Goal: Task Accomplishment & Management: Manage account settings

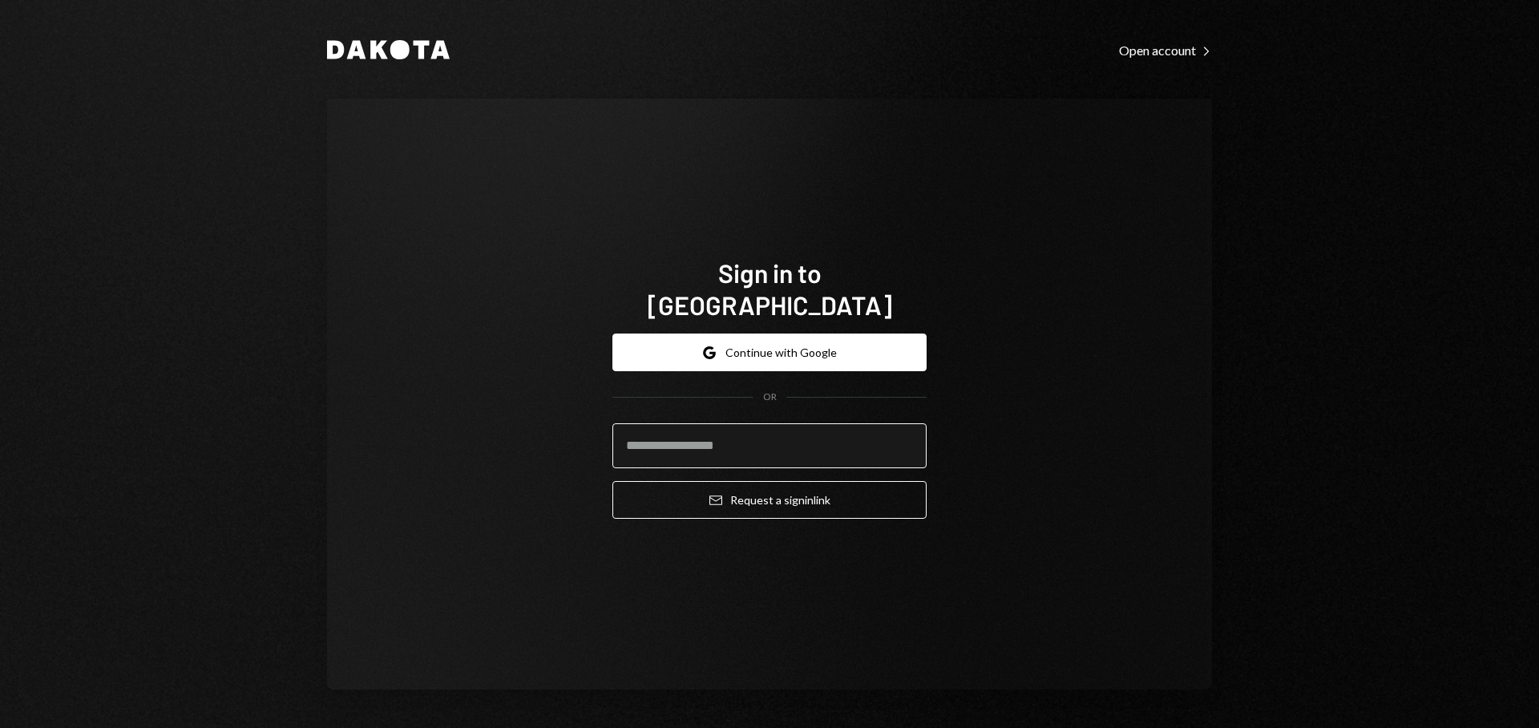
click at [686, 423] on input "email" at bounding box center [769, 445] width 314 height 45
click at [0, 727] on com-1password-button at bounding box center [0, 728] width 0 height 0
type input "**********"
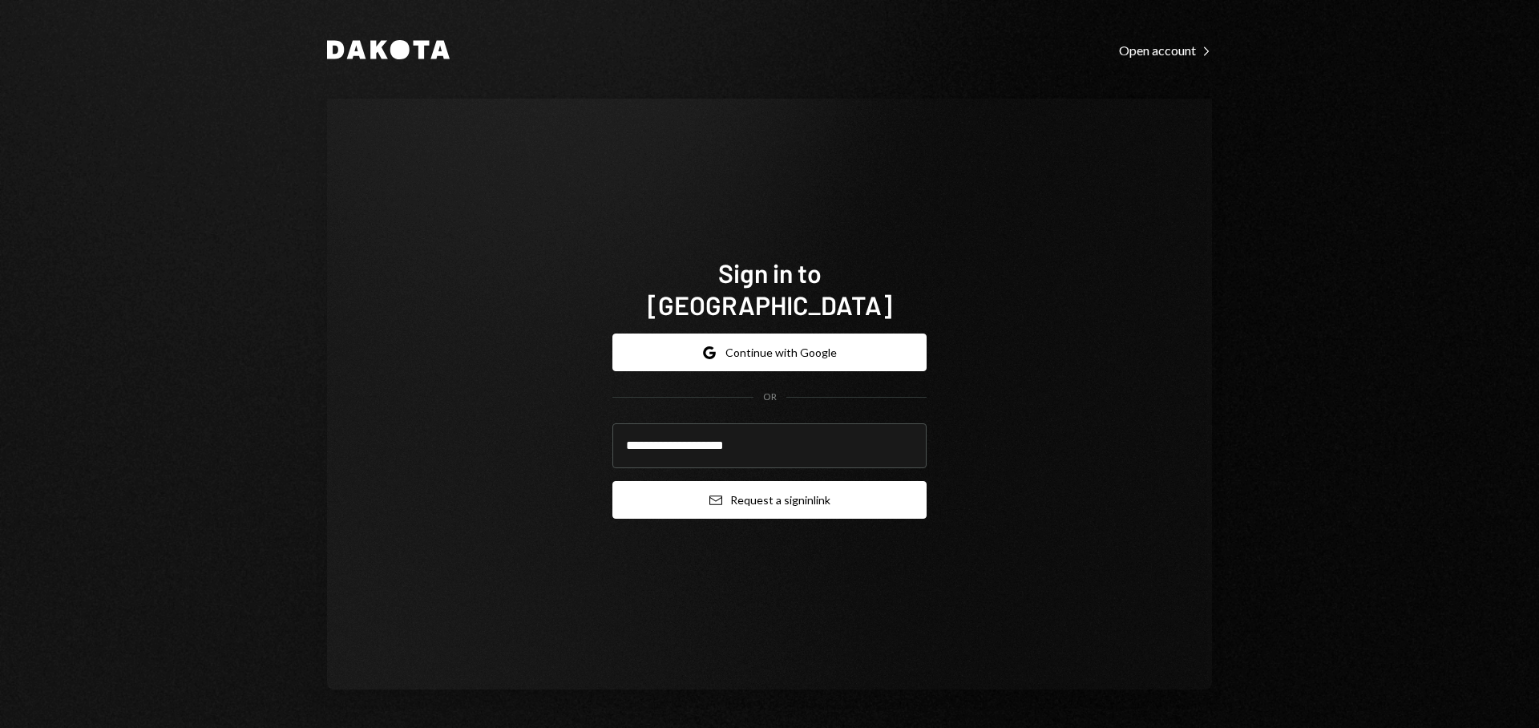
click at [770, 485] on button "Email Request a sign in link" at bounding box center [769, 500] width 314 height 38
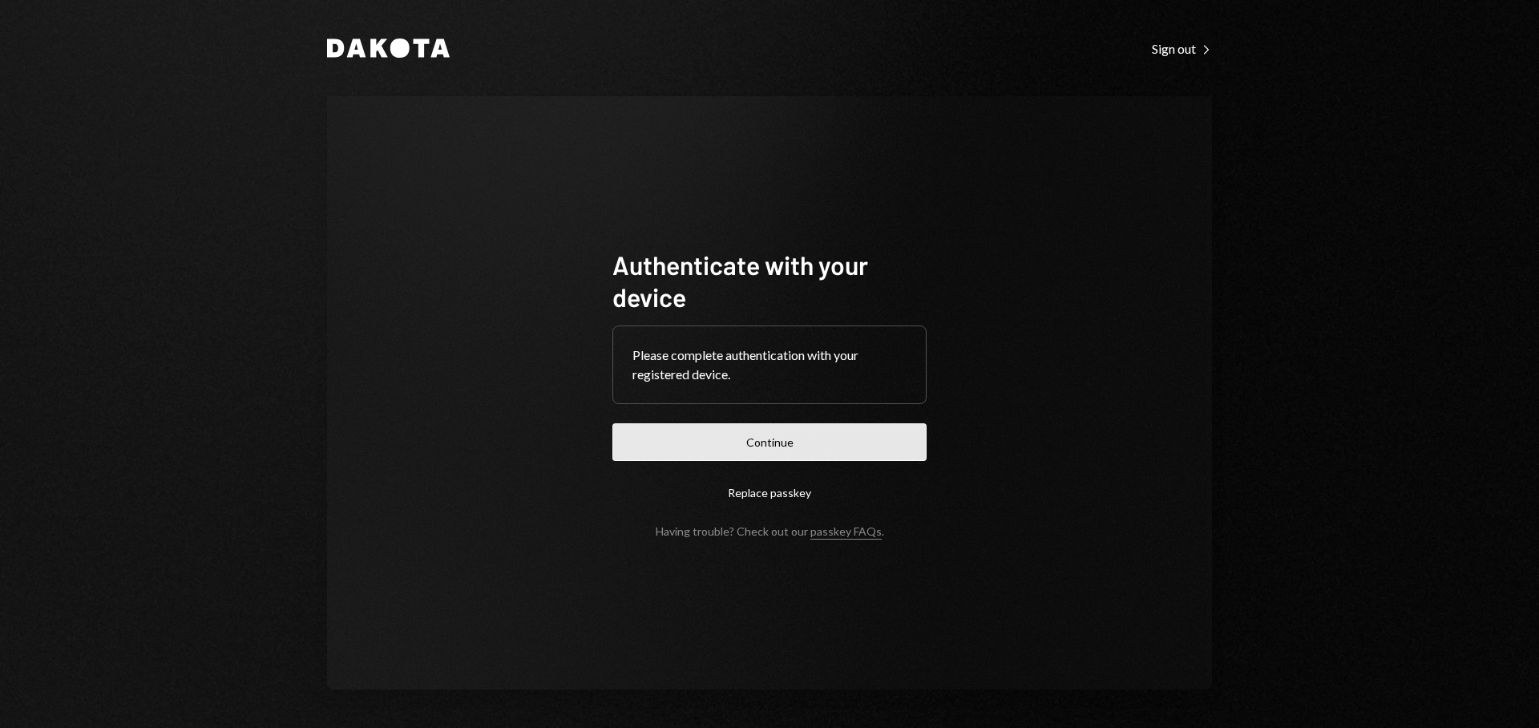
click at [799, 443] on button "Continue" at bounding box center [769, 442] width 314 height 38
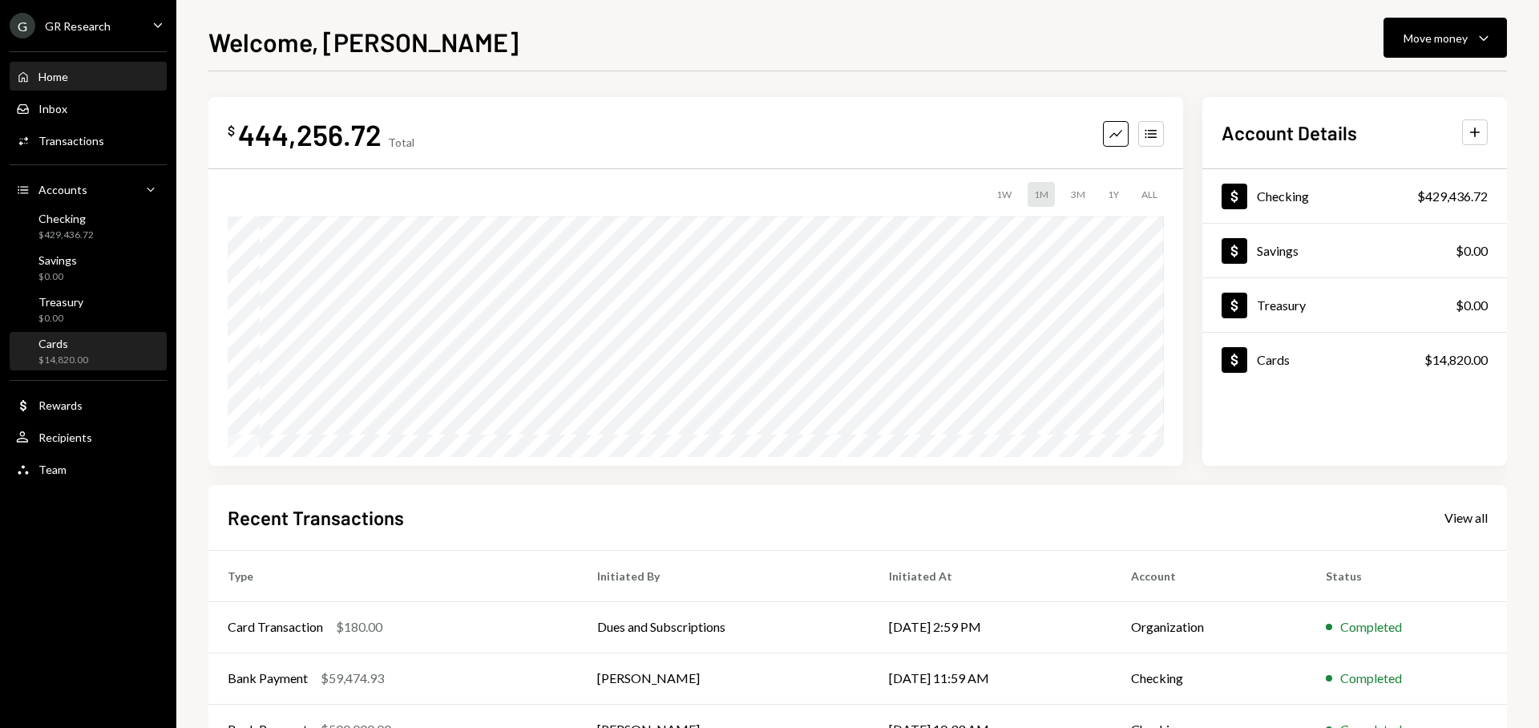
click at [62, 340] on div "Cards" at bounding box center [63, 344] width 50 height 14
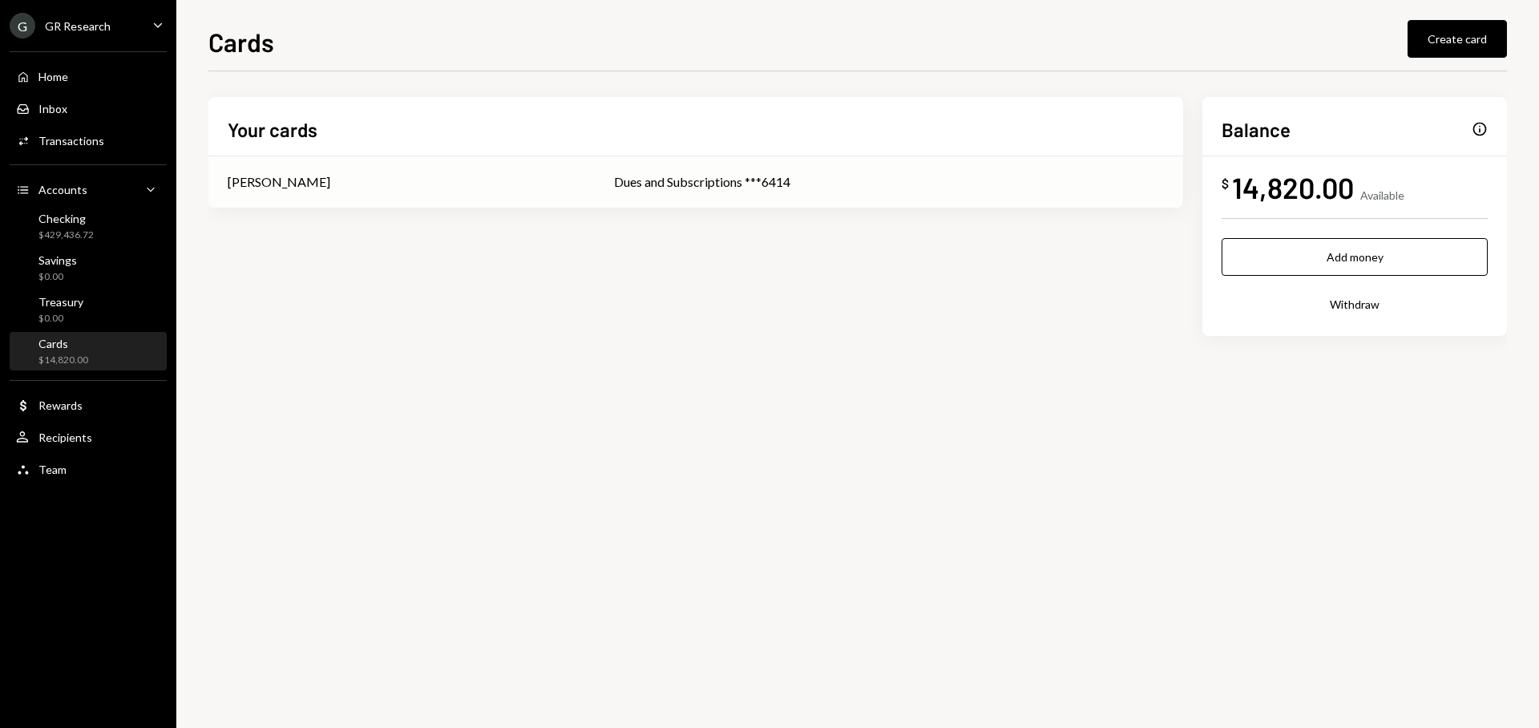
click at [366, 188] on div "[PERSON_NAME]" at bounding box center [402, 181] width 348 height 19
click at [1318, 194] on div "14,820.00" at bounding box center [1293, 187] width 122 height 36
click at [85, 358] on div "$14,820.00" at bounding box center [63, 361] width 50 height 14
click at [130, 147] on div "Activities Transactions" at bounding box center [88, 141] width 144 height 14
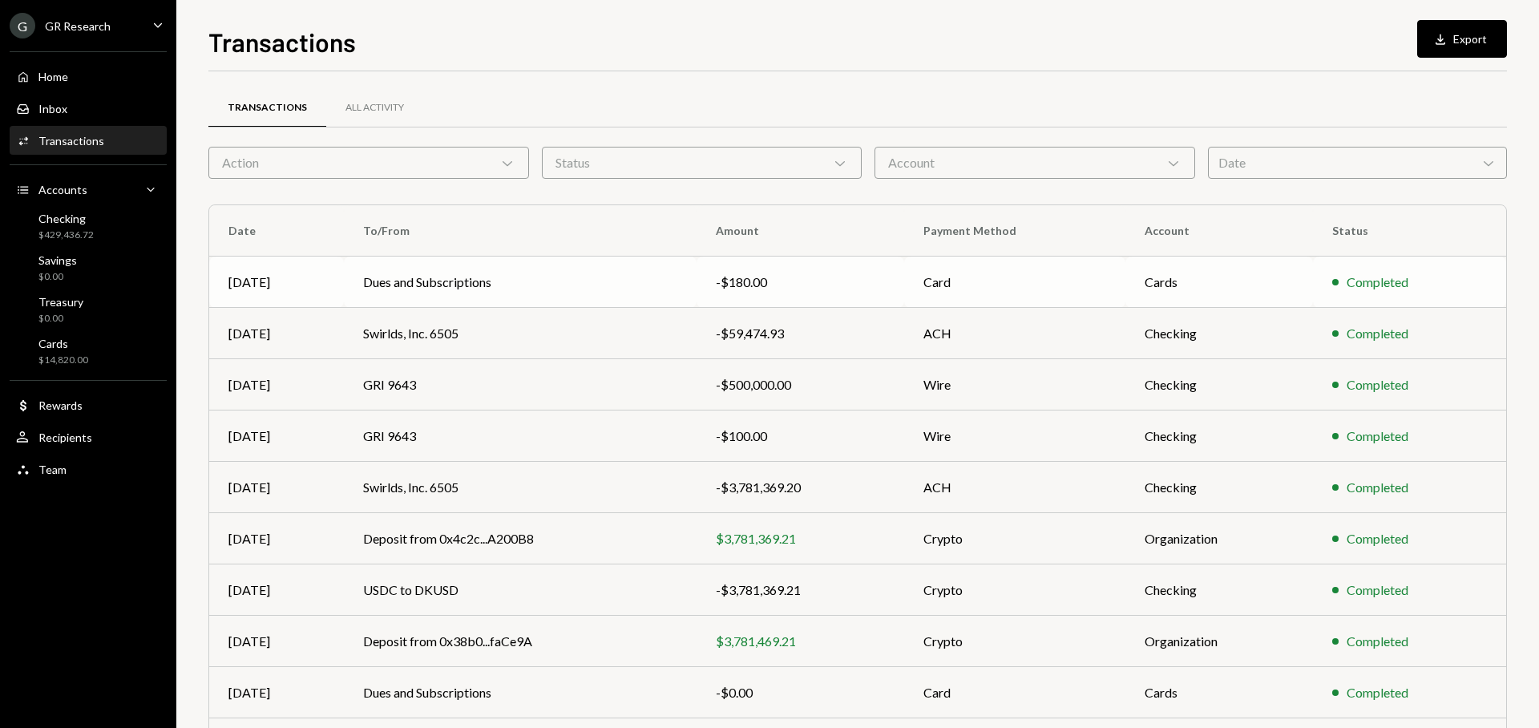
click at [790, 290] on div "-$180.00" at bounding box center [800, 282] width 169 height 19
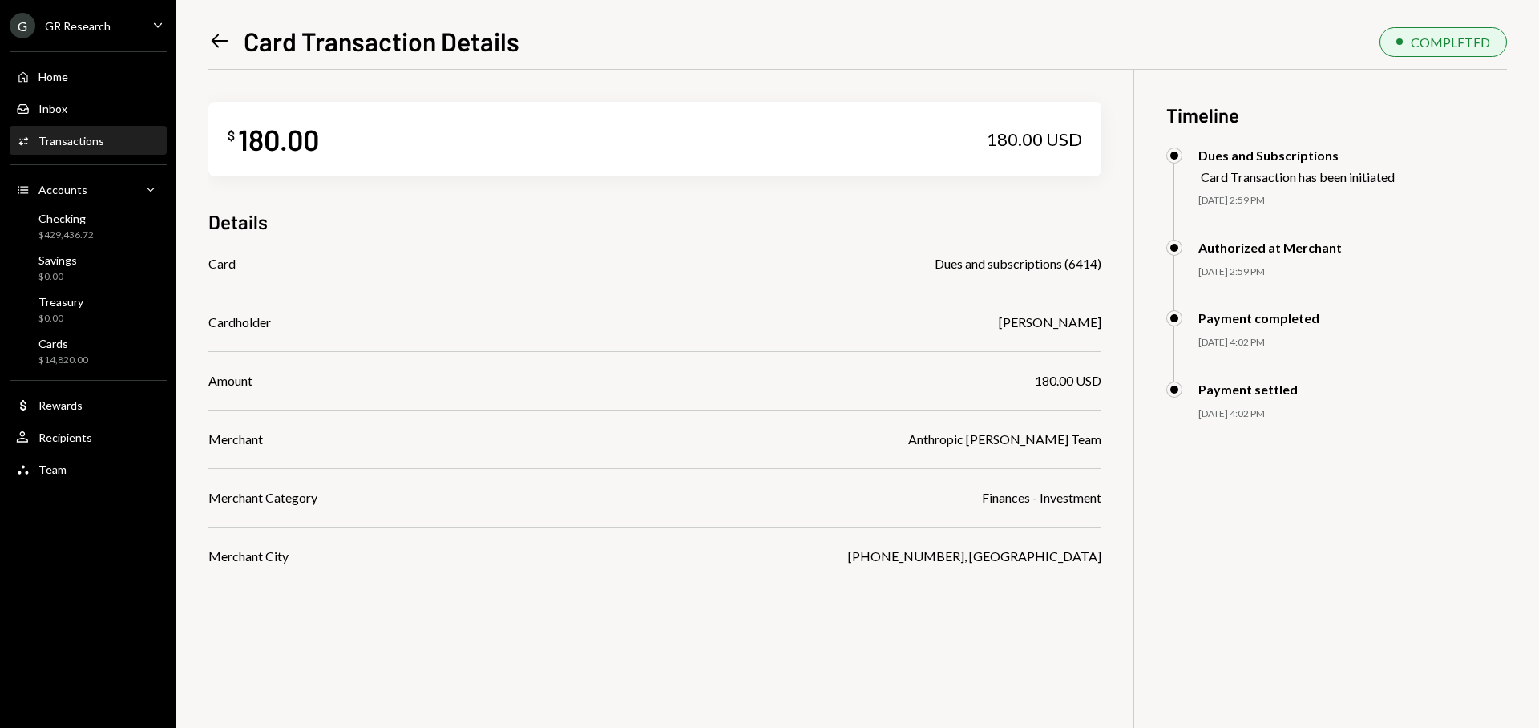
click at [219, 47] on icon "Left Arrow" at bounding box center [219, 41] width 22 height 22
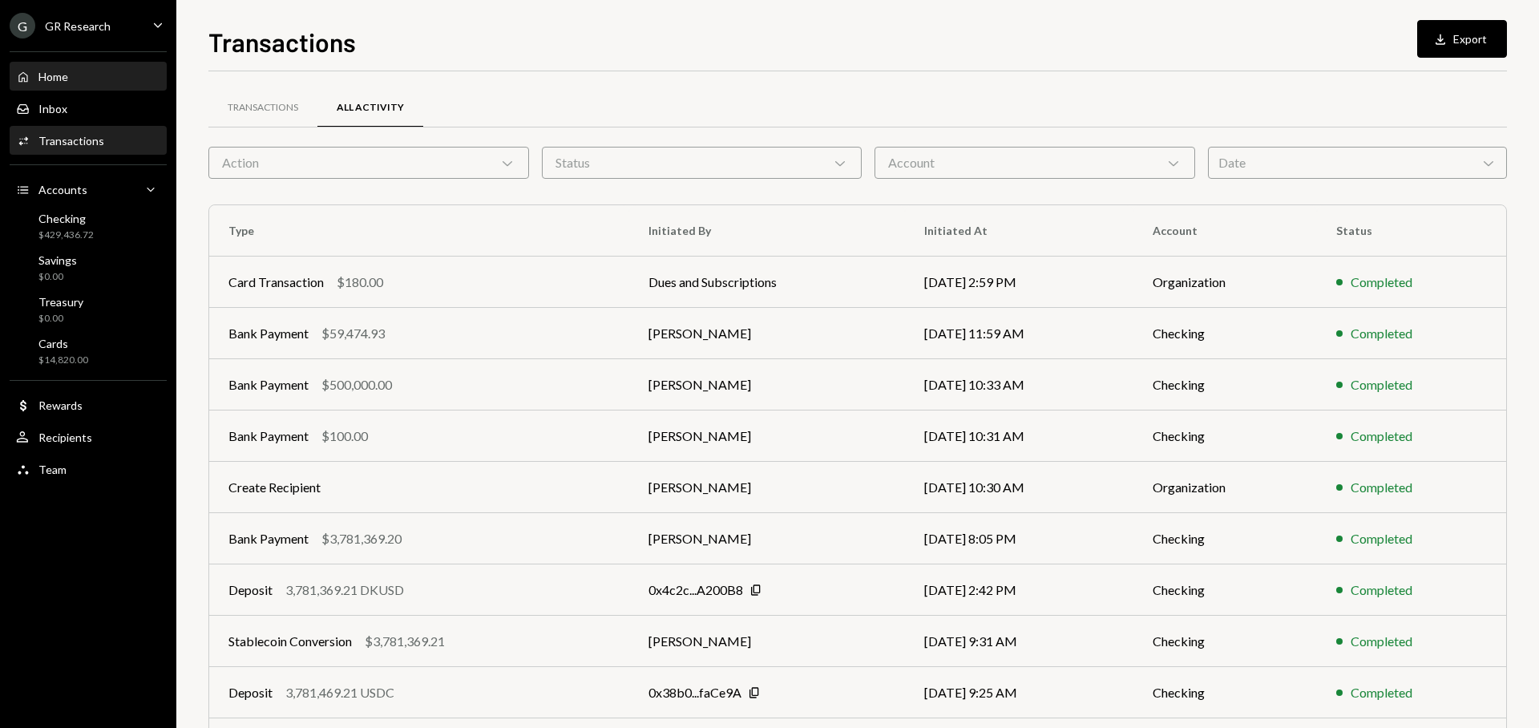
click at [52, 84] on div "Home Home" at bounding box center [88, 76] width 144 height 27
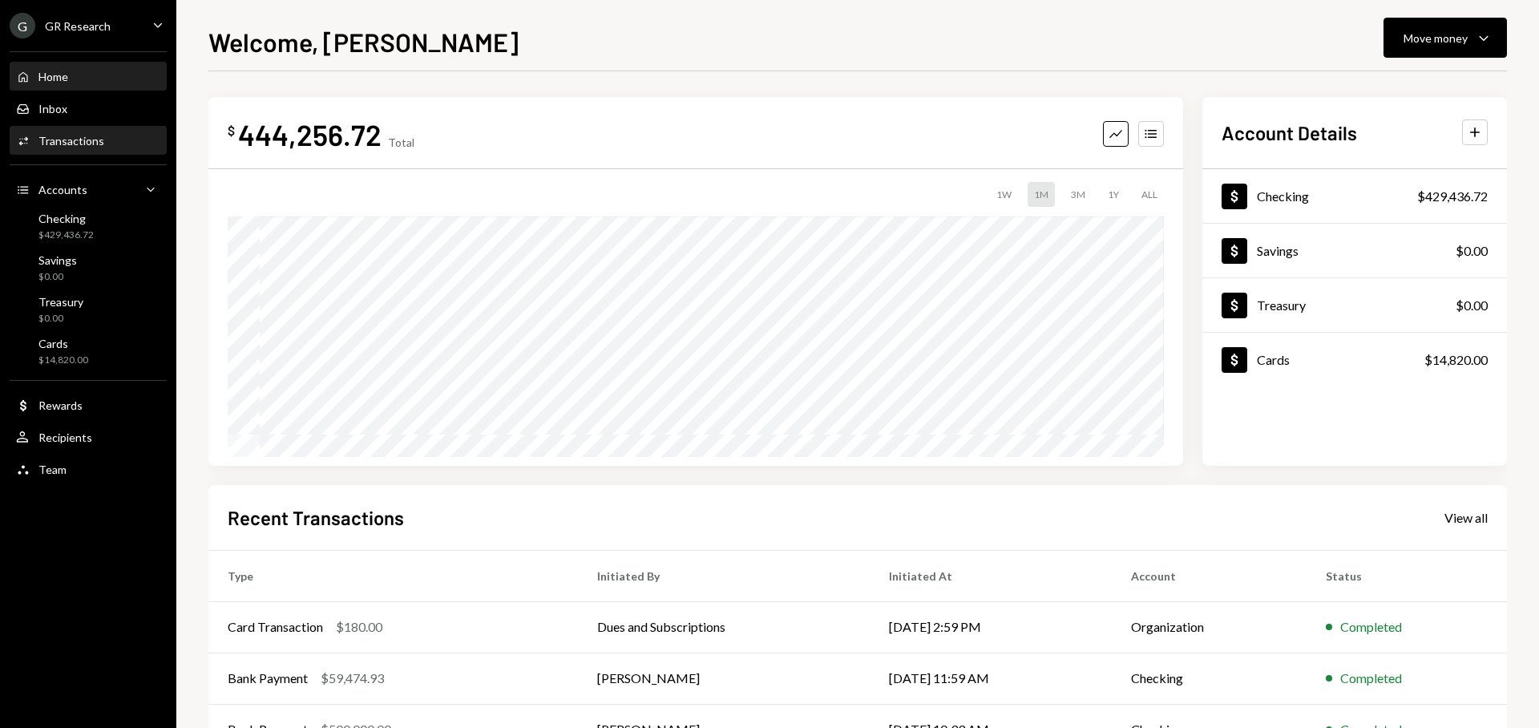
click at [100, 126] on link "Activities Transactions" at bounding box center [88, 140] width 157 height 29
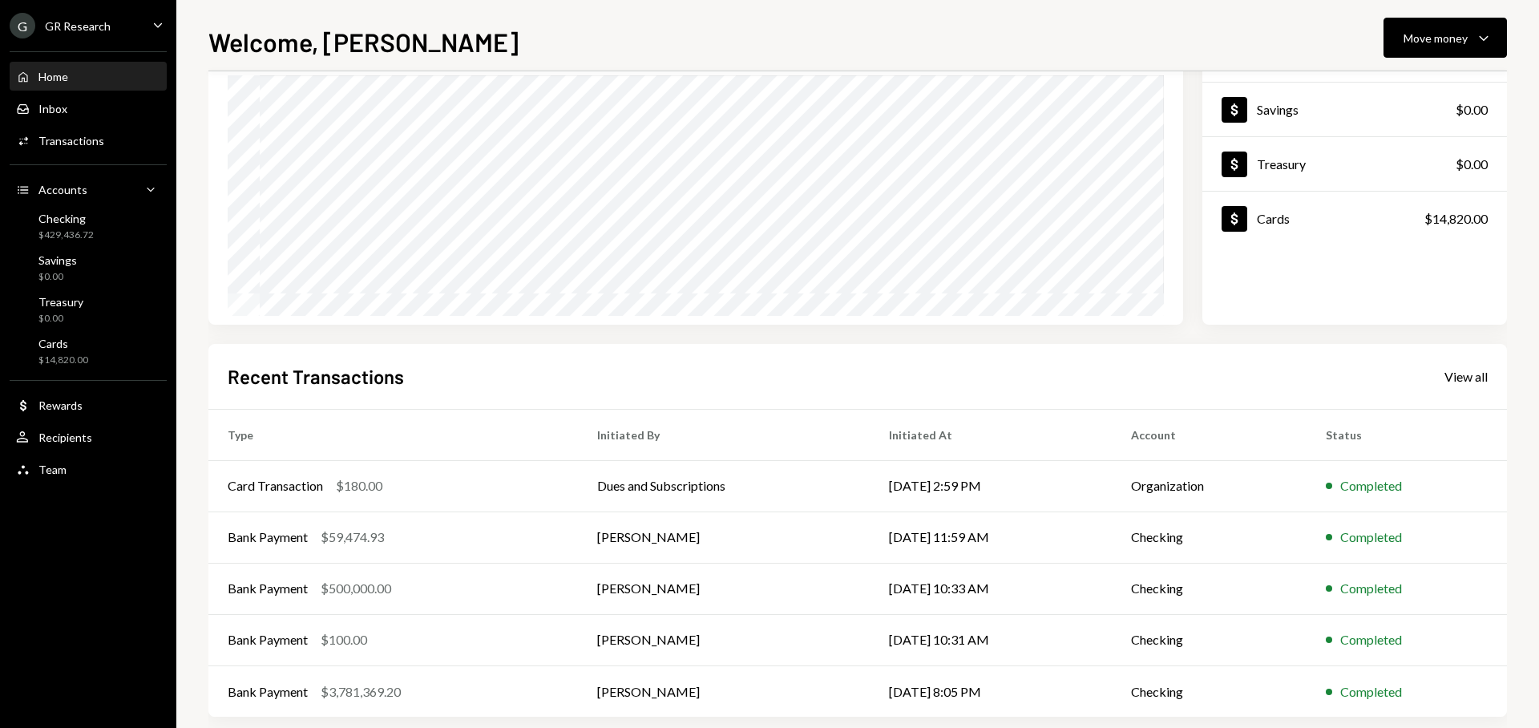
scroll to position [162, 0]
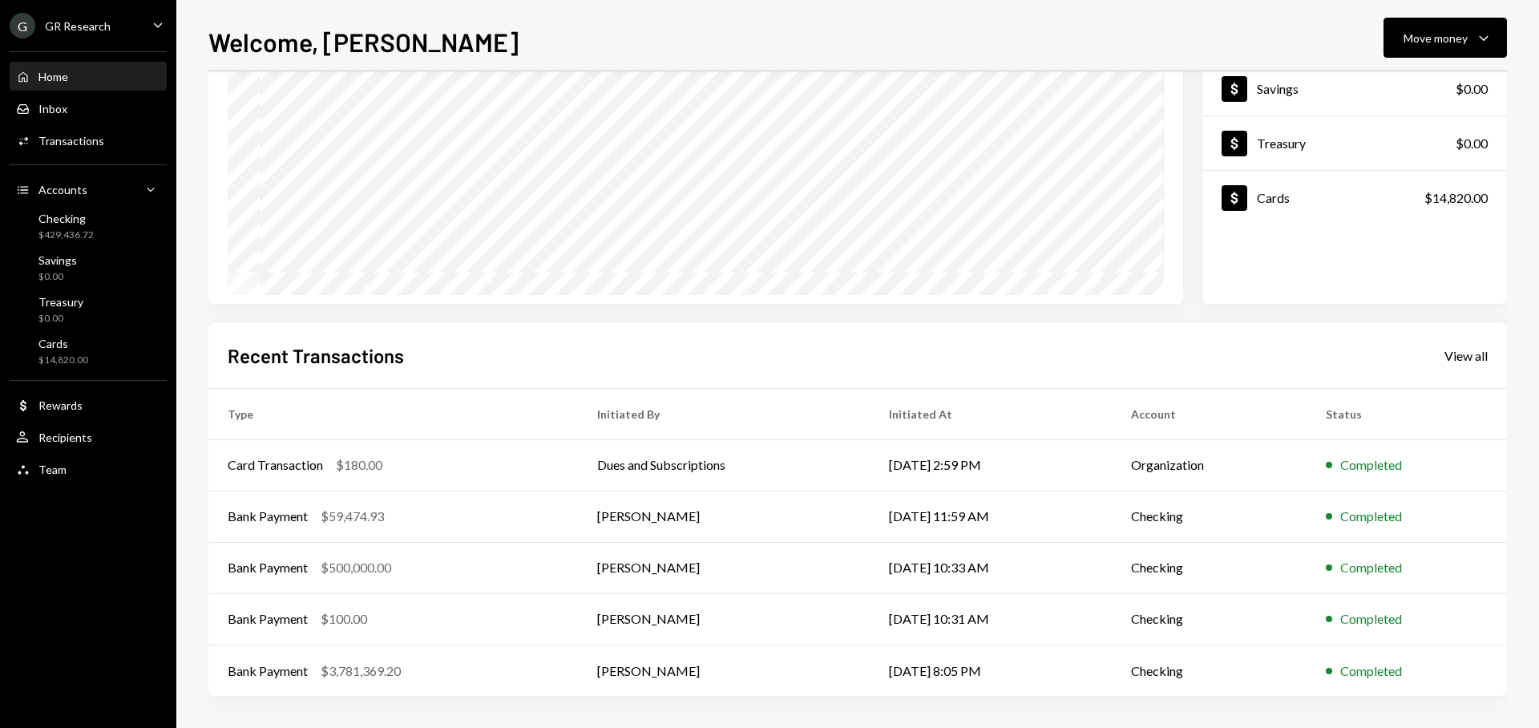
click at [146, 20] on div "G GR Research Caret Down" at bounding box center [88, 26] width 176 height 26
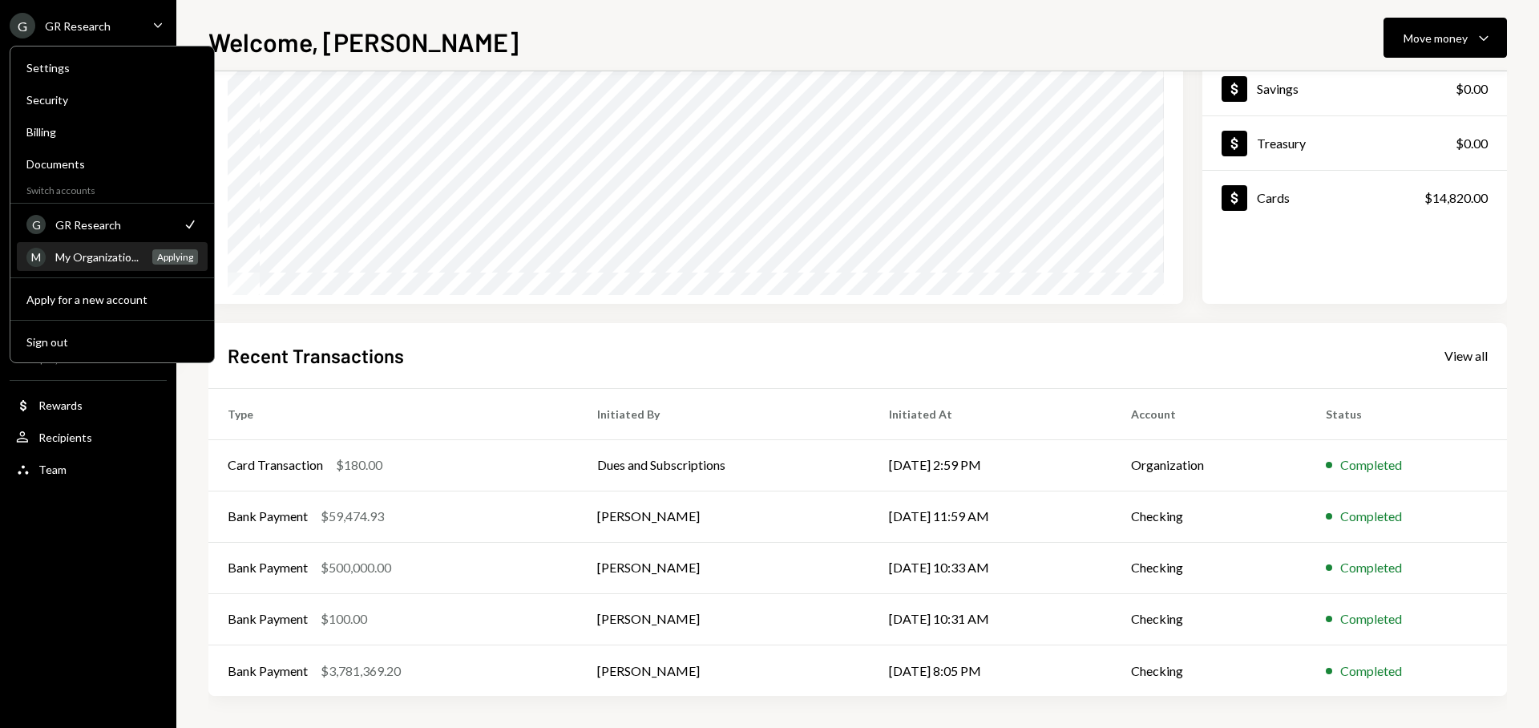
click at [129, 261] on div "My Organizatio..." at bounding box center [98, 257] width 87 height 14
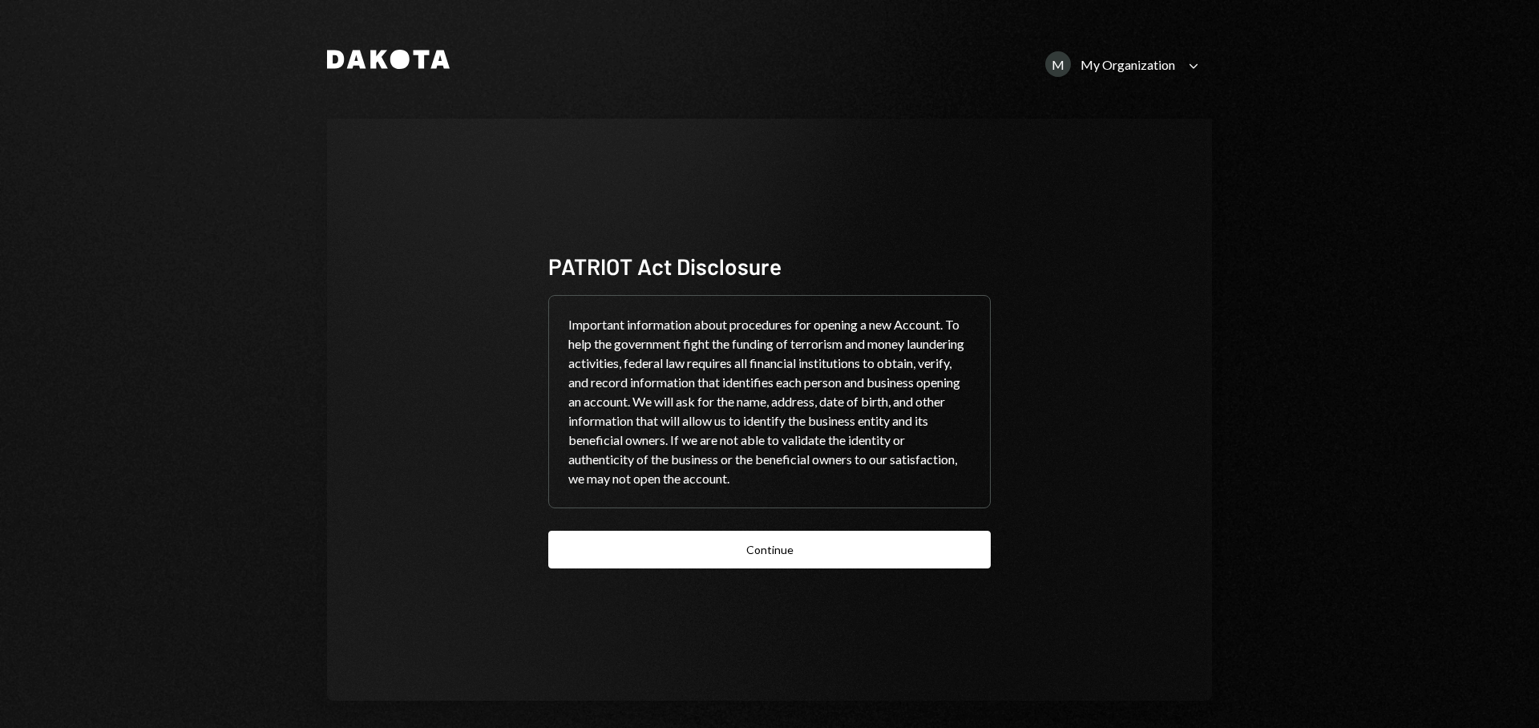
click at [1170, 65] on div "My Organization" at bounding box center [1128, 64] width 95 height 15
click at [1080, 165] on div "GR Research" at bounding box center [1109, 167] width 162 height 14
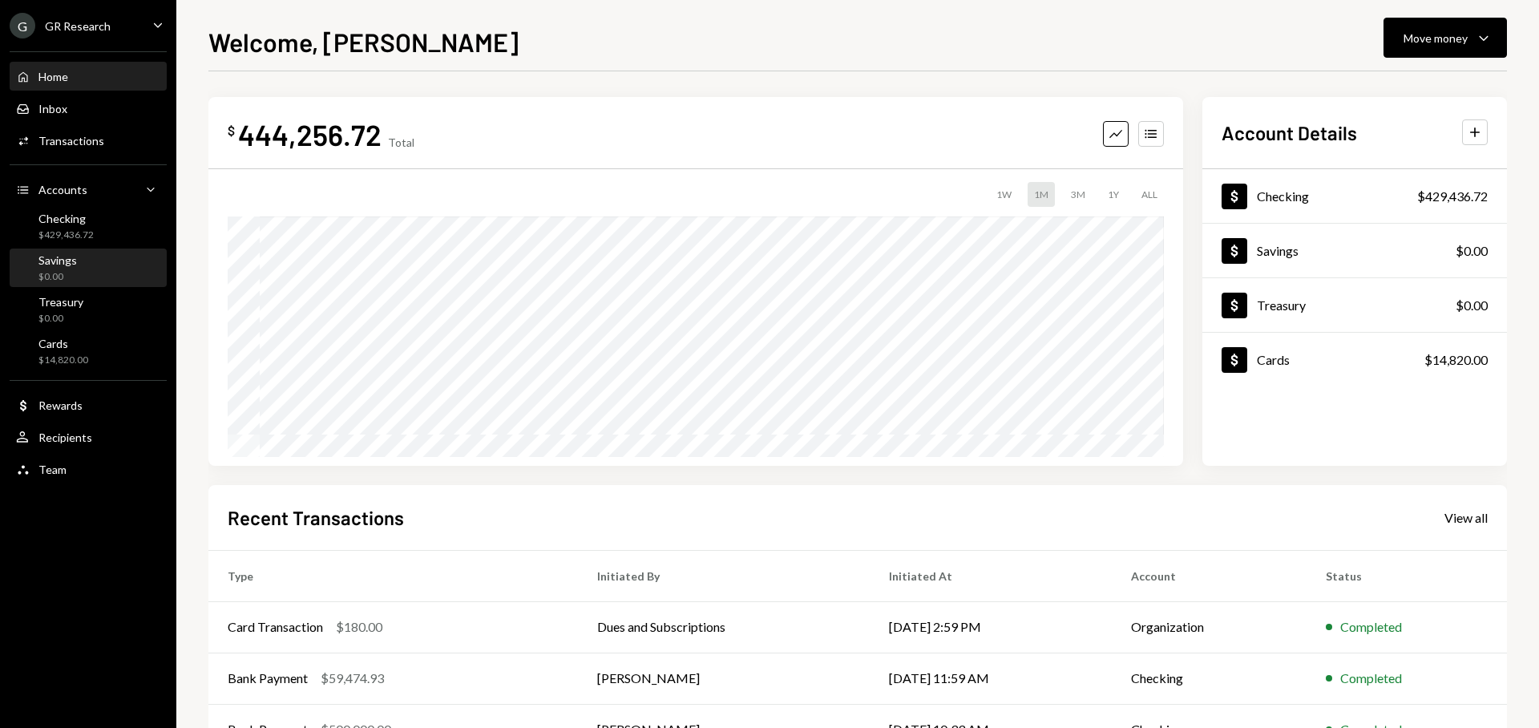
click at [83, 276] on div "Savings $0.00" at bounding box center [88, 268] width 144 height 30
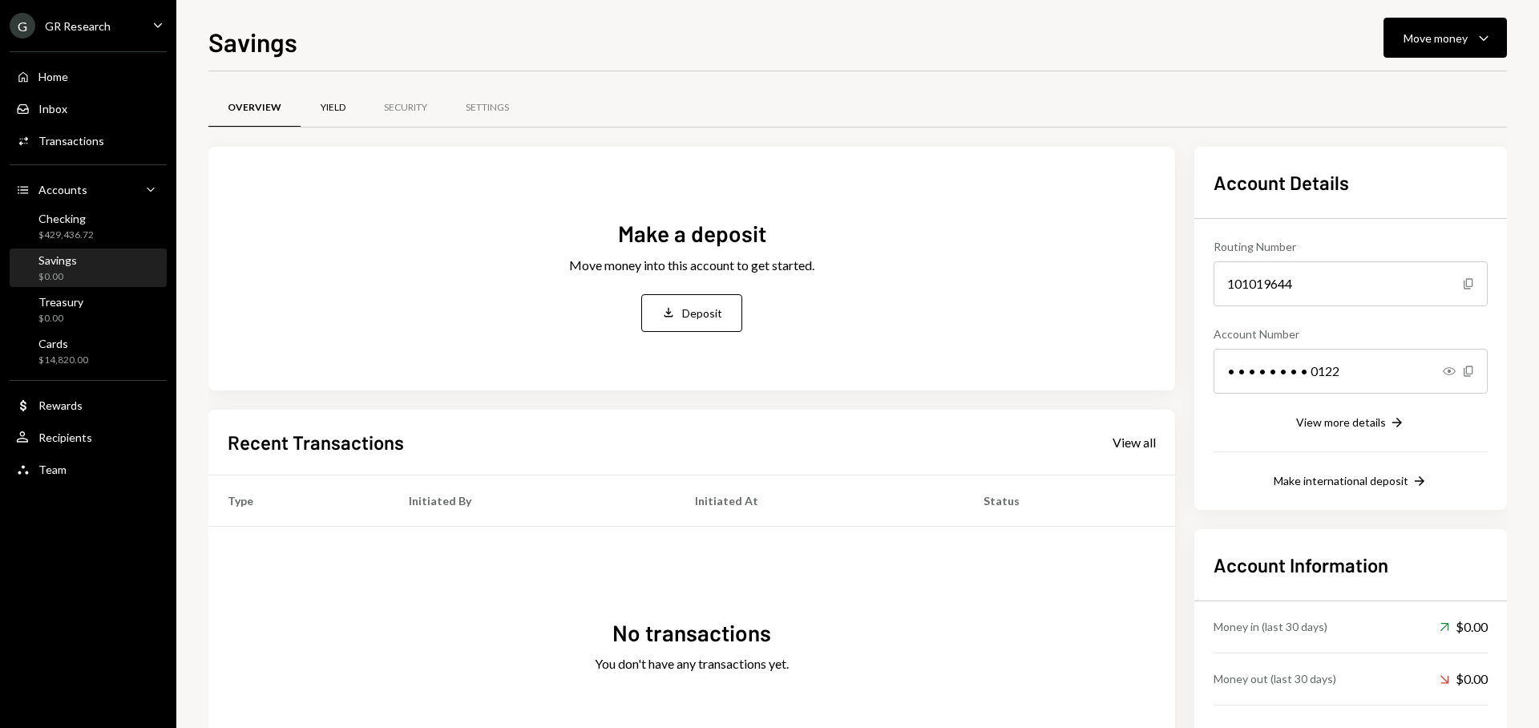
click at [341, 108] on div "Yield" at bounding box center [333, 108] width 25 height 14
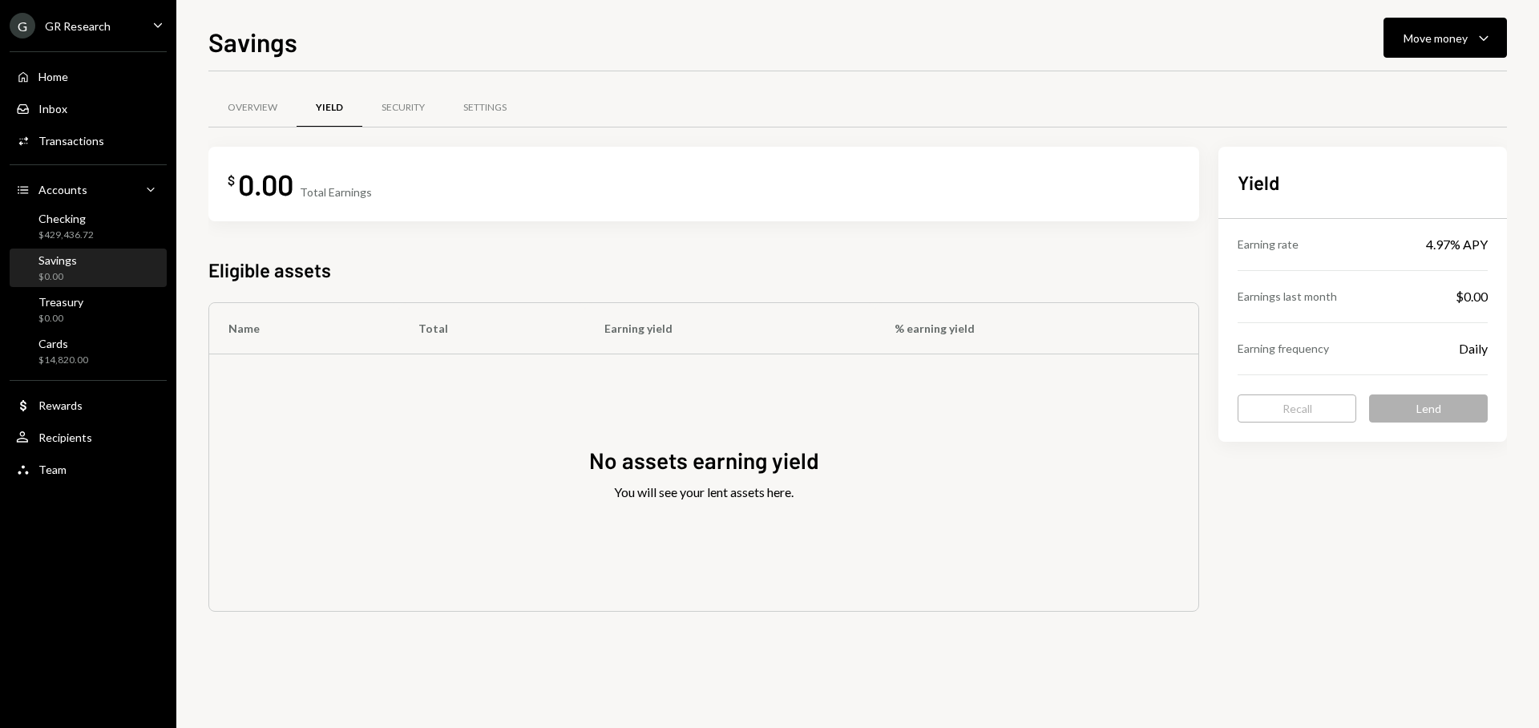
click at [1301, 244] on div "Earning rate 4.97% APY" at bounding box center [1363, 244] width 250 height 51
click at [410, 117] on div "Security" at bounding box center [403, 108] width 82 height 38
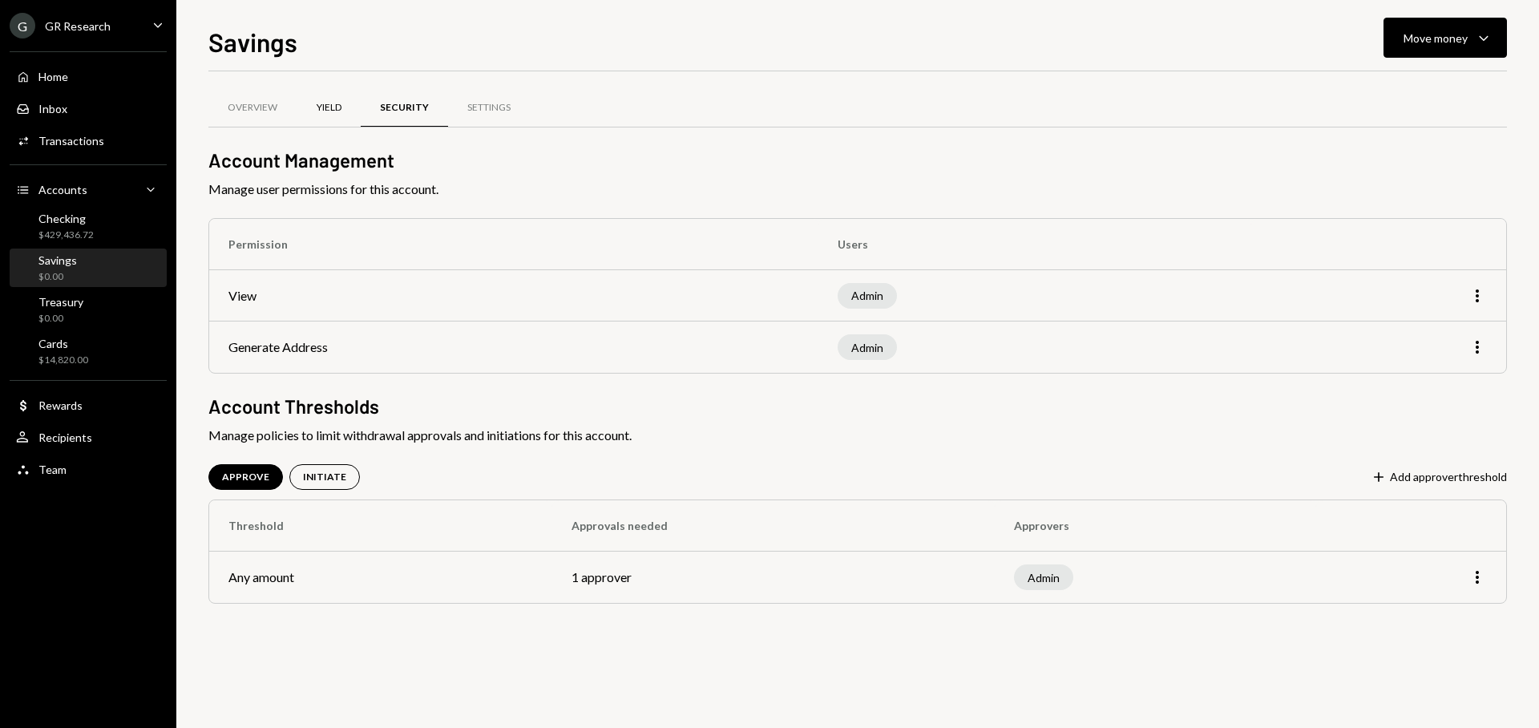
click at [340, 111] on div "Yield" at bounding box center [329, 108] width 25 height 14
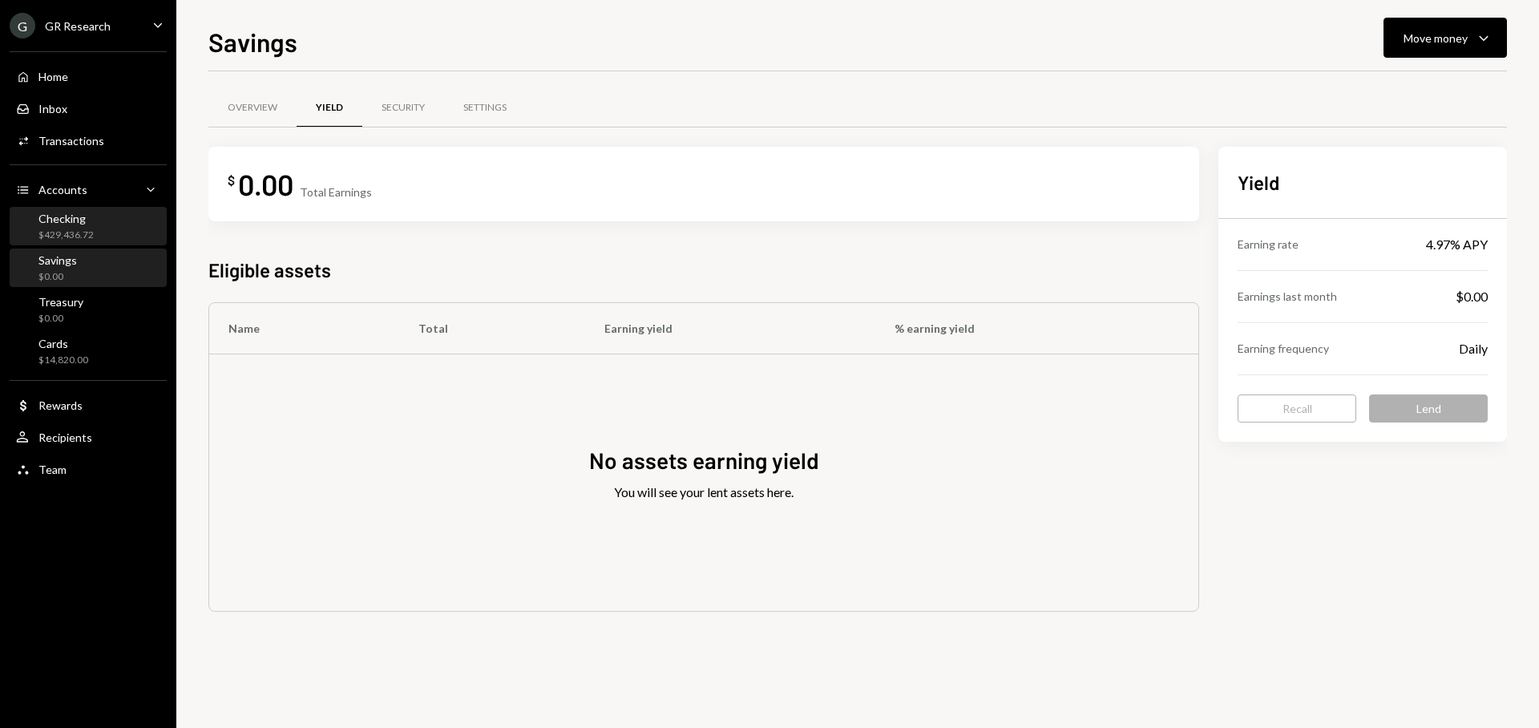
click at [78, 221] on div "Checking" at bounding box center [65, 219] width 55 height 14
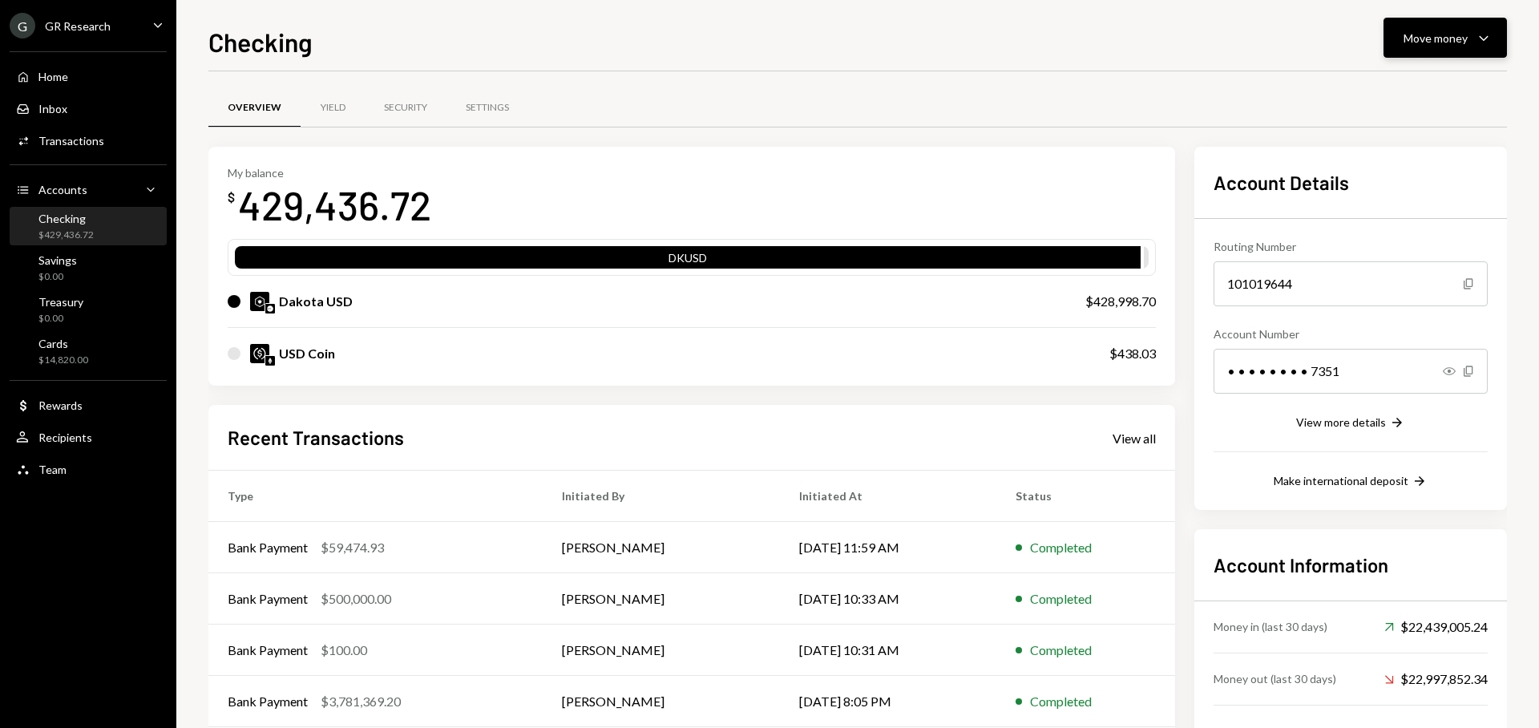
click at [1449, 30] on div "Move money" at bounding box center [1436, 38] width 64 height 17
click at [1420, 115] on div "Transfer" at bounding box center [1432, 122] width 117 height 17
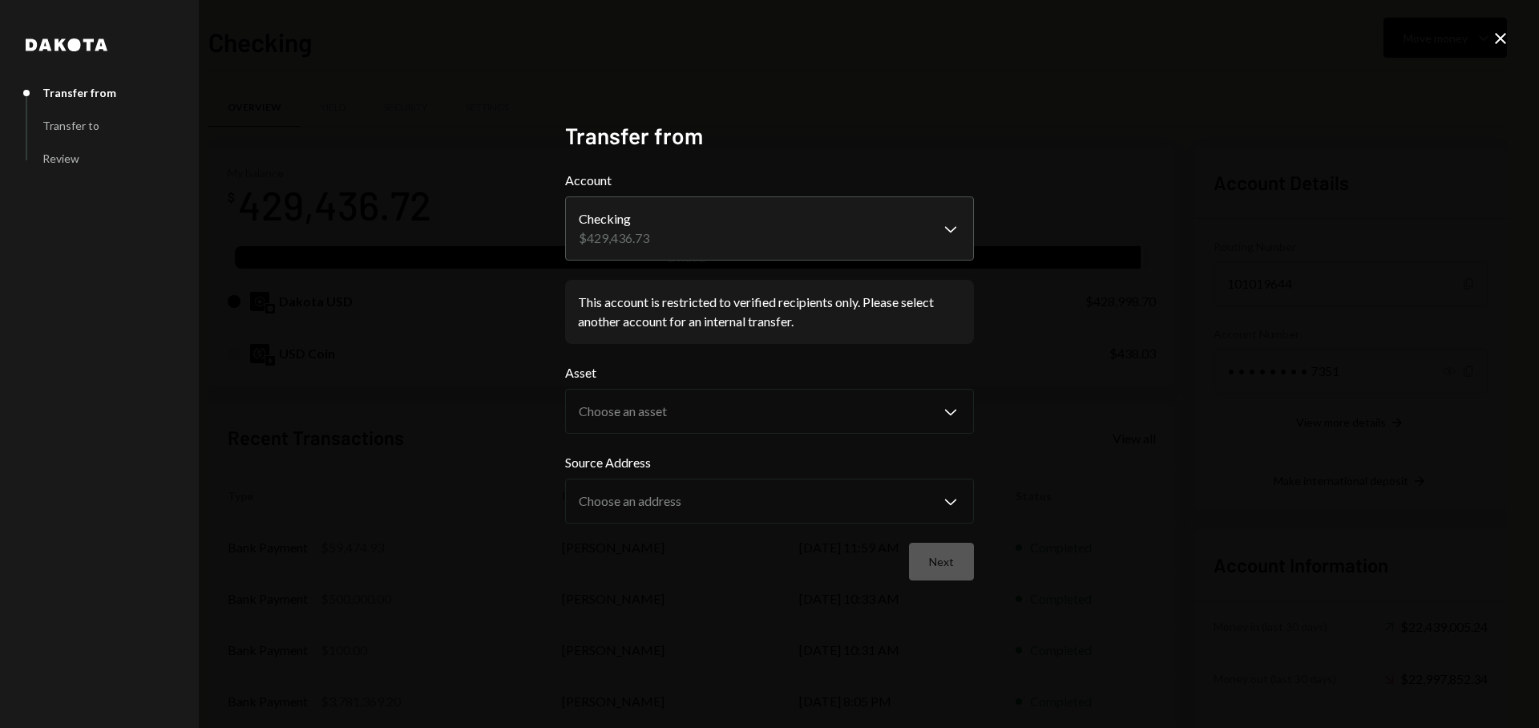
click at [1184, 439] on div "**********" at bounding box center [769, 364] width 1539 height 728
click at [1502, 38] on icon "Close" at bounding box center [1500, 38] width 19 height 19
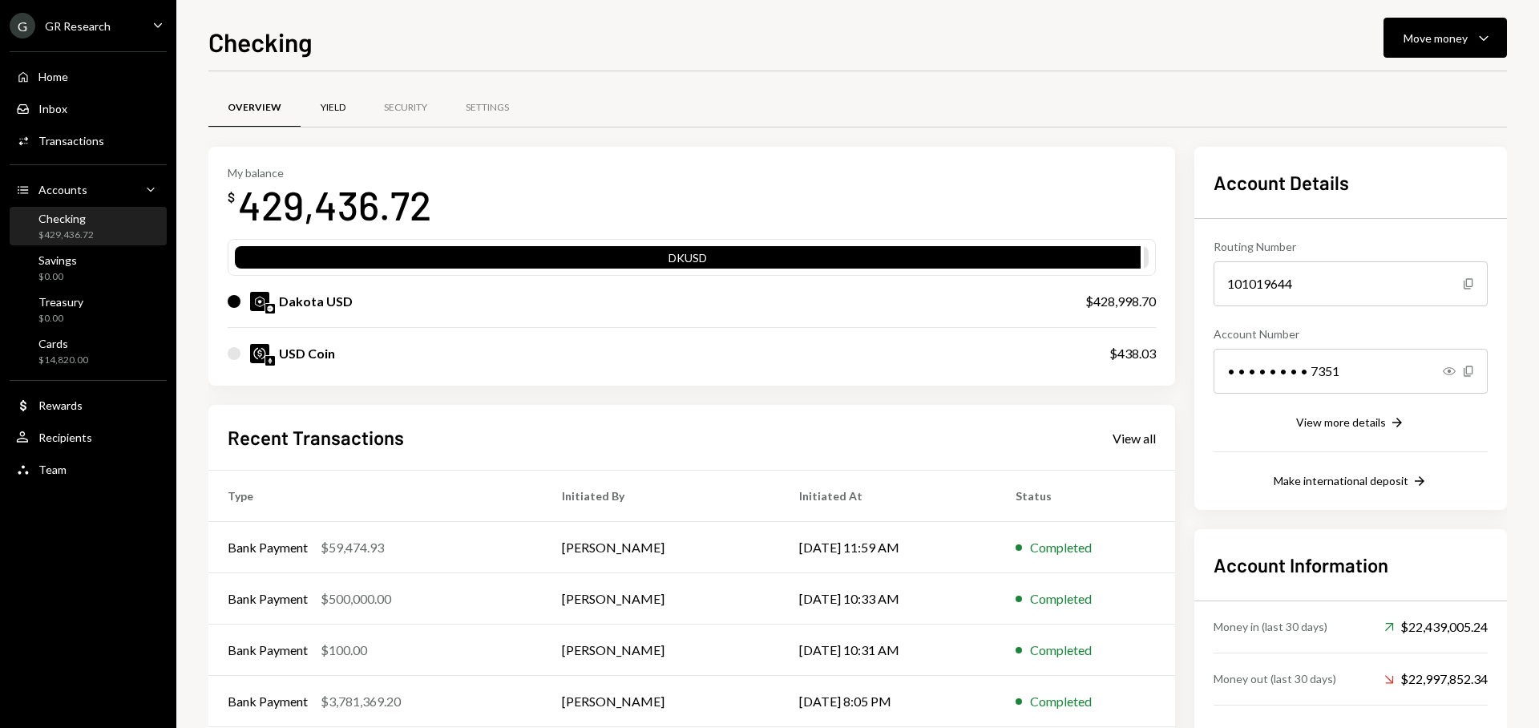
click at [349, 103] on div "Yield" at bounding box center [333, 108] width 64 height 38
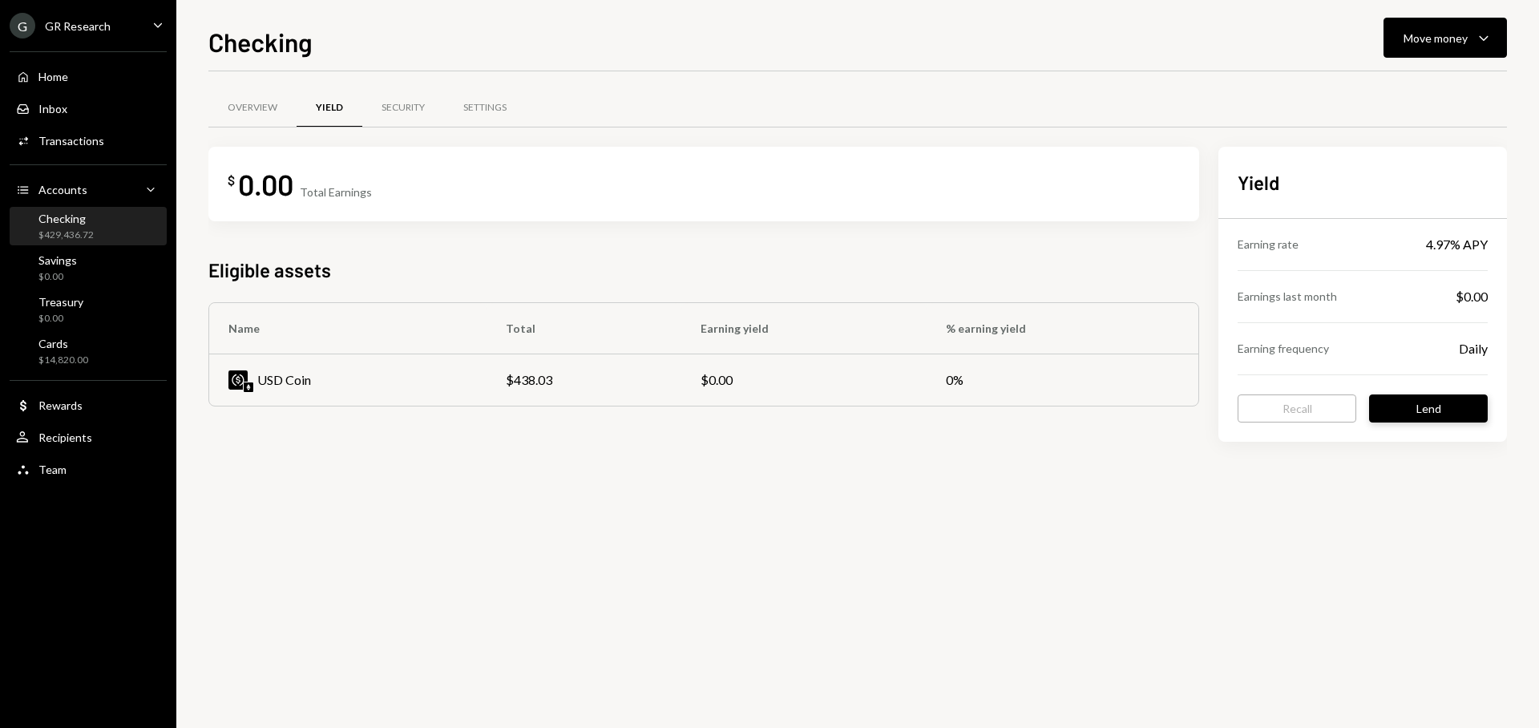
click at [1408, 403] on button "Lend" at bounding box center [1428, 408] width 119 height 28
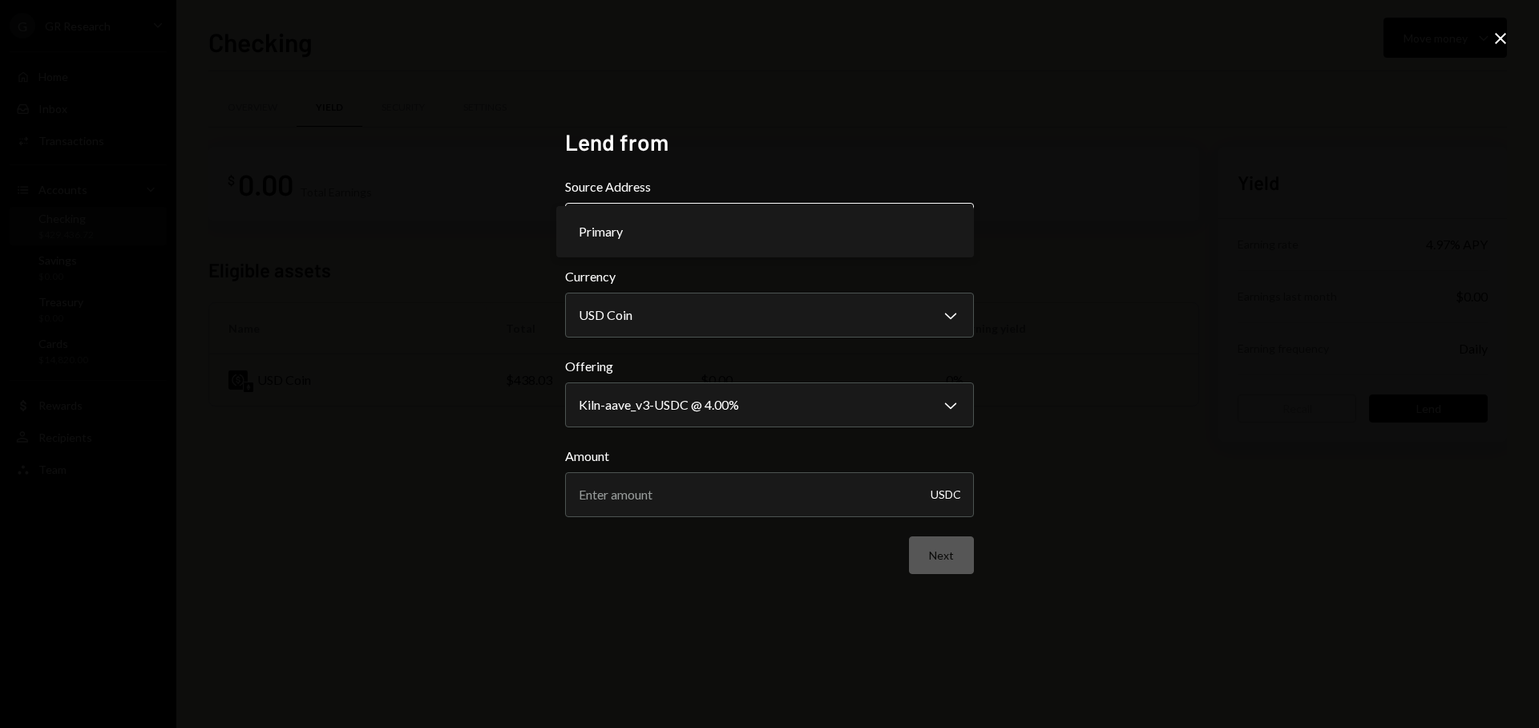
click at [750, 221] on body "**********" at bounding box center [769, 364] width 1539 height 728
click at [803, 347] on form "**********" at bounding box center [769, 375] width 409 height 397
click at [799, 334] on body "**********" at bounding box center [769, 364] width 1539 height 728
click at [820, 409] on body "**********" at bounding box center [769, 364] width 1539 height 728
click at [1212, 419] on div "**********" at bounding box center [769, 364] width 1539 height 728
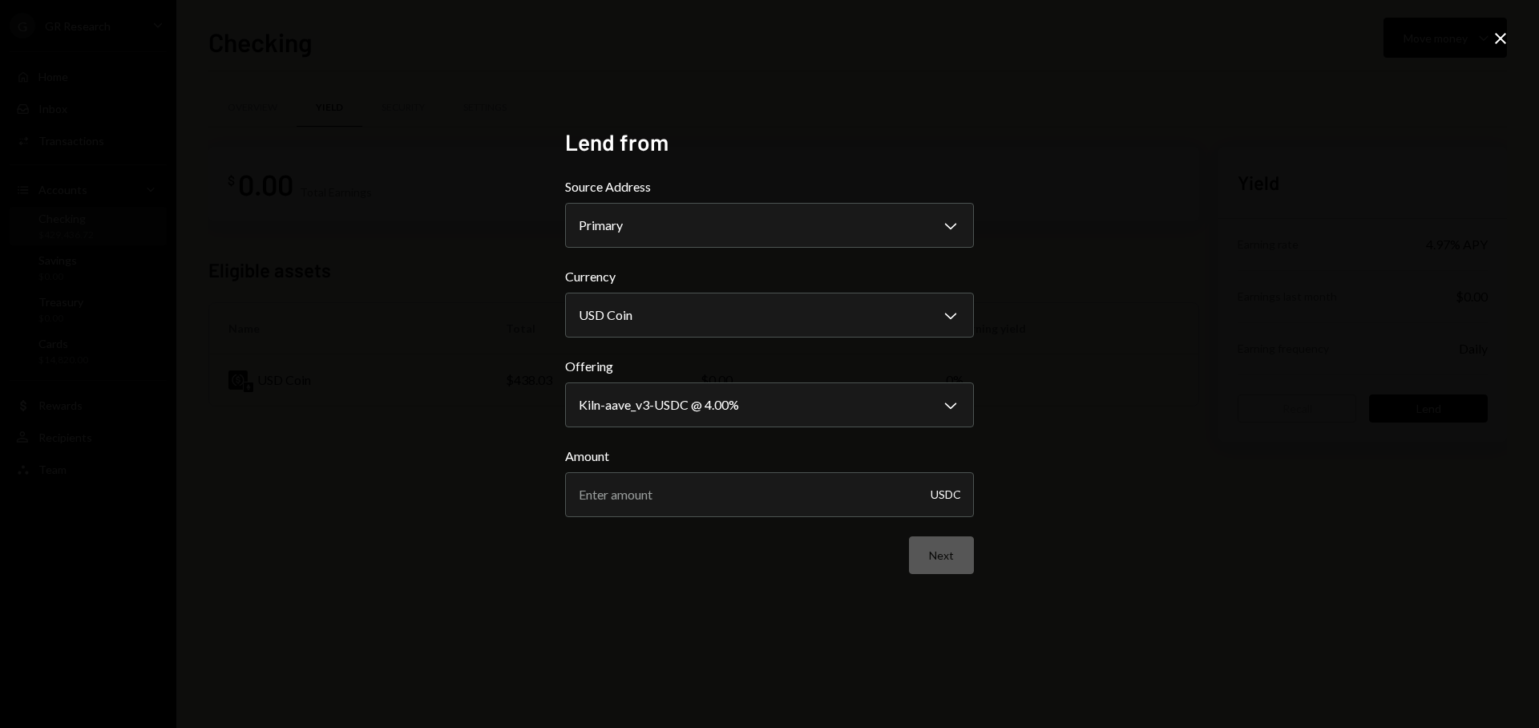
click at [770, 428] on form "**********" at bounding box center [769, 375] width 409 height 397
click at [770, 414] on body "**********" at bounding box center [769, 364] width 1539 height 728
click at [1106, 398] on div "**********" at bounding box center [769, 364] width 1539 height 728
click at [746, 499] on input "Amount" at bounding box center [769, 494] width 409 height 45
click at [1505, 33] on icon "Close" at bounding box center [1500, 38] width 19 height 19
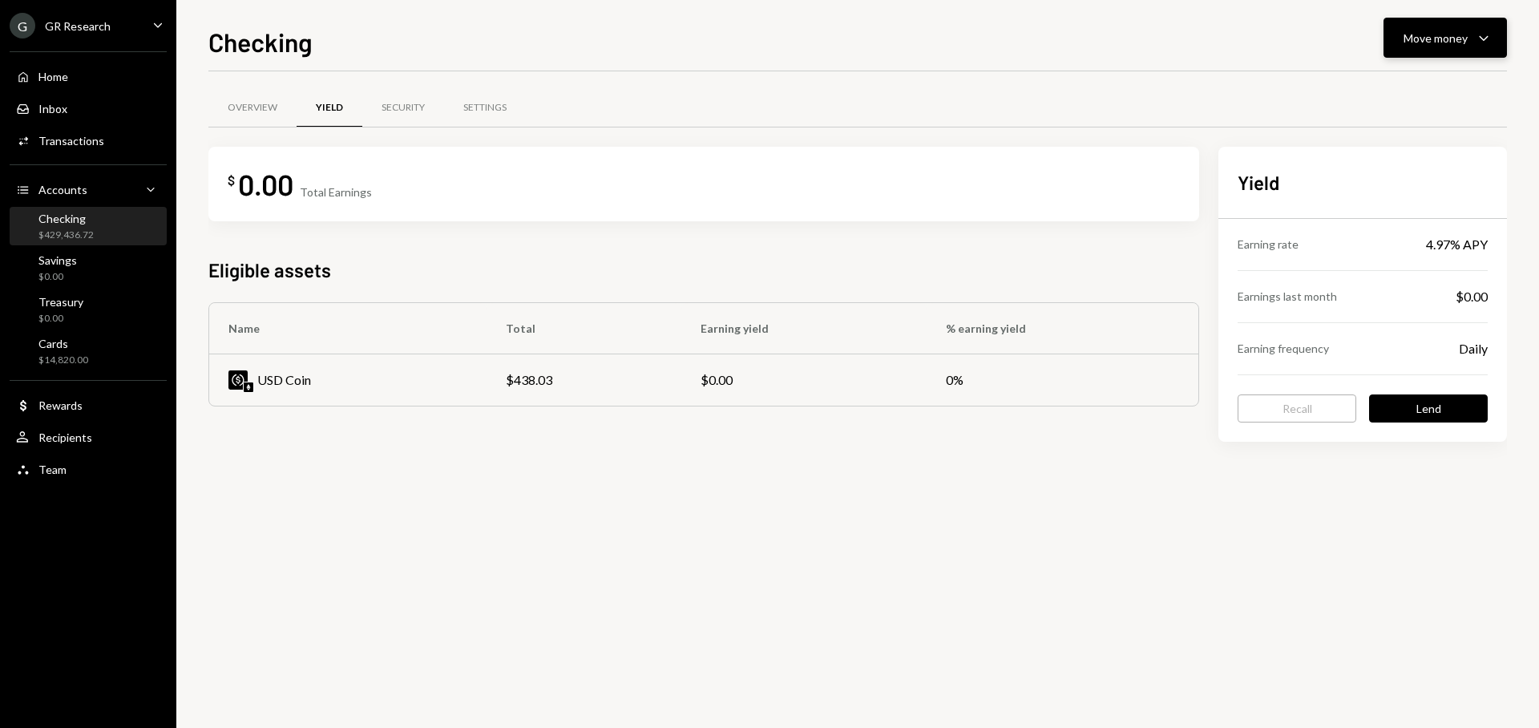
click at [1505, 34] on button "Move money Caret Down" at bounding box center [1445, 38] width 123 height 40
click at [1428, 410] on button "Lend" at bounding box center [1428, 408] width 119 height 28
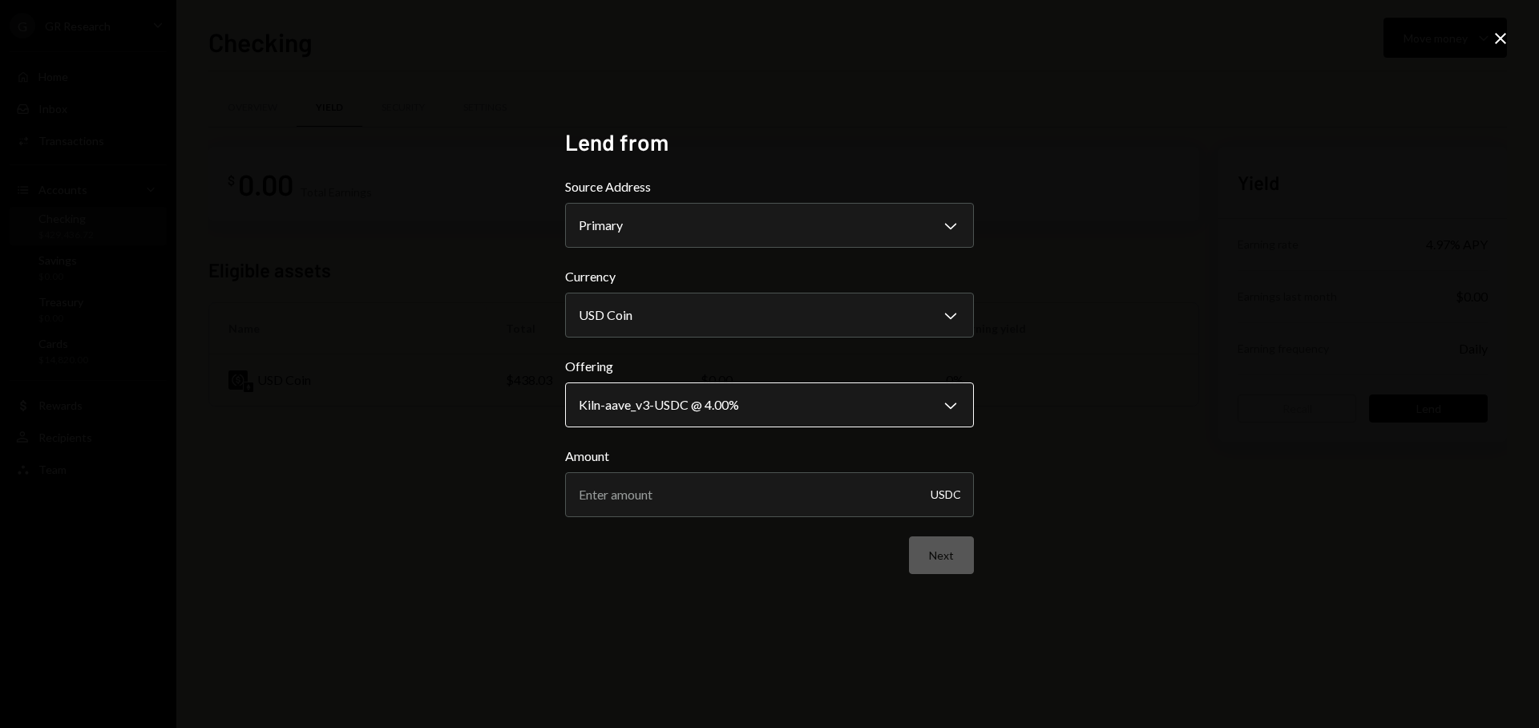
click at [799, 404] on body "**********" at bounding box center [769, 364] width 1539 height 728
click at [1510, 42] on div "**********" at bounding box center [769, 364] width 1539 height 728
click at [1501, 39] on icon at bounding box center [1500, 38] width 11 height 11
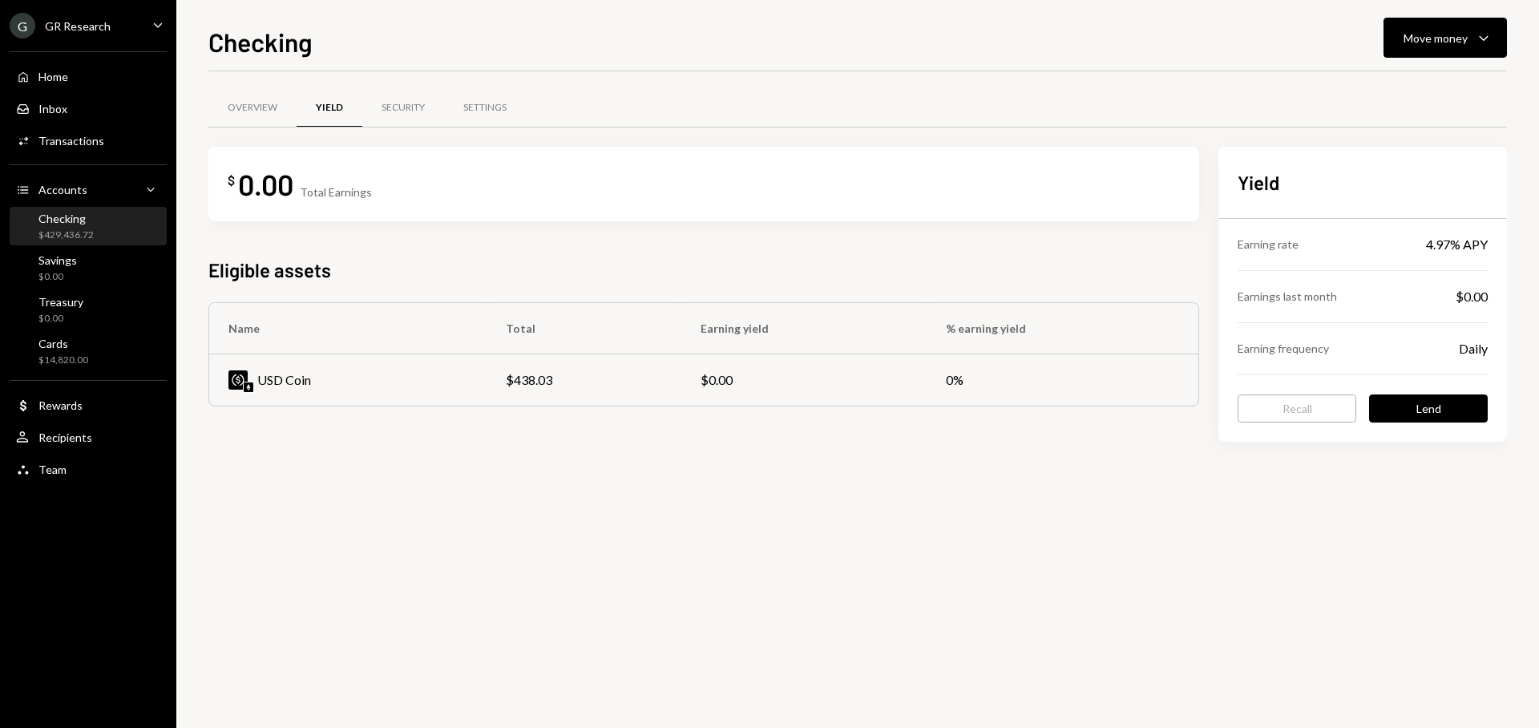
click at [1332, 562] on div "Overview Yield Security Settings $ 0.00 Total Earnings Eligible assets Name Tot…" at bounding box center [857, 399] width 1299 height 657
click at [1368, 235] on div "Earning rate 4.97% APY" at bounding box center [1363, 244] width 250 height 51
click at [1330, 253] on div "Earning rate 4.97% APY" at bounding box center [1363, 244] width 250 height 51
click at [1329, 253] on div "Earning rate 4.97% APY" at bounding box center [1363, 244] width 250 height 51
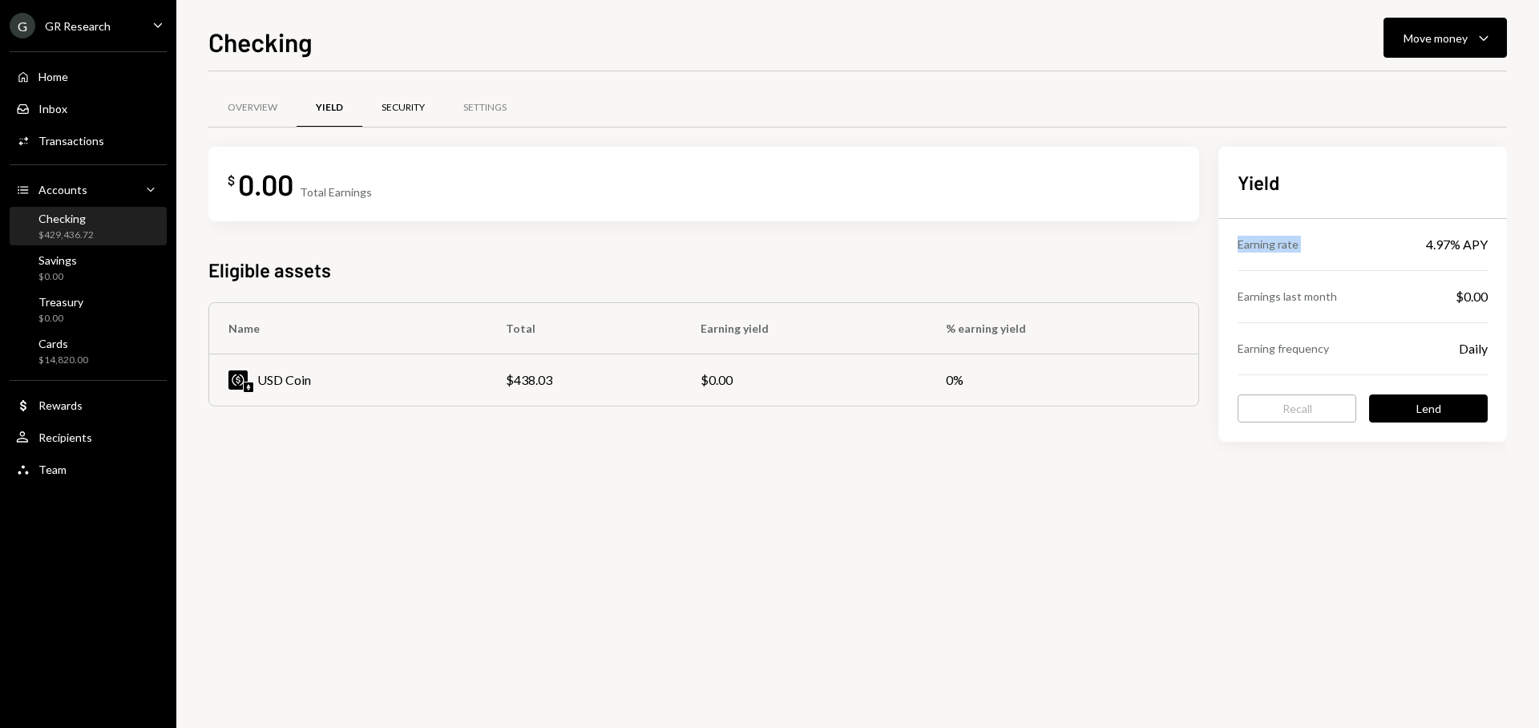
click at [418, 101] on div "Security" at bounding box center [403, 108] width 43 height 14
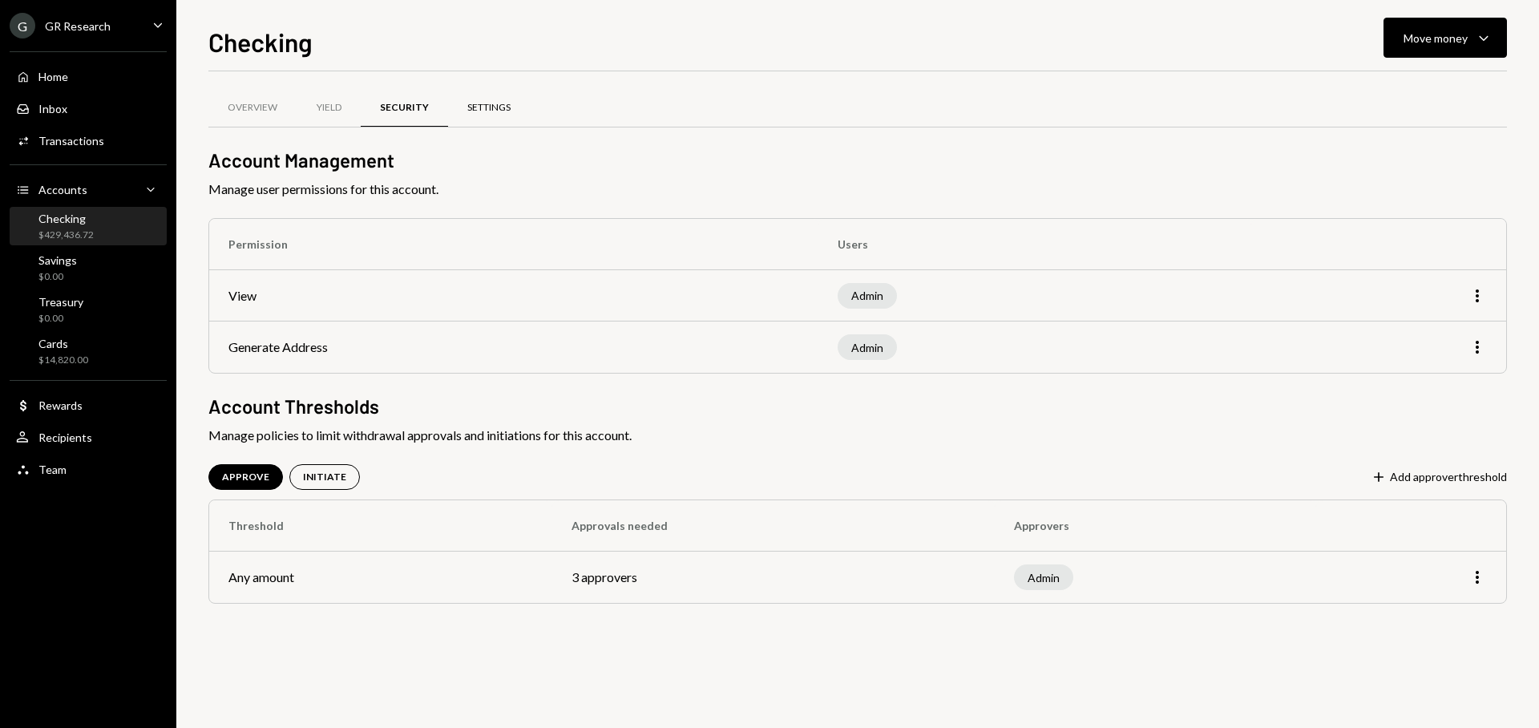
click at [497, 104] on div "Settings" at bounding box center [488, 108] width 43 height 14
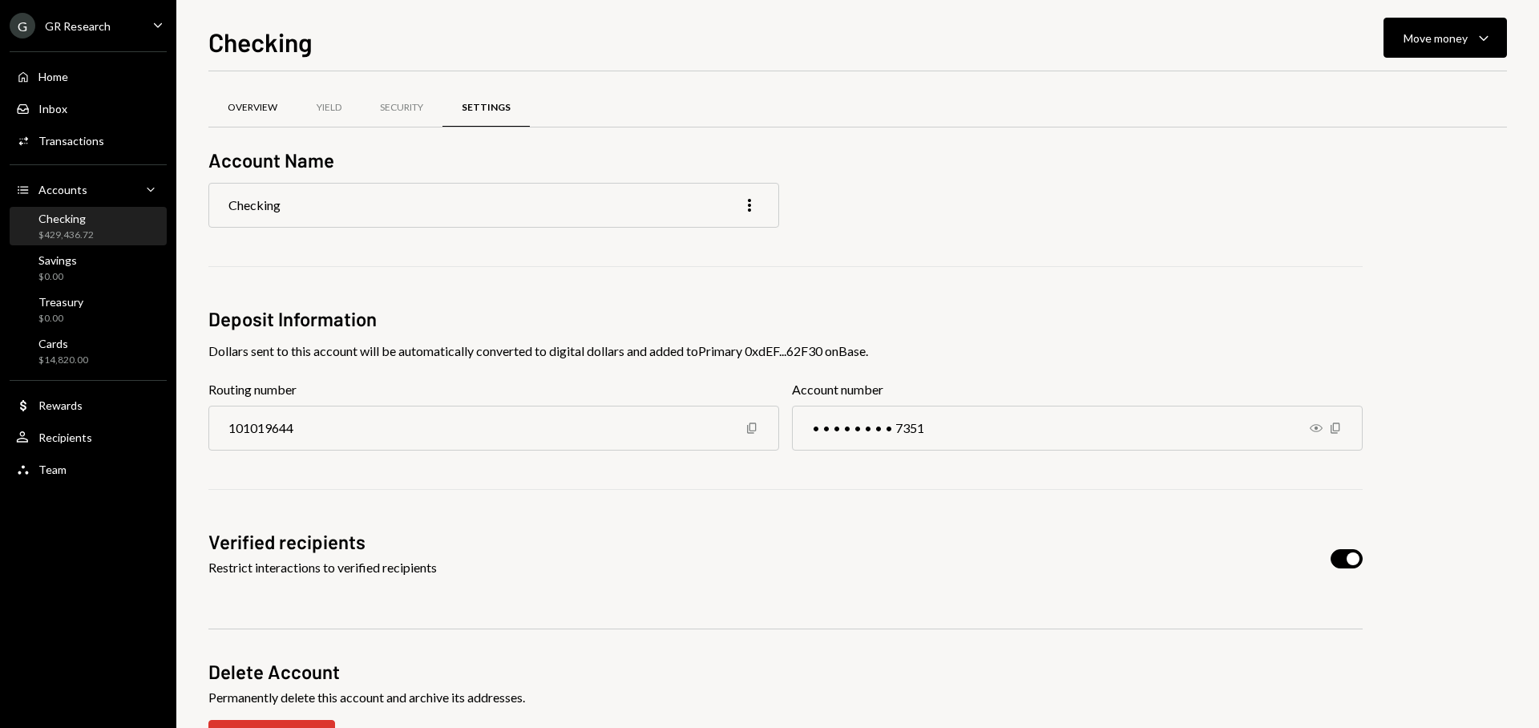
click at [265, 115] on div "Overview" at bounding box center [252, 108] width 88 height 38
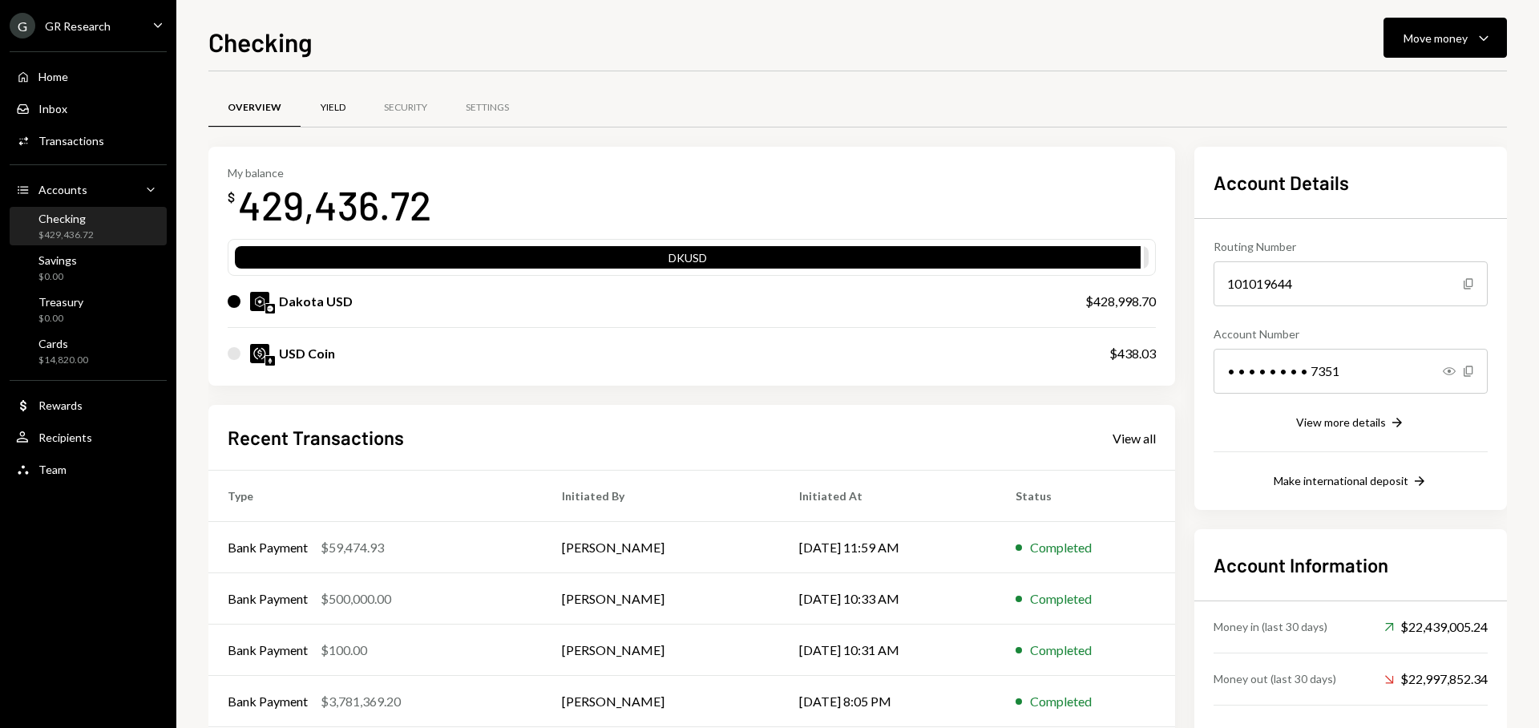
click at [325, 111] on div "Yield" at bounding box center [333, 108] width 25 height 14
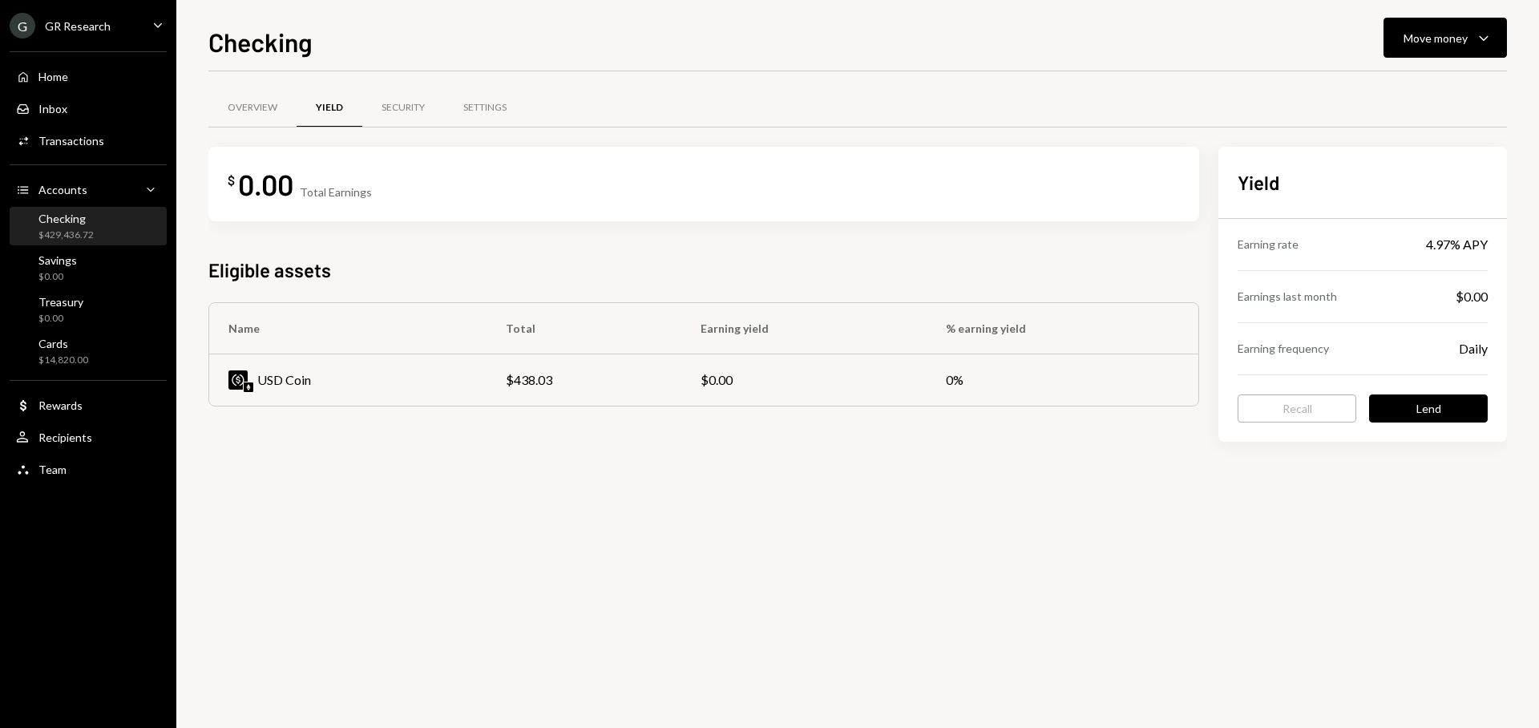
click at [939, 385] on td "0%" at bounding box center [1063, 379] width 272 height 51
click at [305, 387] on div "USD Coin" at bounding box center [284, 379] width 54 height 19
click at [244, 108] on div "Overview" at bounding box center [253, 108] width 50 height 14
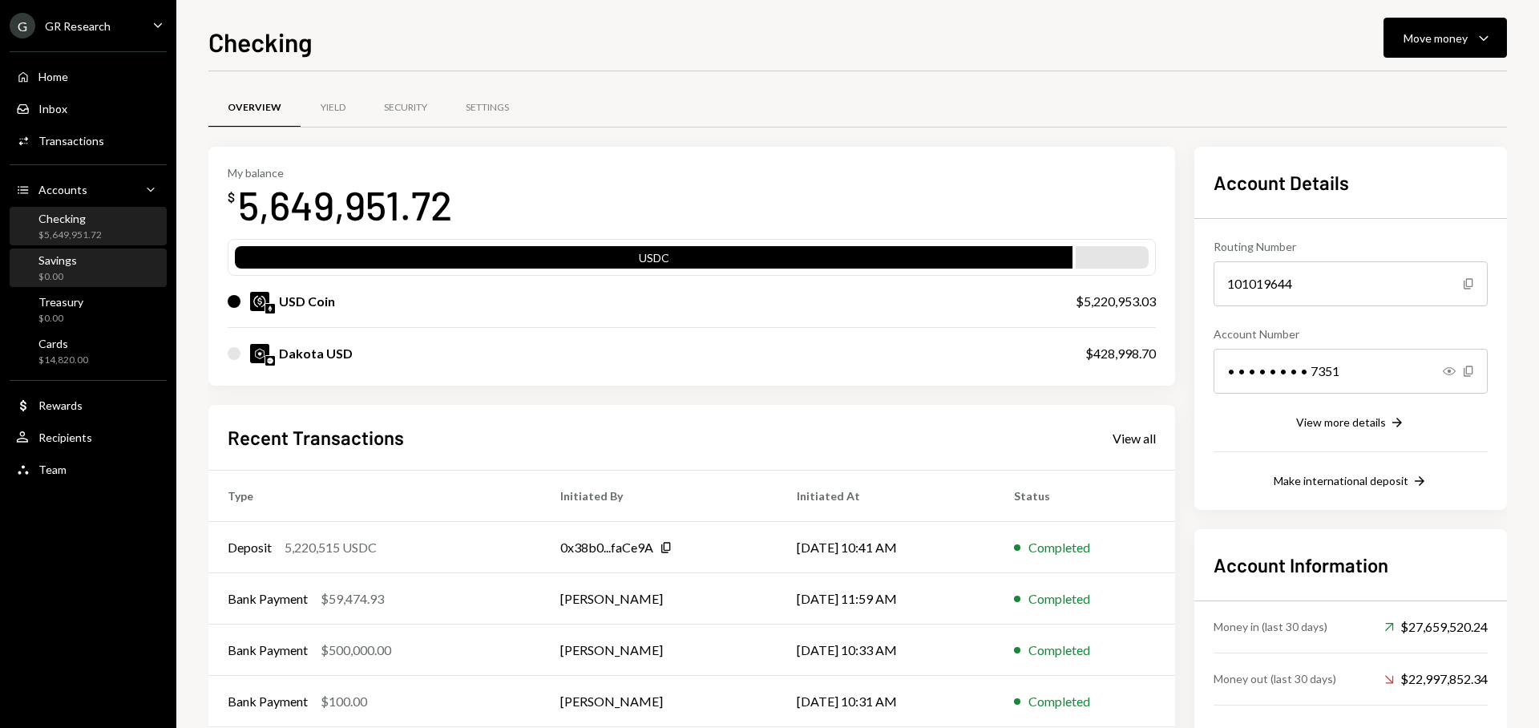
click at [90, 259] on div "Savings $0.00" at bounding box center [88, 268] width 144 height 30
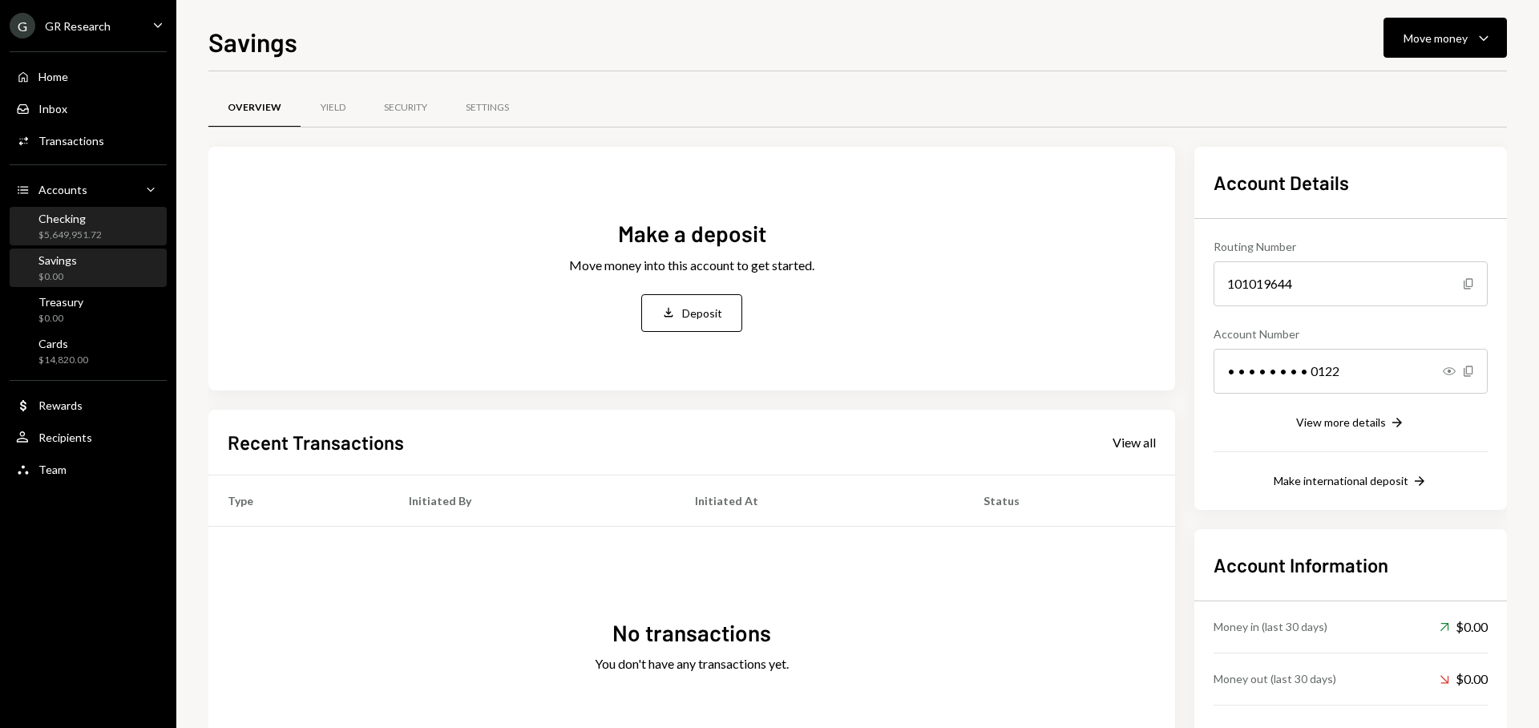
click at [90, 236] on div "$5,649,951.72" at bounding box center [69, 235] width 63 height 14
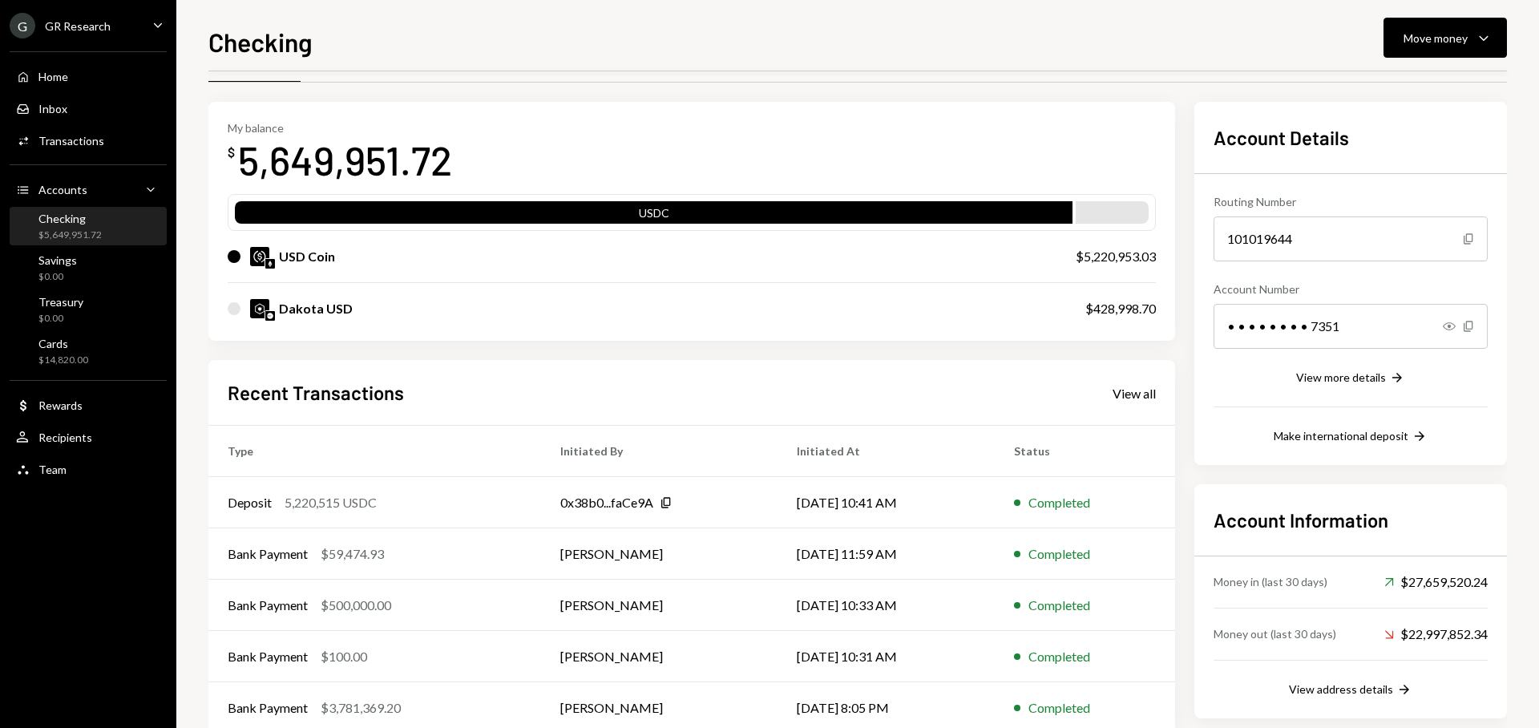
scroll to position [83, 0]
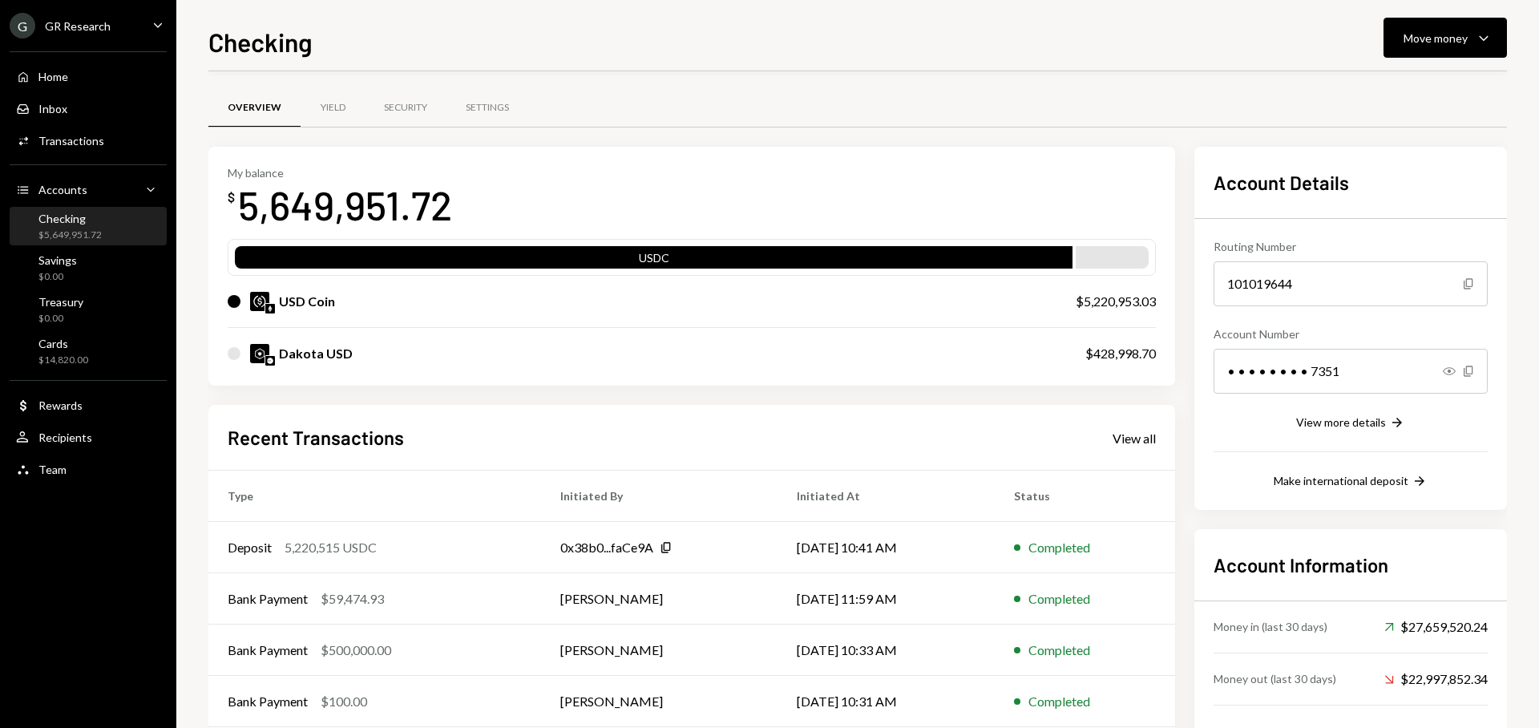
scroll to position [83, 0]
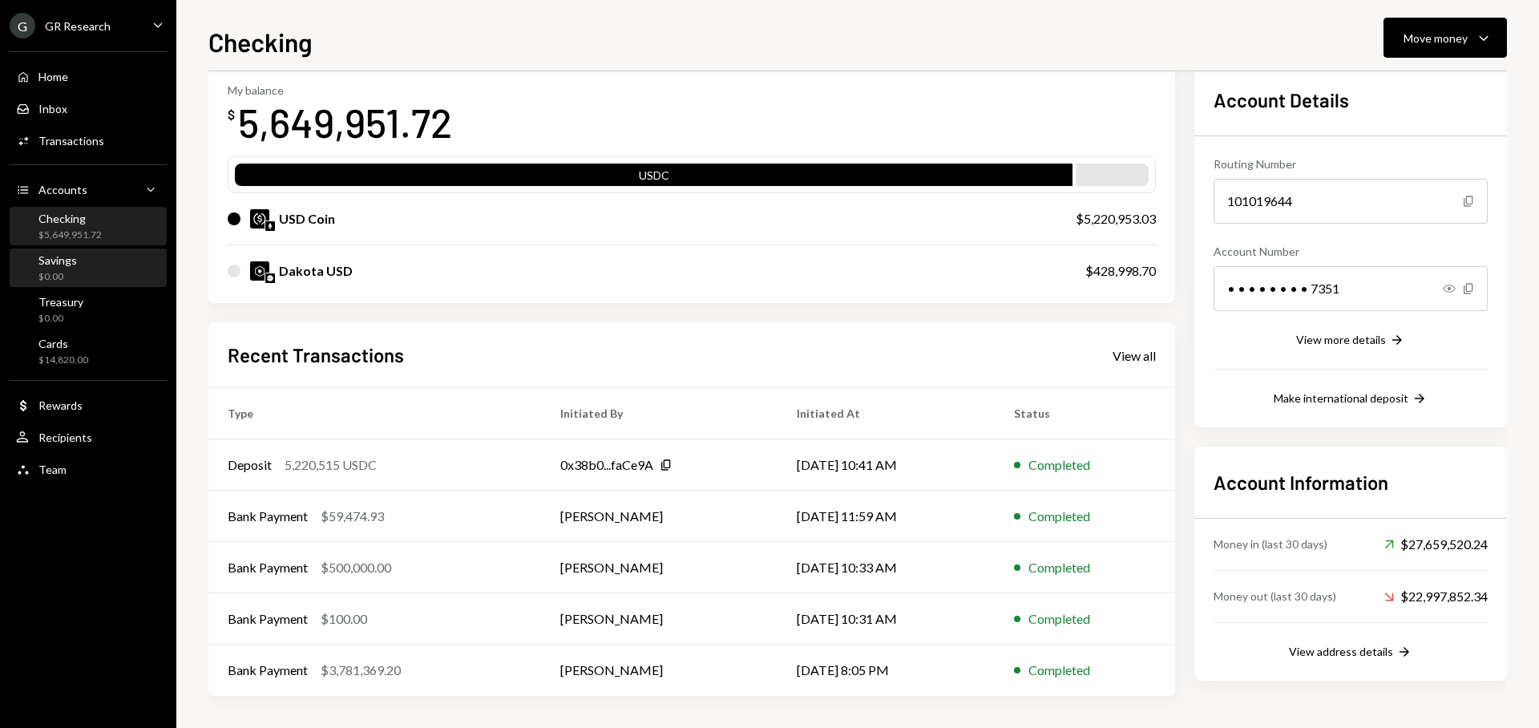
click at [83, 270] on div "Savings $0.00" at bounding box center [88, 268] width 144 height 30
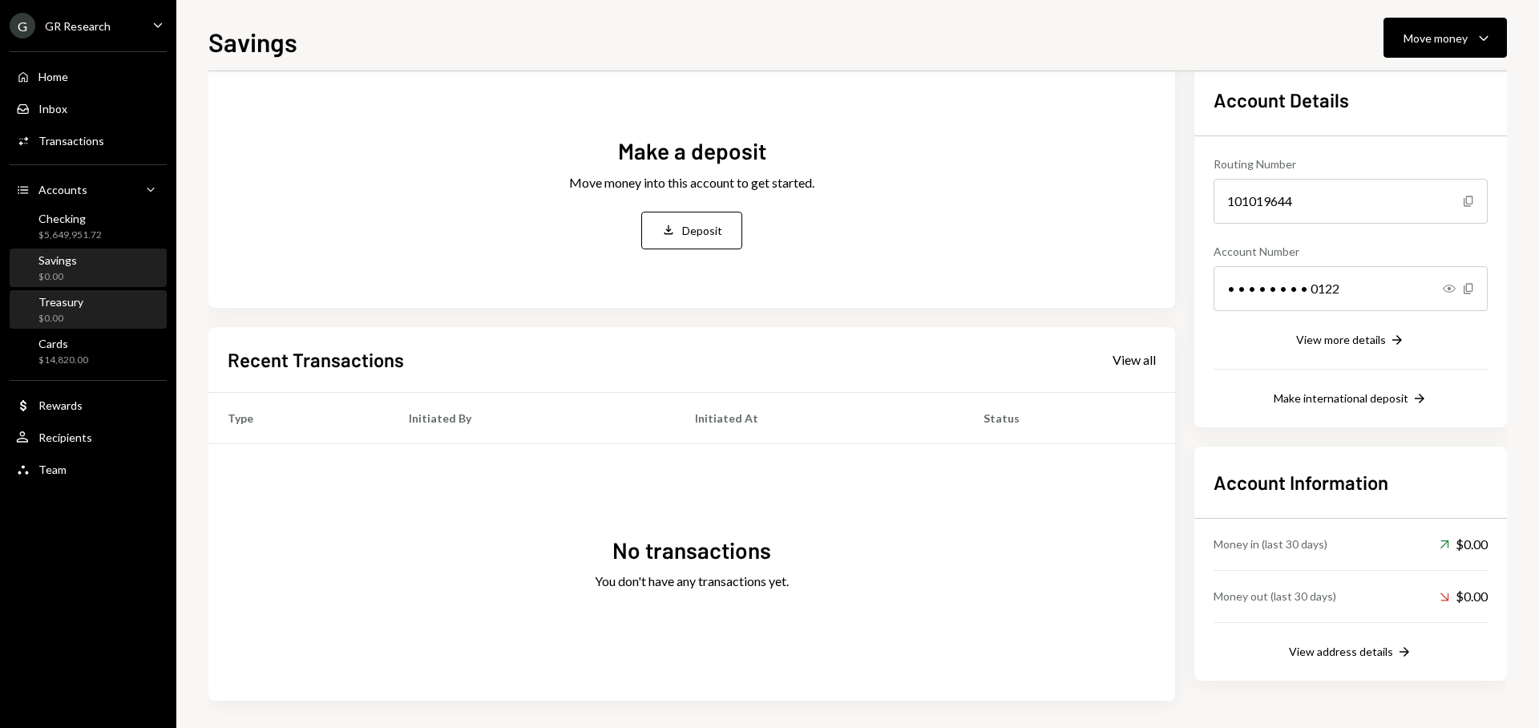
click at [123, 312] on div "Treasury $0.00" at bounding box center [88, 310] width 144 height 30
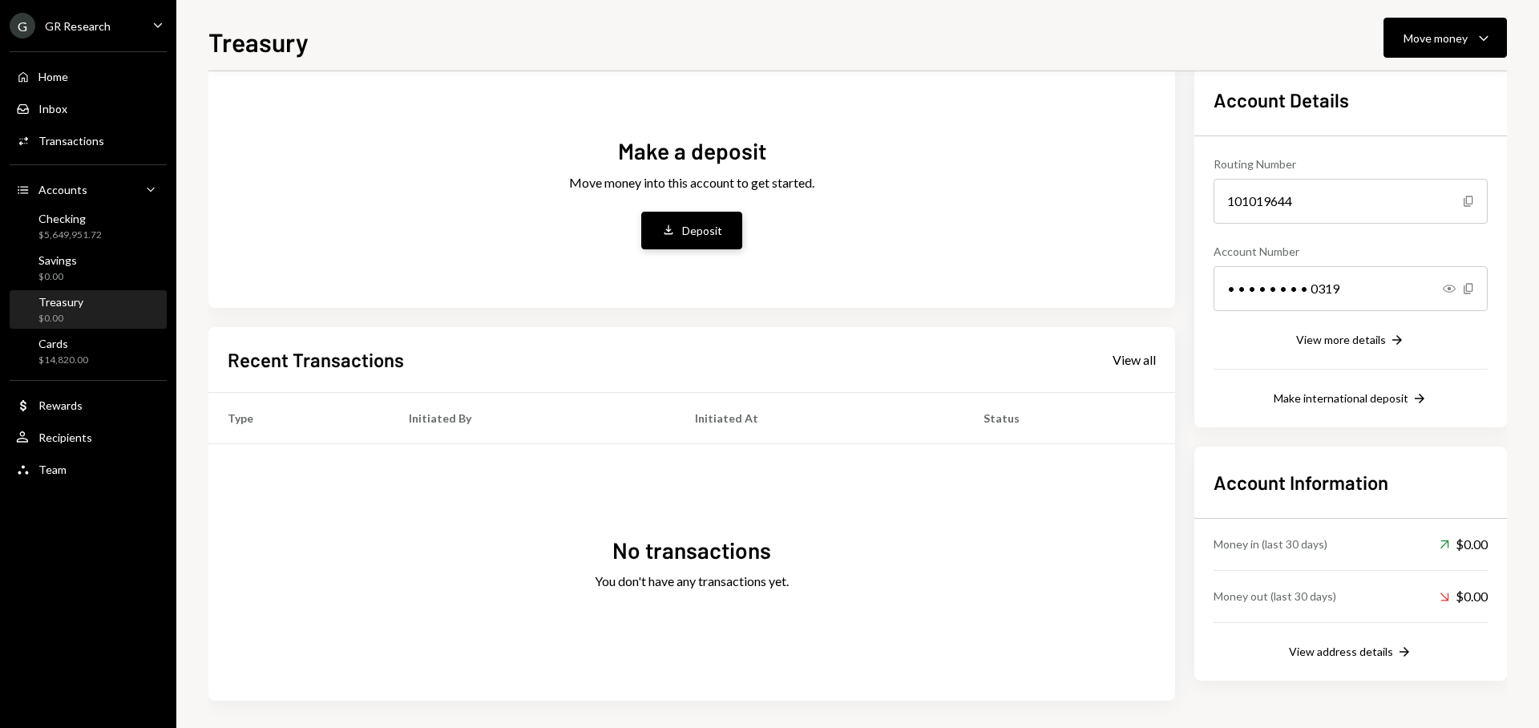
click at [658, 237] on button "Deposit Deposit" at bounding box center [691, 231] width 101 height 38
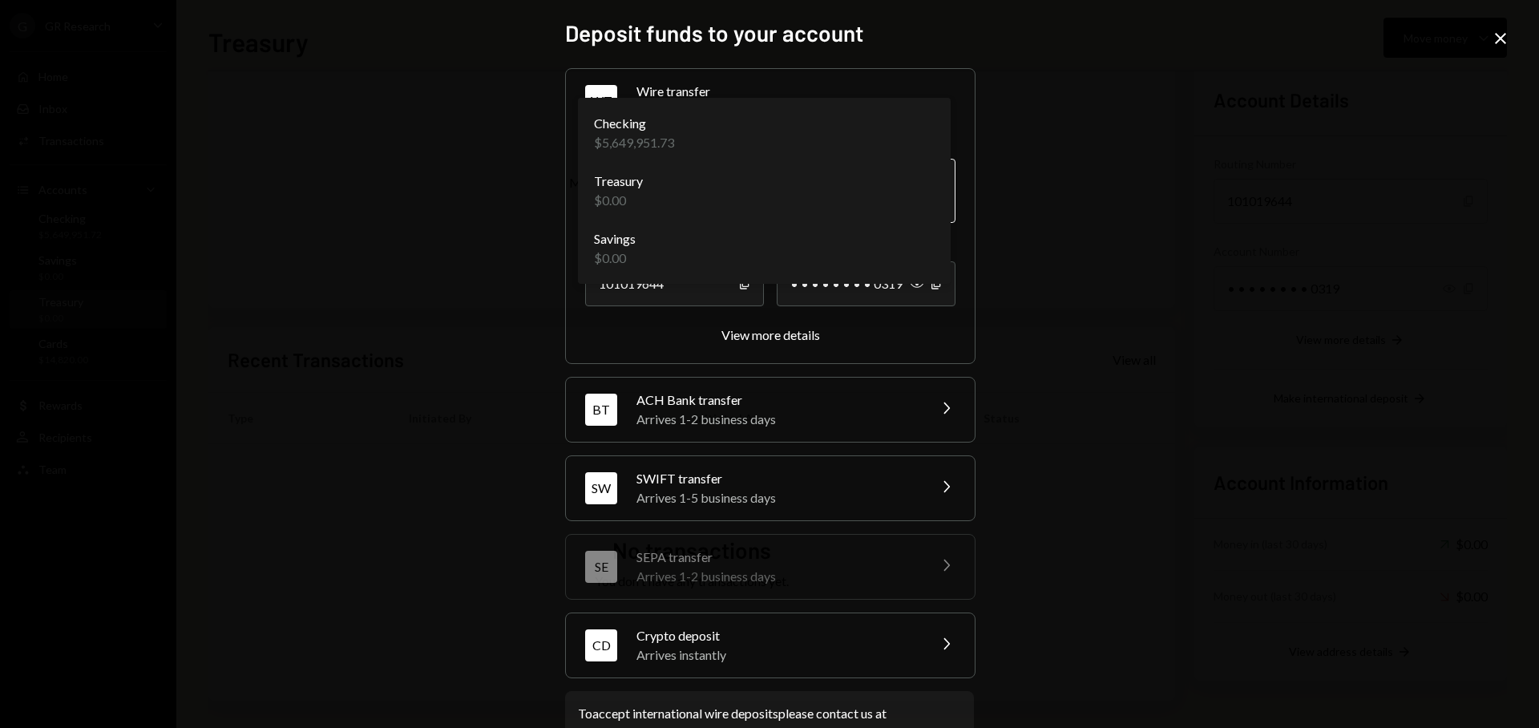
click at [705, 187] on body "**********" at bounding box center [769, 364] width 1539 height 728
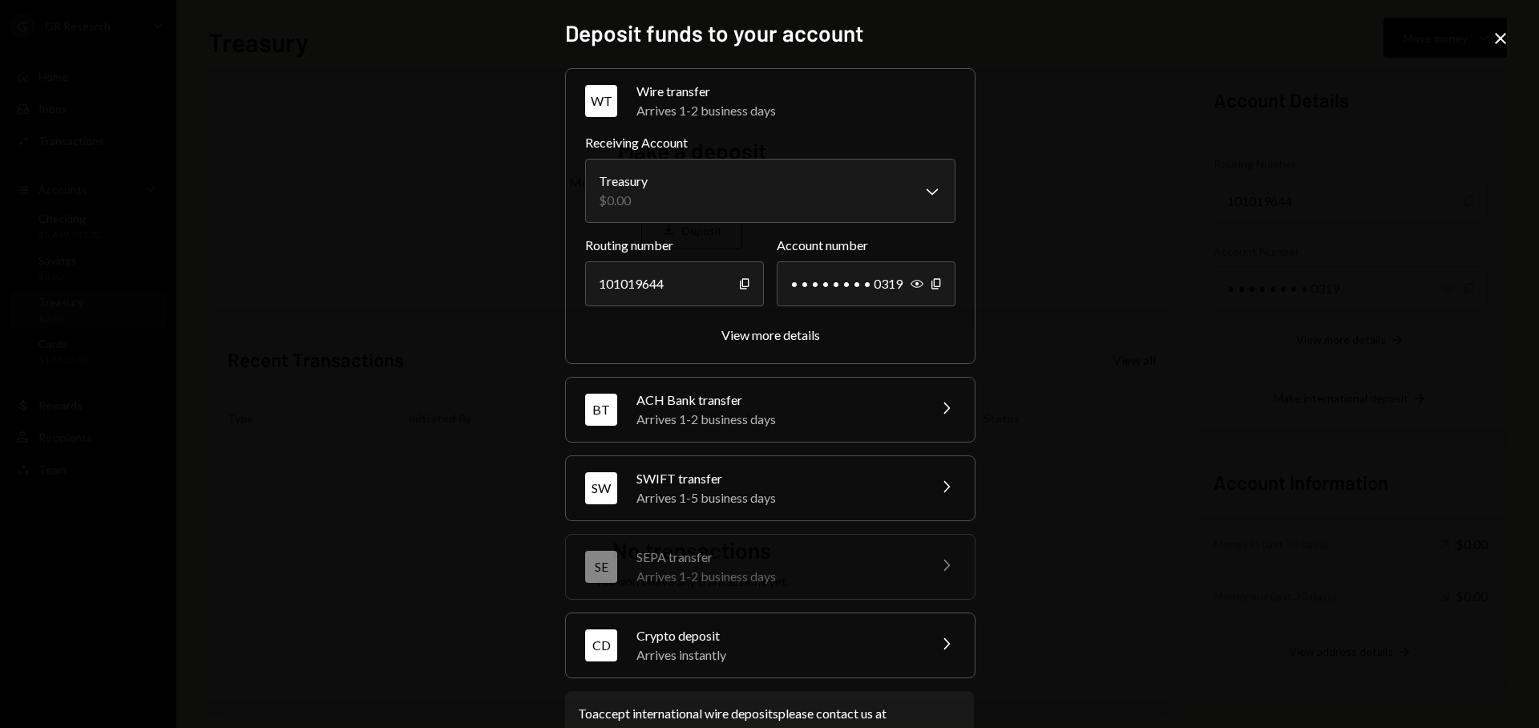
click at [1210, 177] on div "**********" at bounding box center [769, 364] width 1539 height 728
click at [1502, 42] on icon "Close" at bounding box center [1500, 38] width 19 height 19
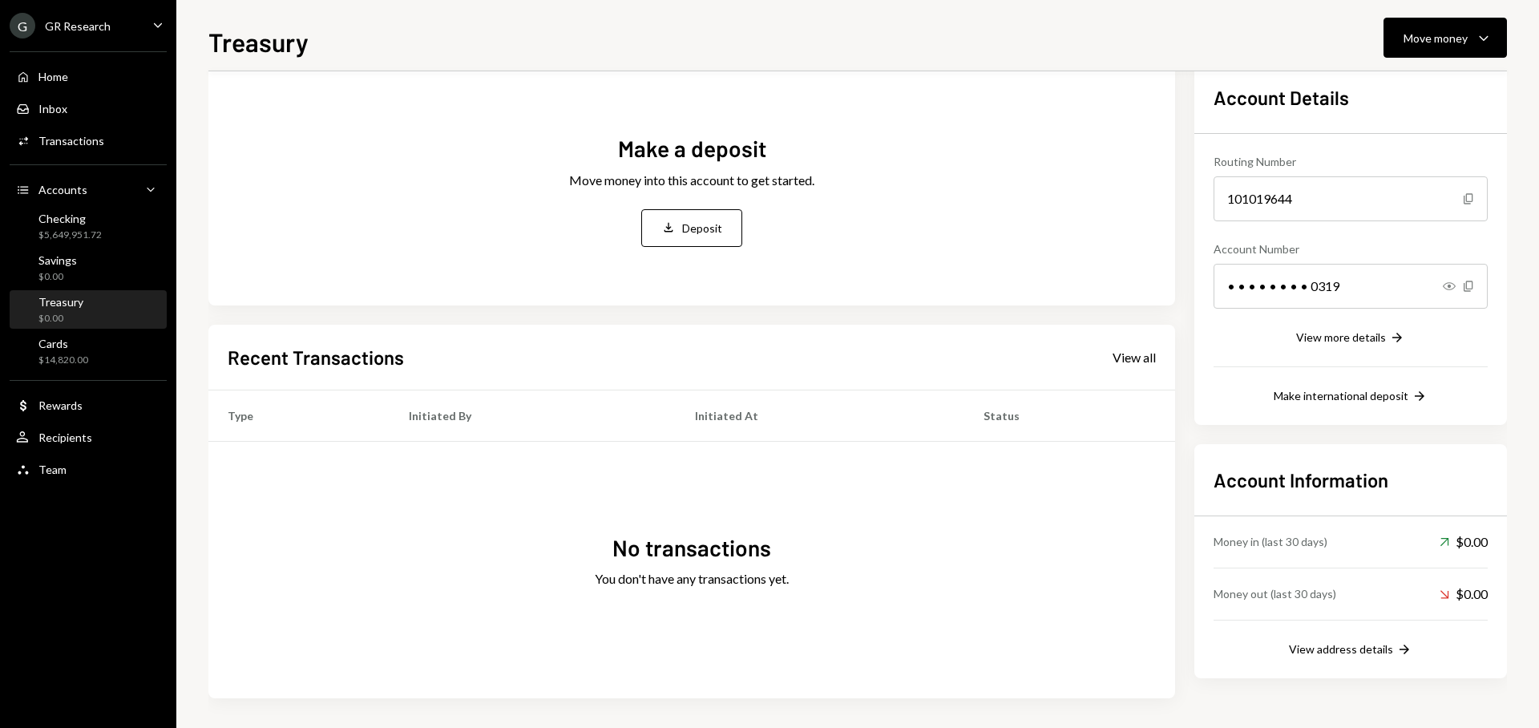
scroll to position [87, 0]
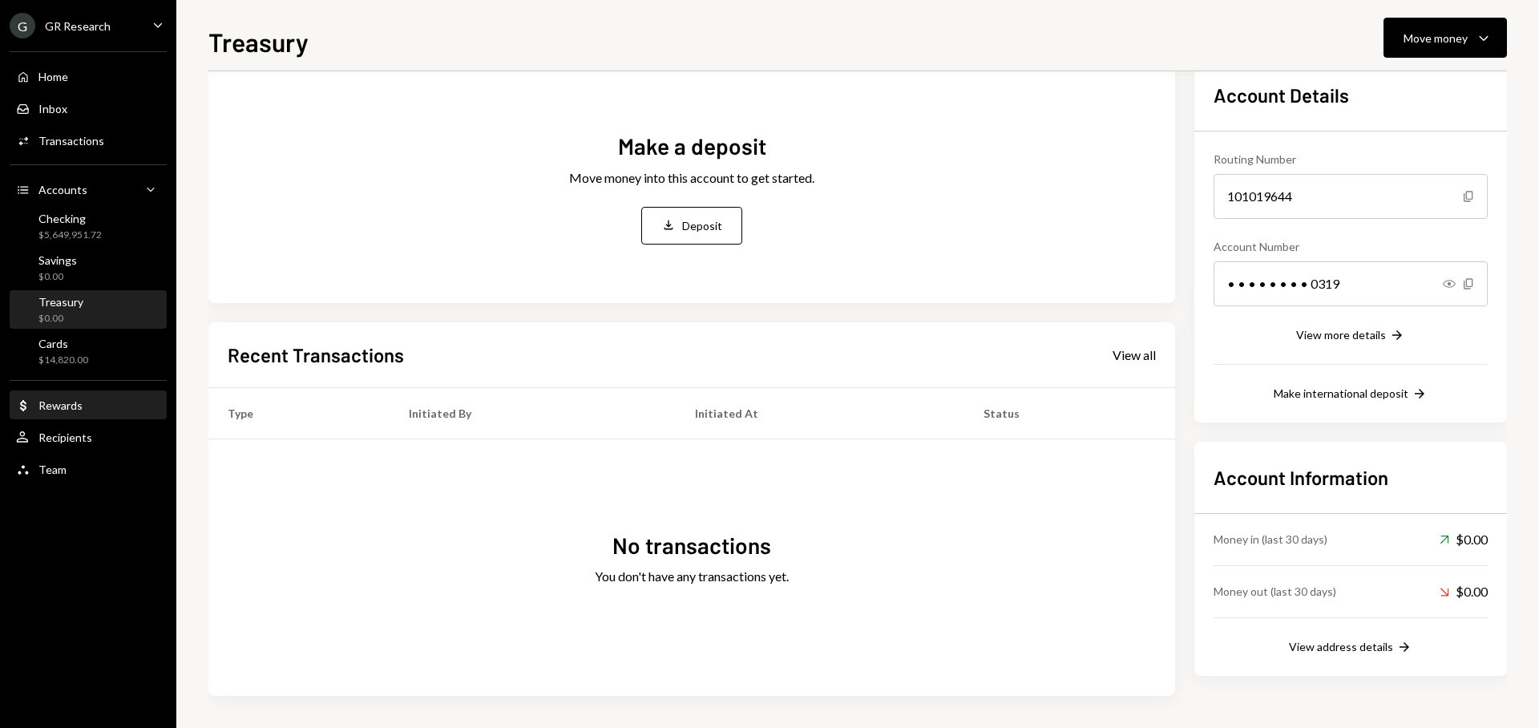
click at [119, 402] on div "Dollar Rewards" at bounding box center [88, 405] width 144 height 14
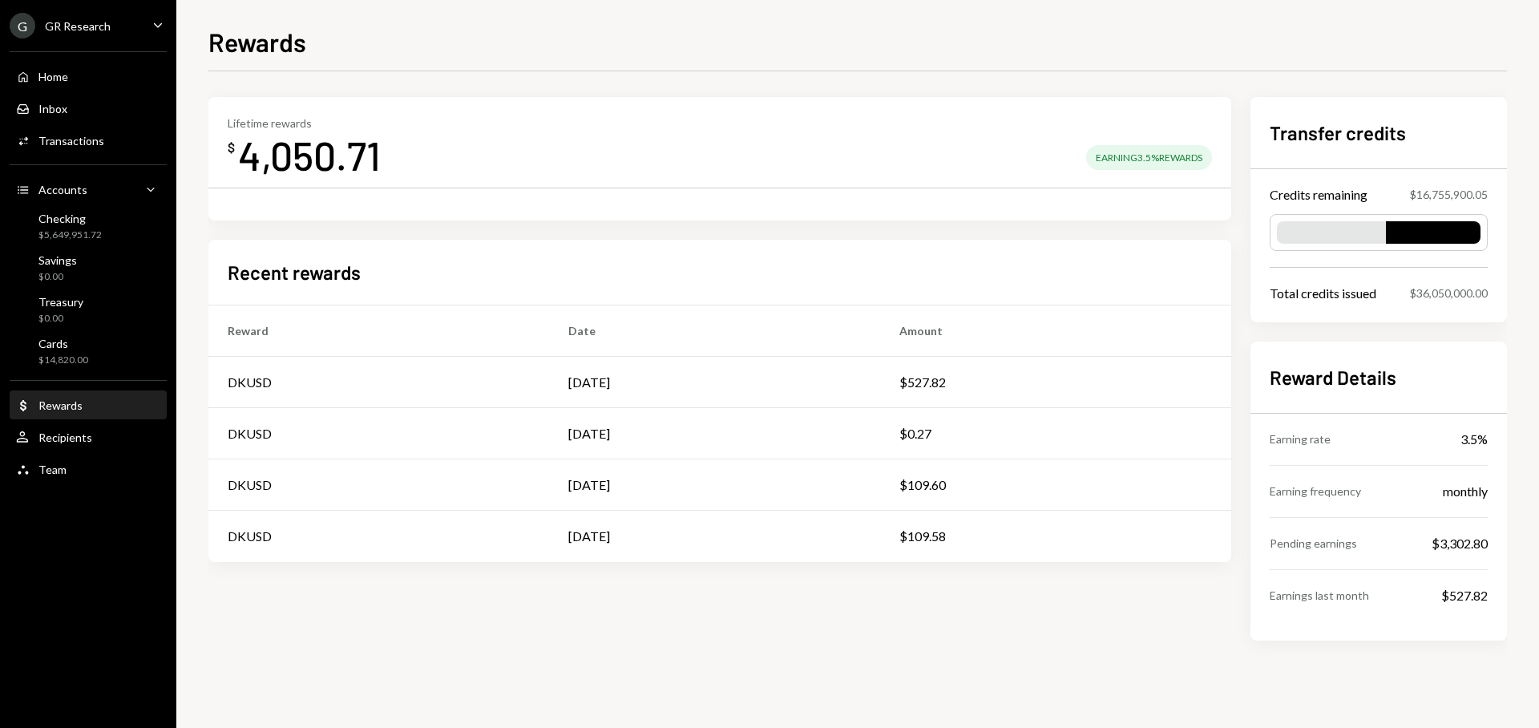
click at [1407, 295] on div "Total credits issued $36,050,000.00" at bounding box center [1379, 293] width 218 height 19
click at [119, 309] on div "Treasury $0.00" at bounding box center [88, 310] width 144 height 30
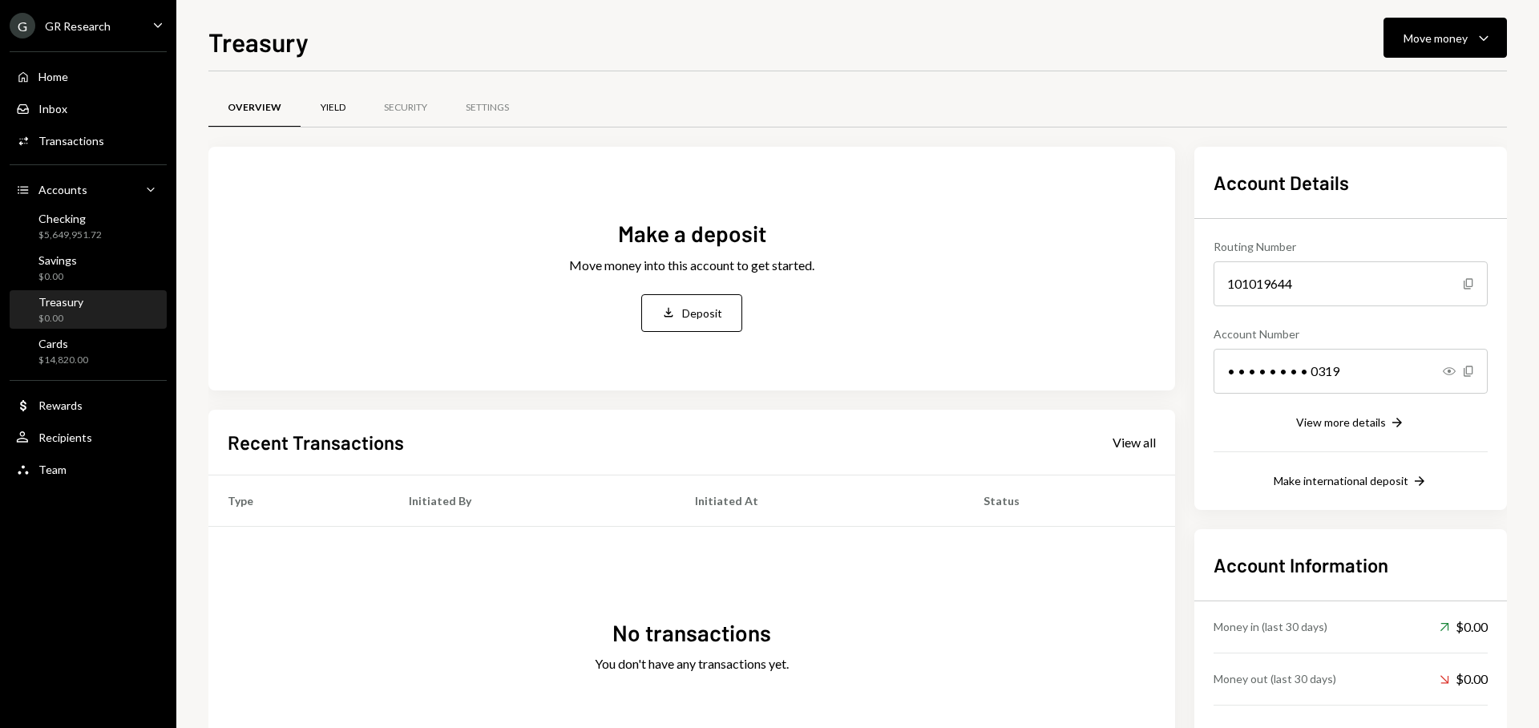
click at [327, 103] on div "Yield" at bounding box center [333, 108] width 25 height 14
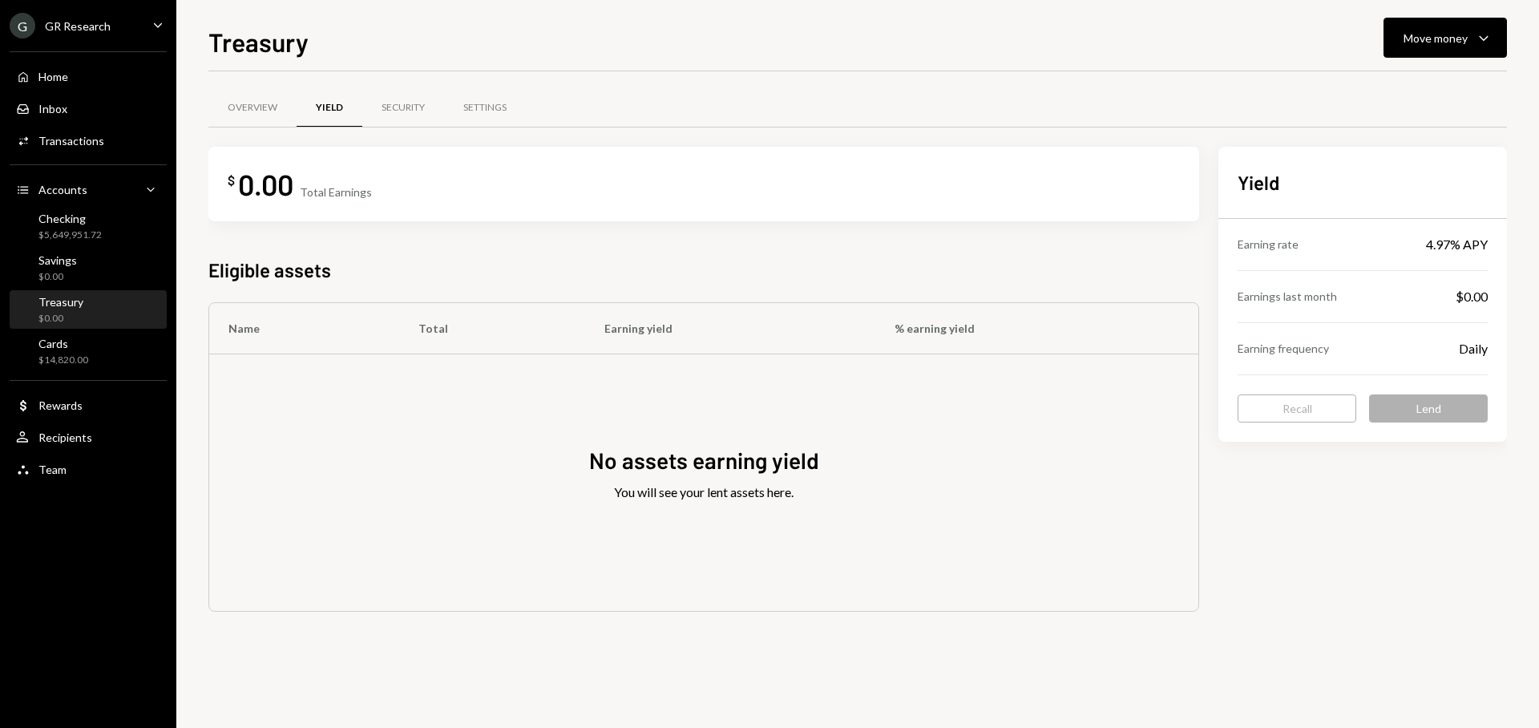
click at [441, 232] on div "$ 0.00 Total Earnings Eligible assets Name Total Earning yield % earning yield …" at bounding box center [703, 380] width 991 height 466
click at [408, 119] on div "Security" at bounding box center [403, 108] width 82 height 38
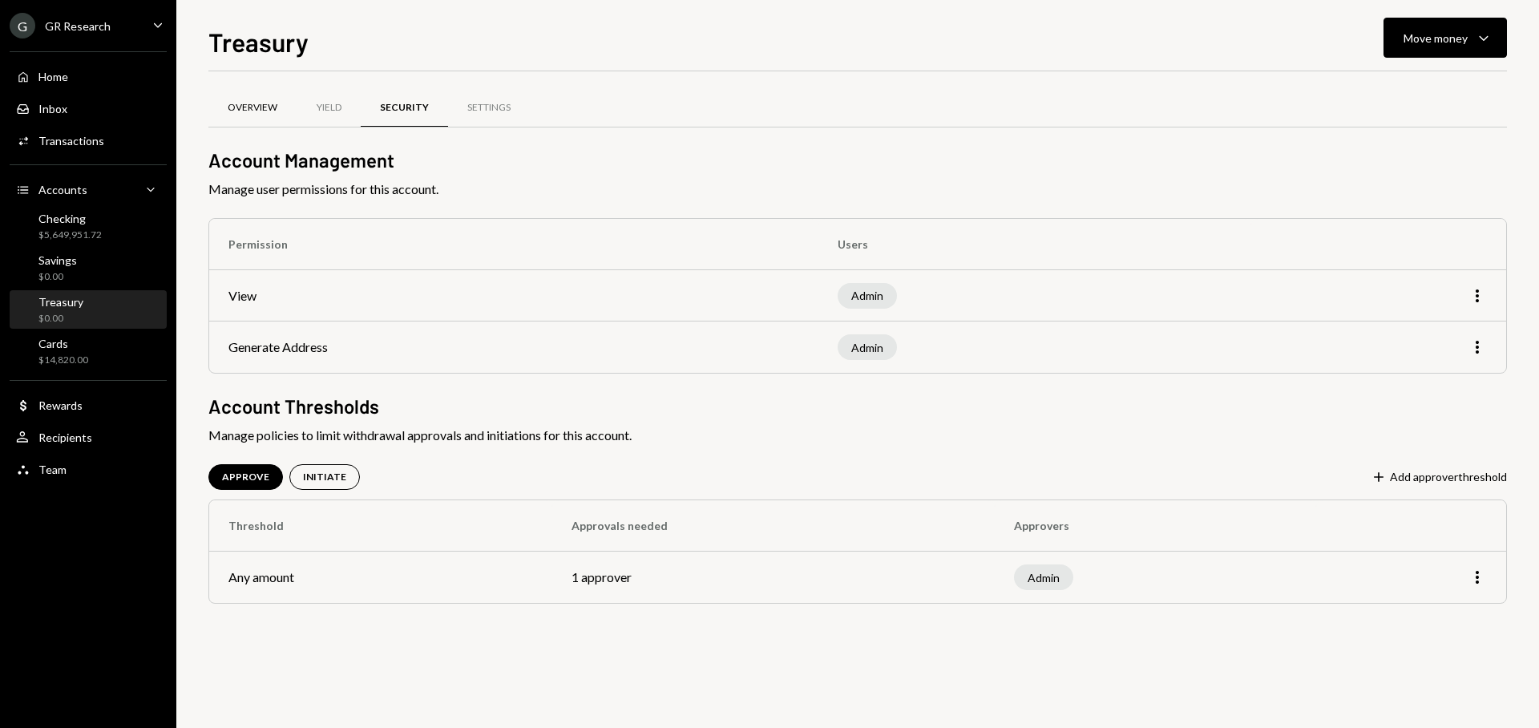
click at [258, 110] on div "Overview" at bounding box center [253, 108] width 50 height 14
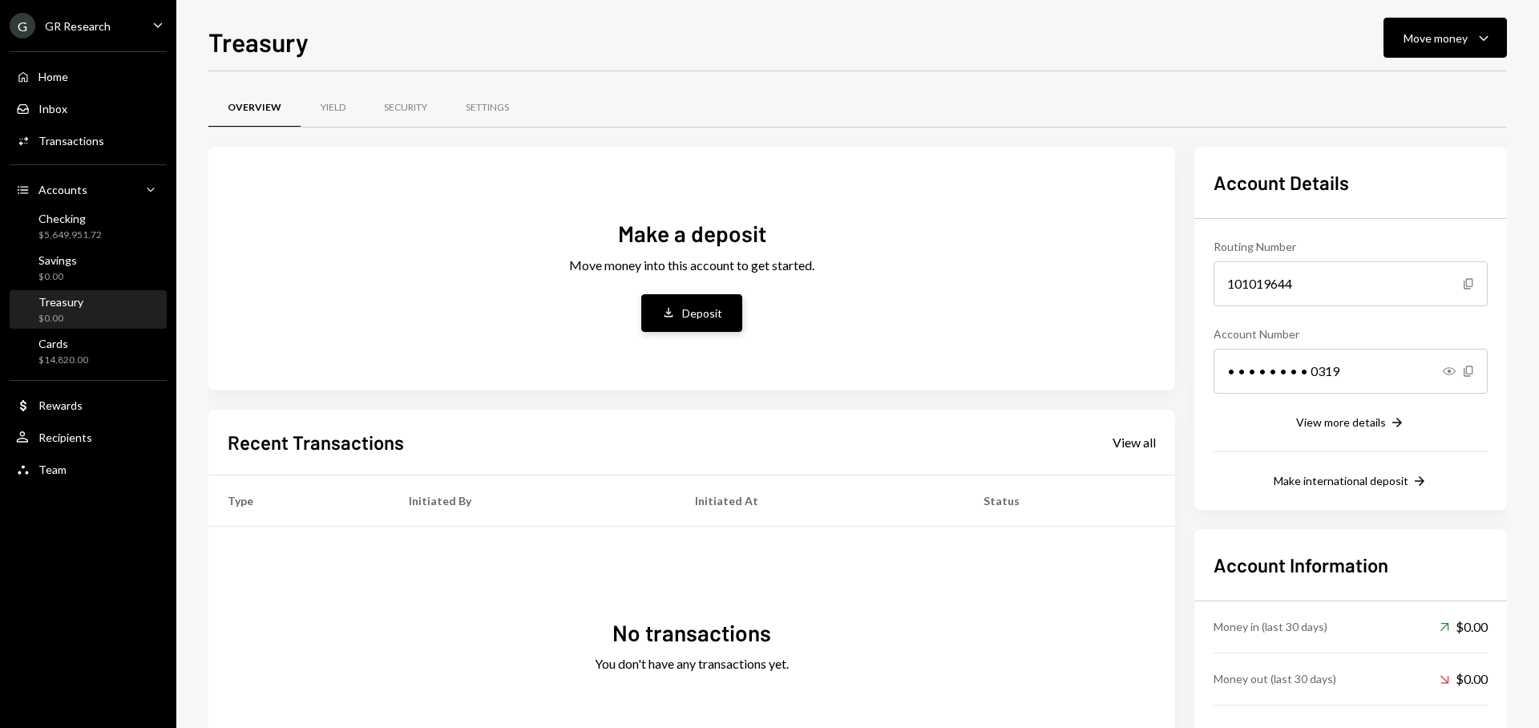
click at [656, 317] on button "Deposit Deposit" at bounding box center [691, 313] width 101 height 38
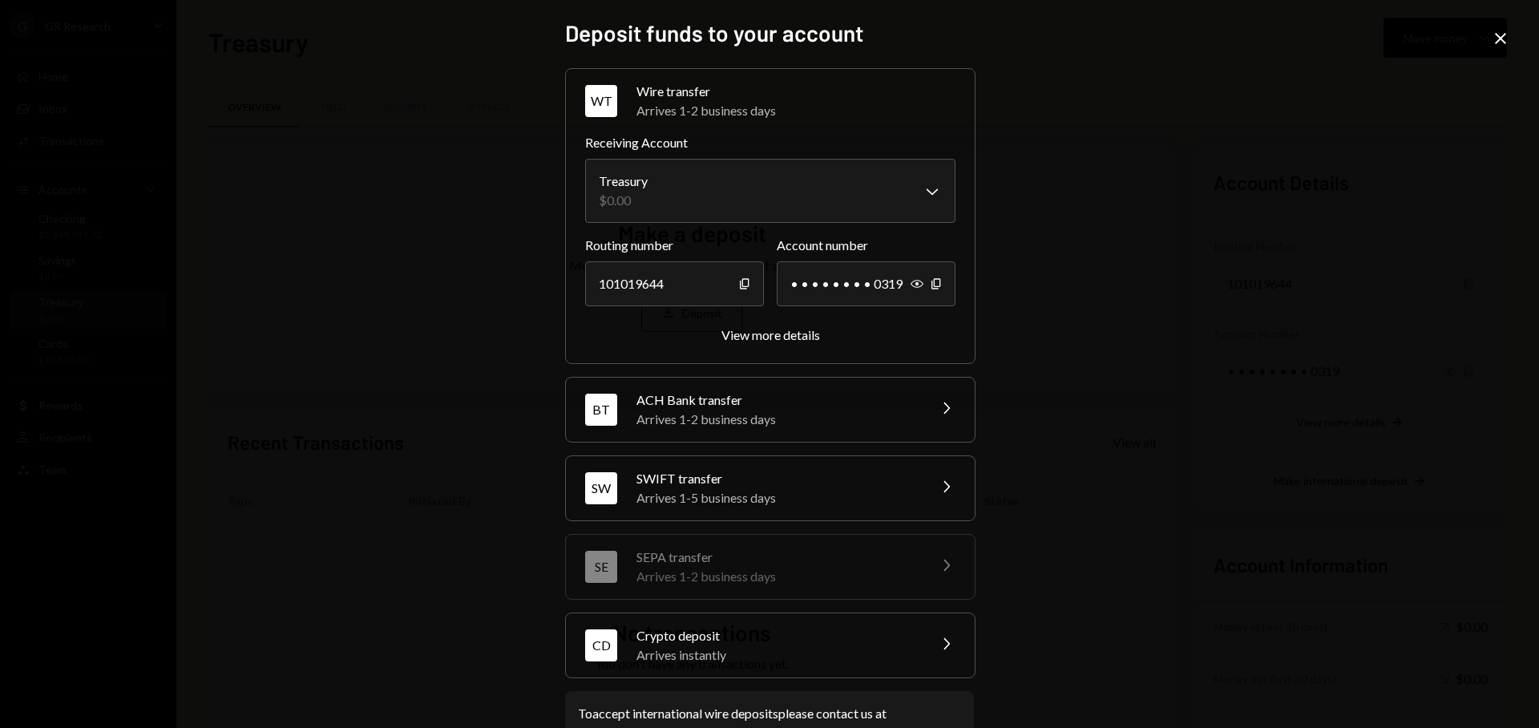
click at [1504, 37] on icon "Close" at bounding box center [1500, 38] width 19 height 19
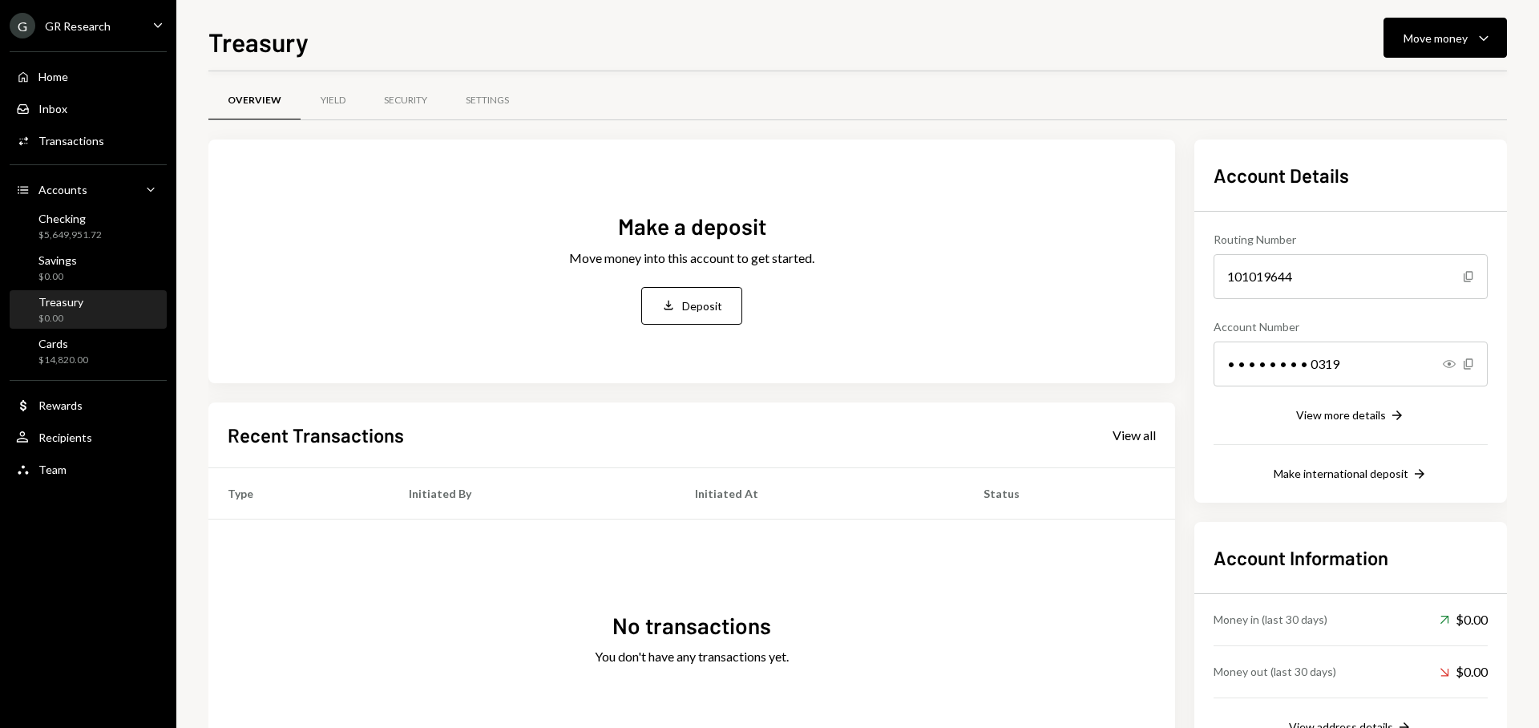
scroll to position [5, 0]
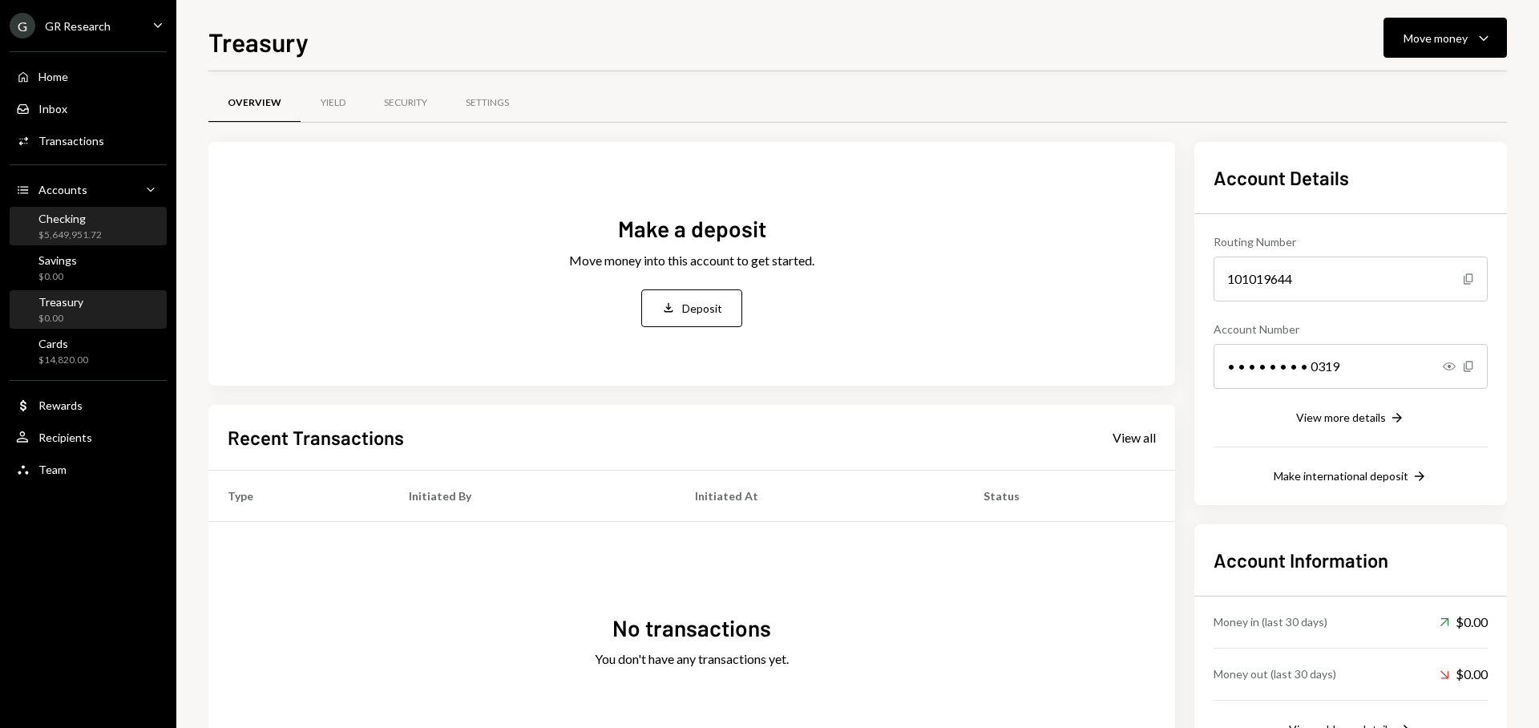
click at [65, 233] on div "$5,649,951.72" at bounding box center [69, 235] width 63 height 14
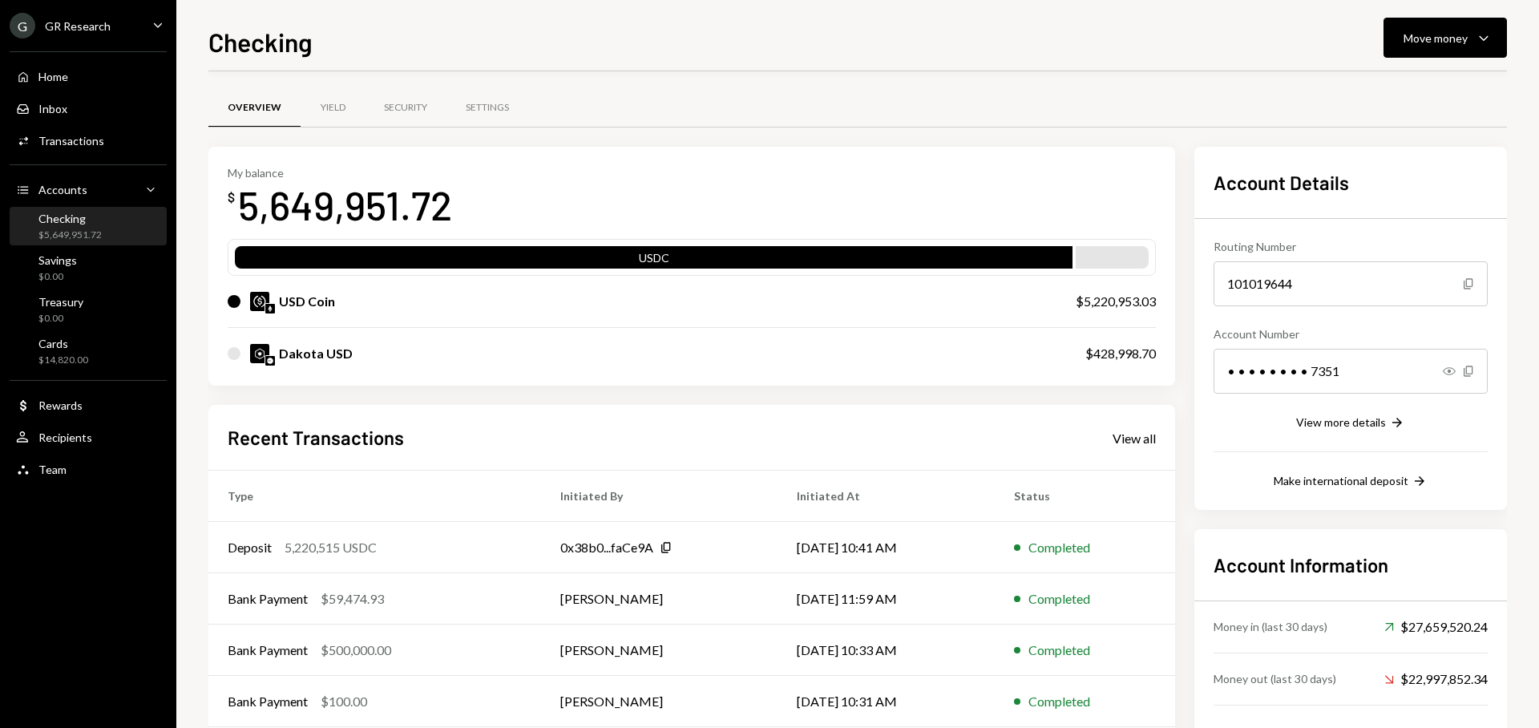
scroll to position [5, 0]
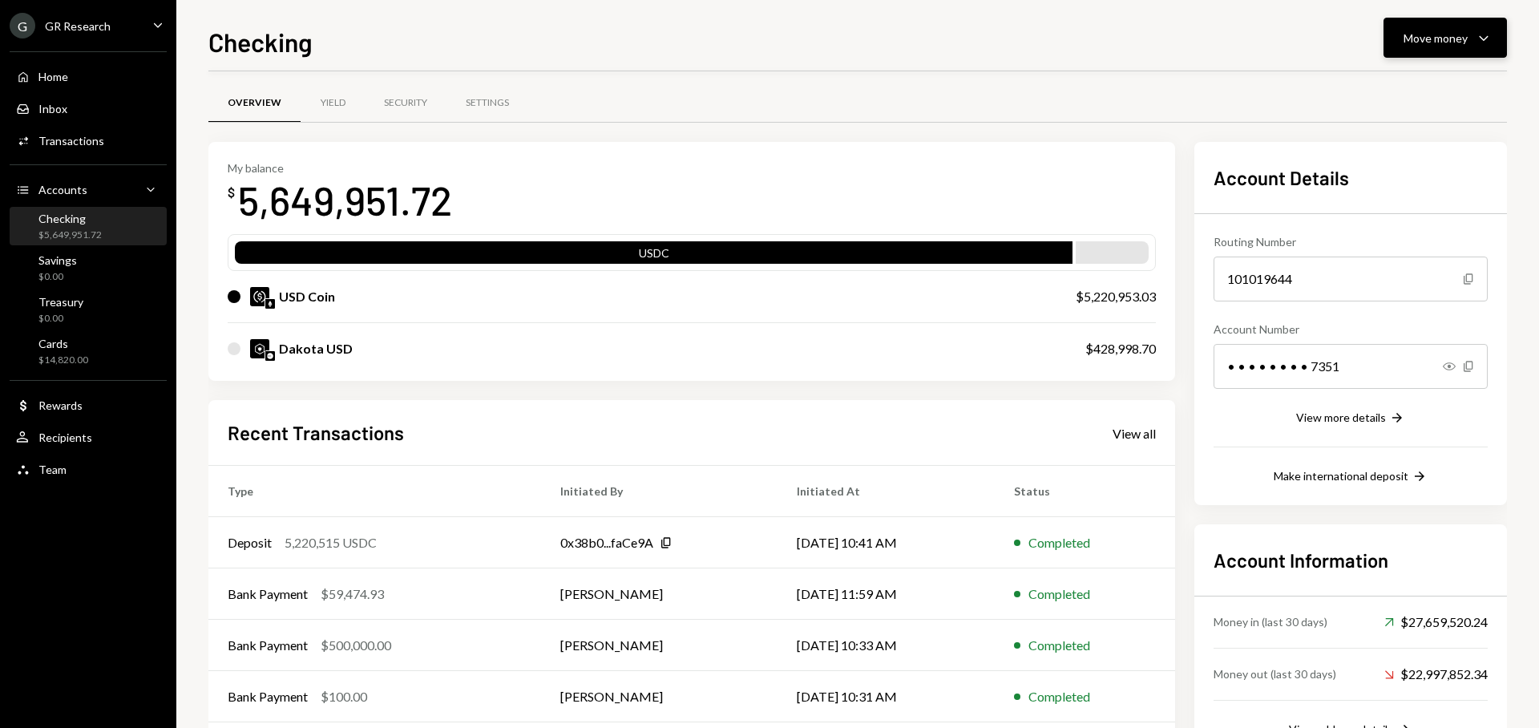
click at [1421, 47] on button "Move money Caret Down" at bounding box center [1445, 38] width 123 height 40
click at [1412, 202] on div "Swap stablecoins" at bounding box center [1432, 208] width 117 height 17
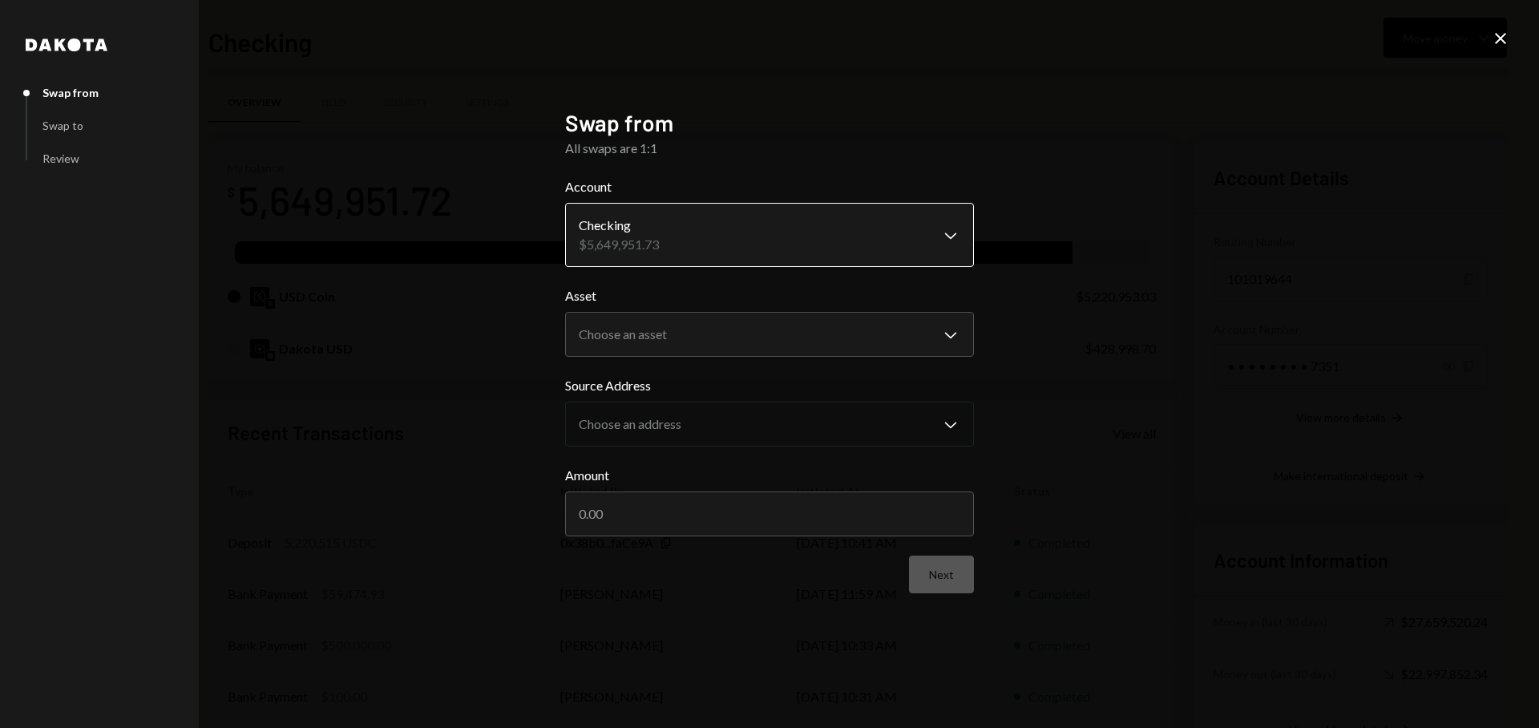
click at [659, 253] on body "G GR Research Caret Down Home Home Inbox Inbox Activities Transactions Accounts…" at bounding box center [769, 364] width 1539 height 728
click at [657, 345] on body "G GR Research Caret Down Home Home Inbox Inbox Activities Transactions Accounts…" at bounding box center [769, 364] width 1539 height 728
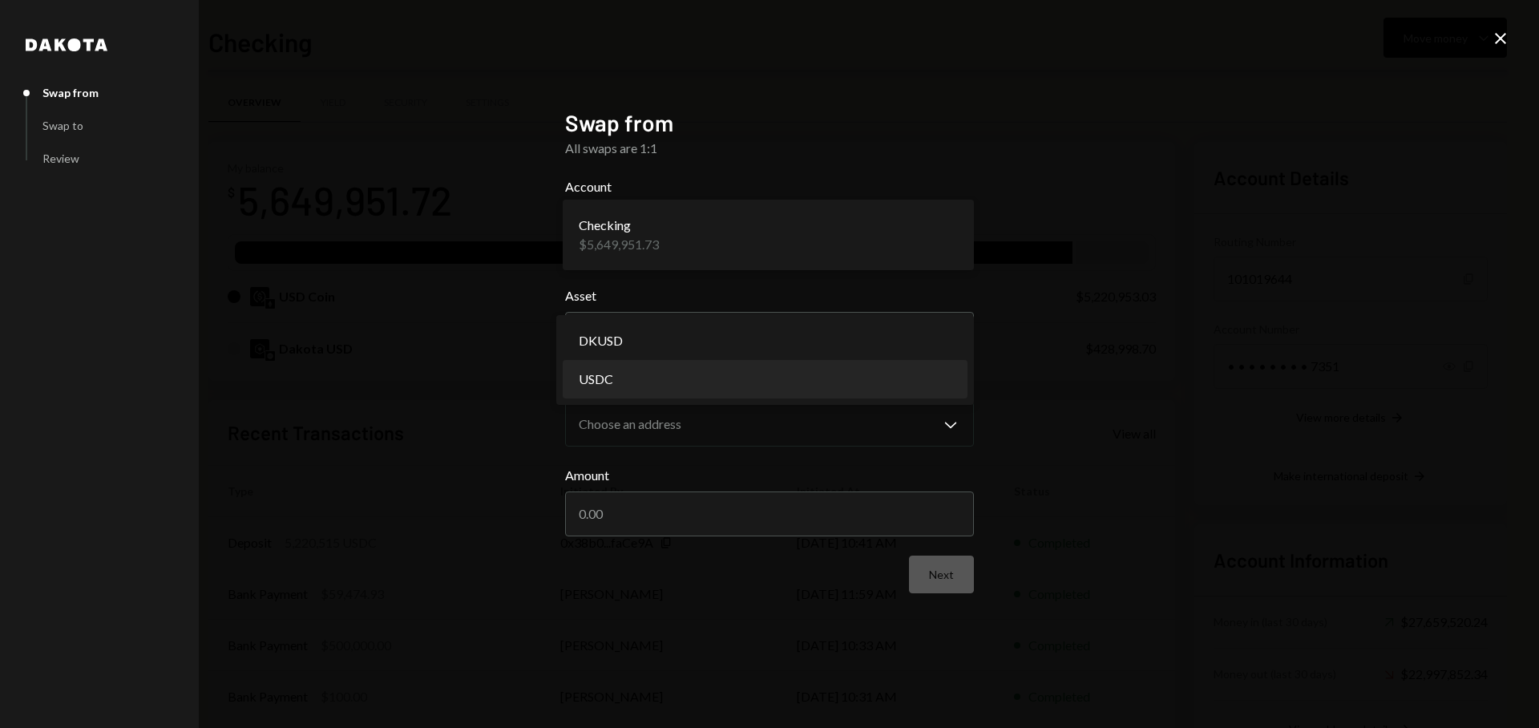
select select "****"
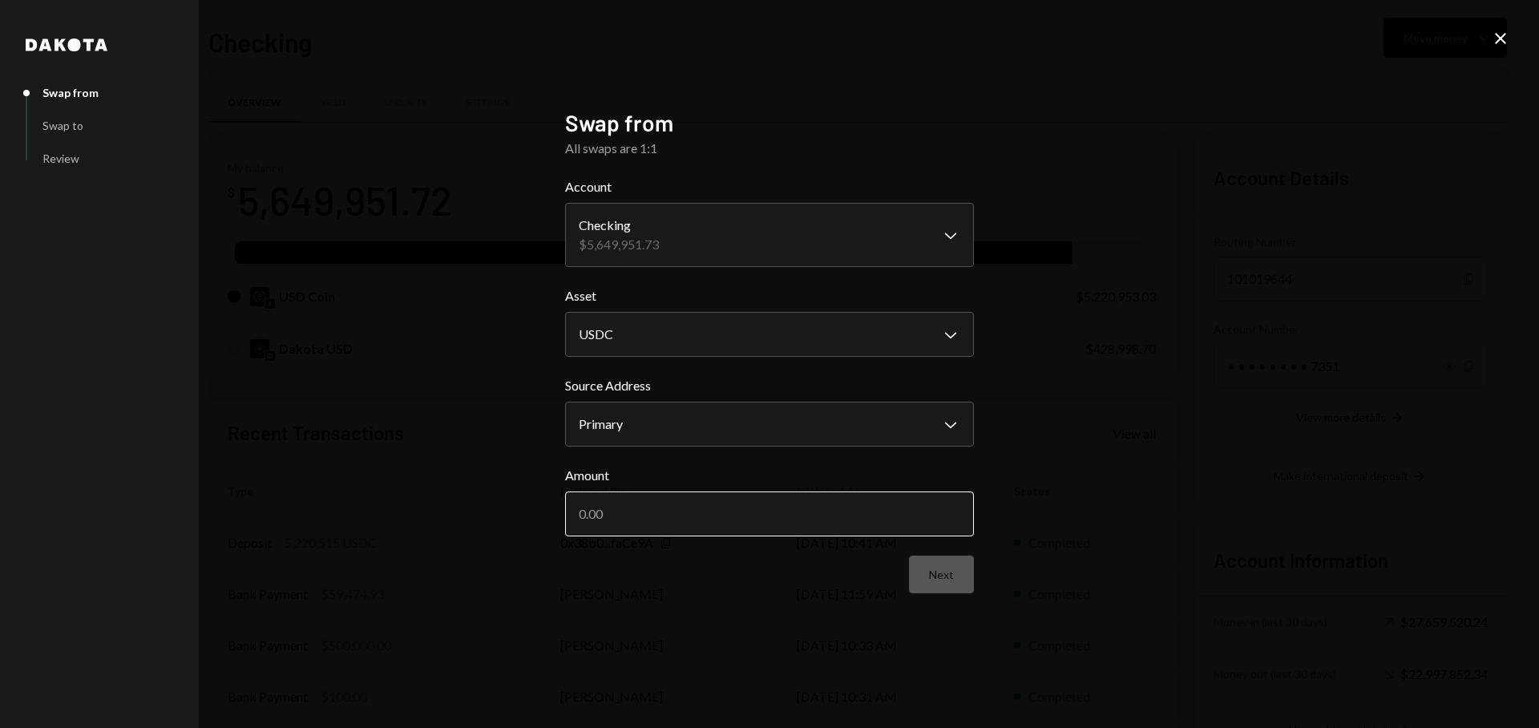
click at [657, 501] on input "Amount" at bounding box center [769, 513] width 409 height 45
click at [1486, 38] on div "**********" at bounding box center [769, 364] width 1539 height 728
click at [1491, 40] on icon "Close" at bounding box center [1500, 38] width 19 height 19
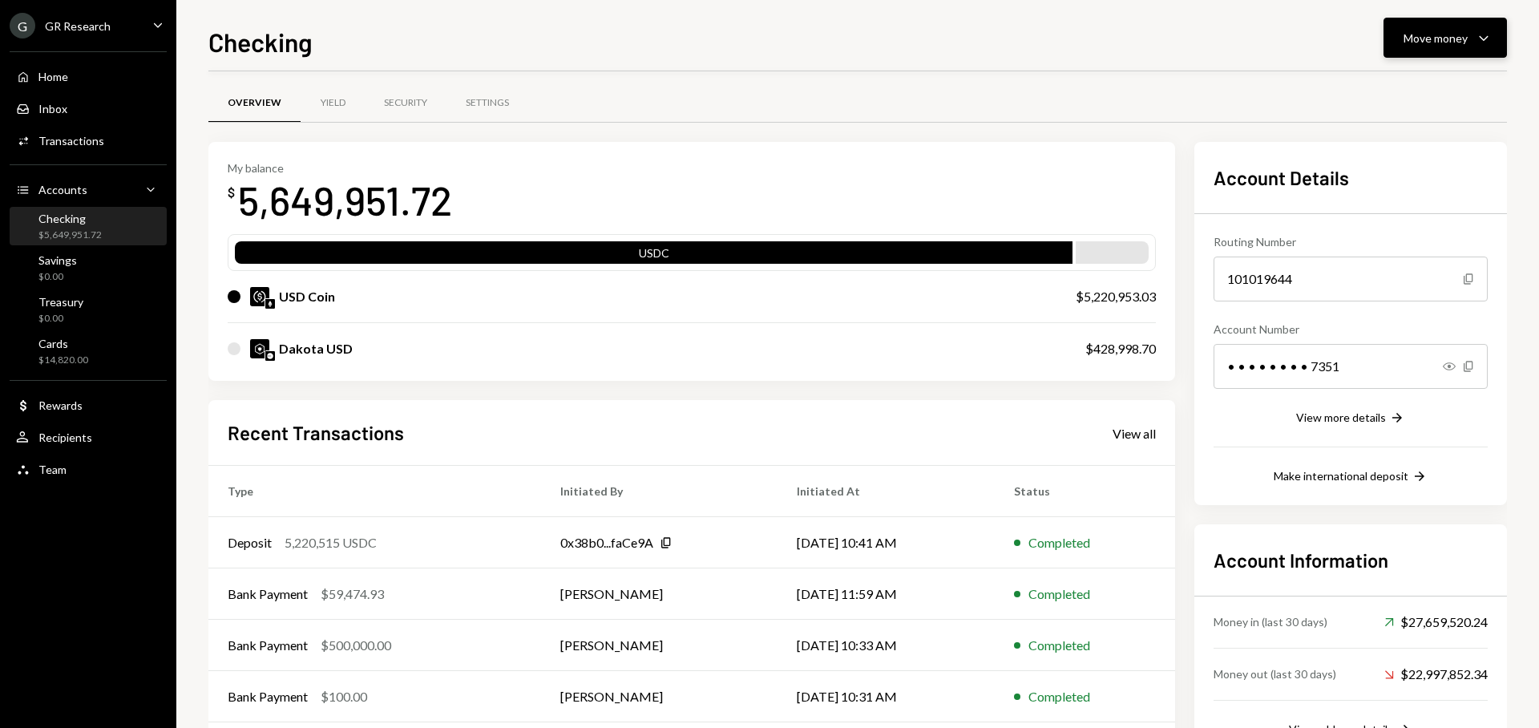
click at [1427, 44] on div "Move money" at bounding box center [1436, 38] width 64 height 17
click at [1412, 202] on div "Swap stablecoins" at bounding box center [1432, 208] width 117 height 17
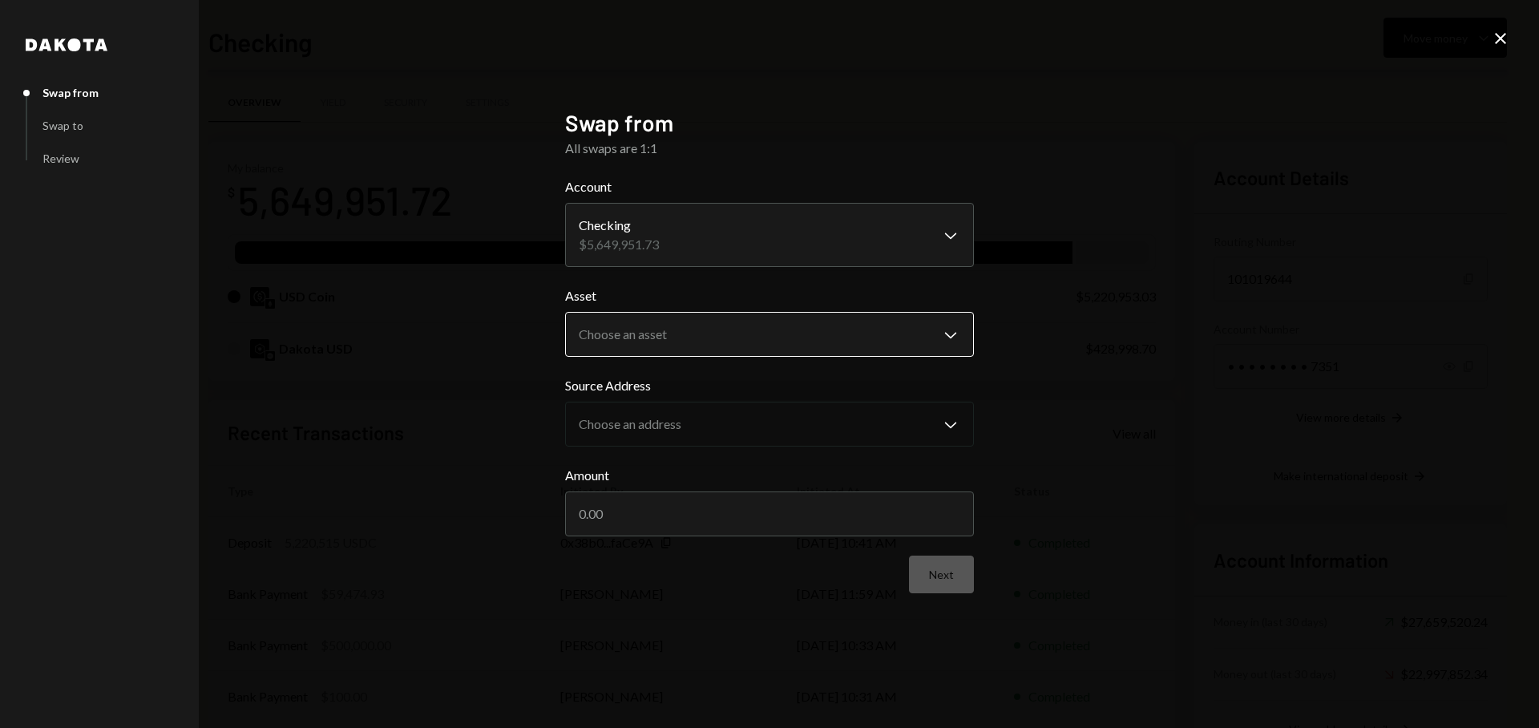
click at [695, 341] on body "G GR Research Caret Down Home Home Inbox Inbox Activities Transactions Accounts…" at bounding box center [769, 364] width 1539 height 728
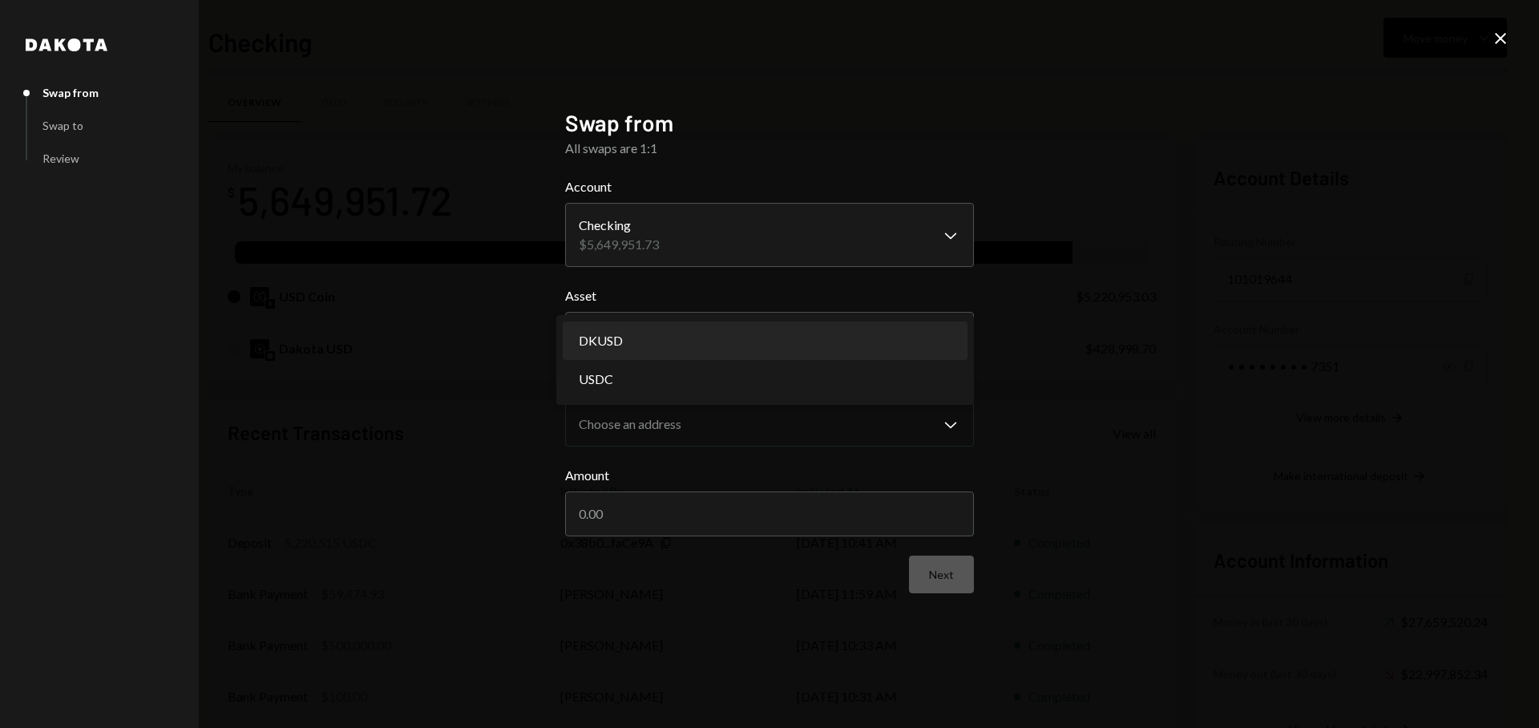
select select "*****"
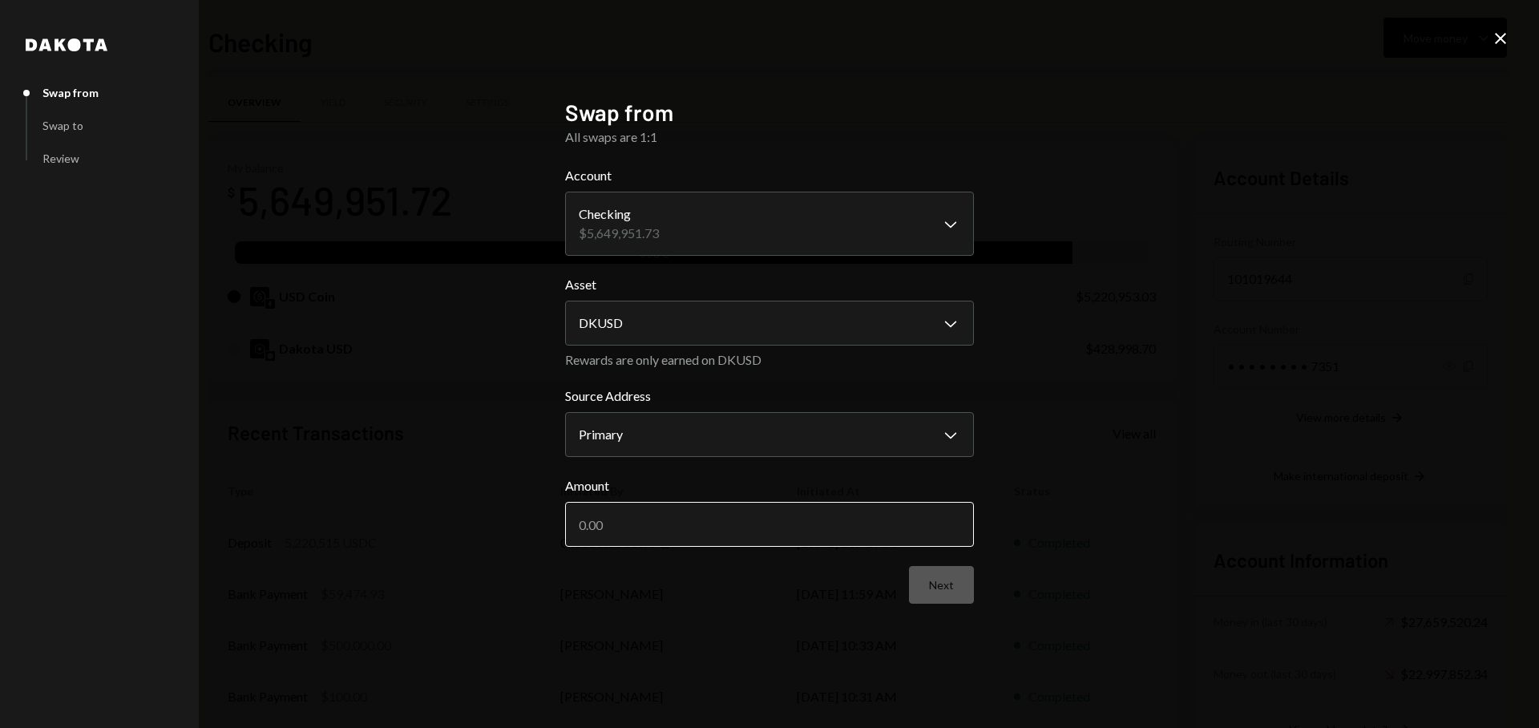
click at [651, 534] on input "Amount" at bounding box center [769, 524] width 409 height 45
click at [694, 328] on body "G GR Research Caret Down Home Home Inbox Inbox Activities Transactions Accounts…" at bounding box center [769, 364] width 1539 height 728
click at [1082, 297] on div "**********" at bounding box center [769, 364] width 1539 height 728
click at [738, 545] on input "Amount" at bounding box center [769, 524] width 409 height 45
click at [807, 604] on div "**********" at bounding box center [769, 364] width 409 height 531
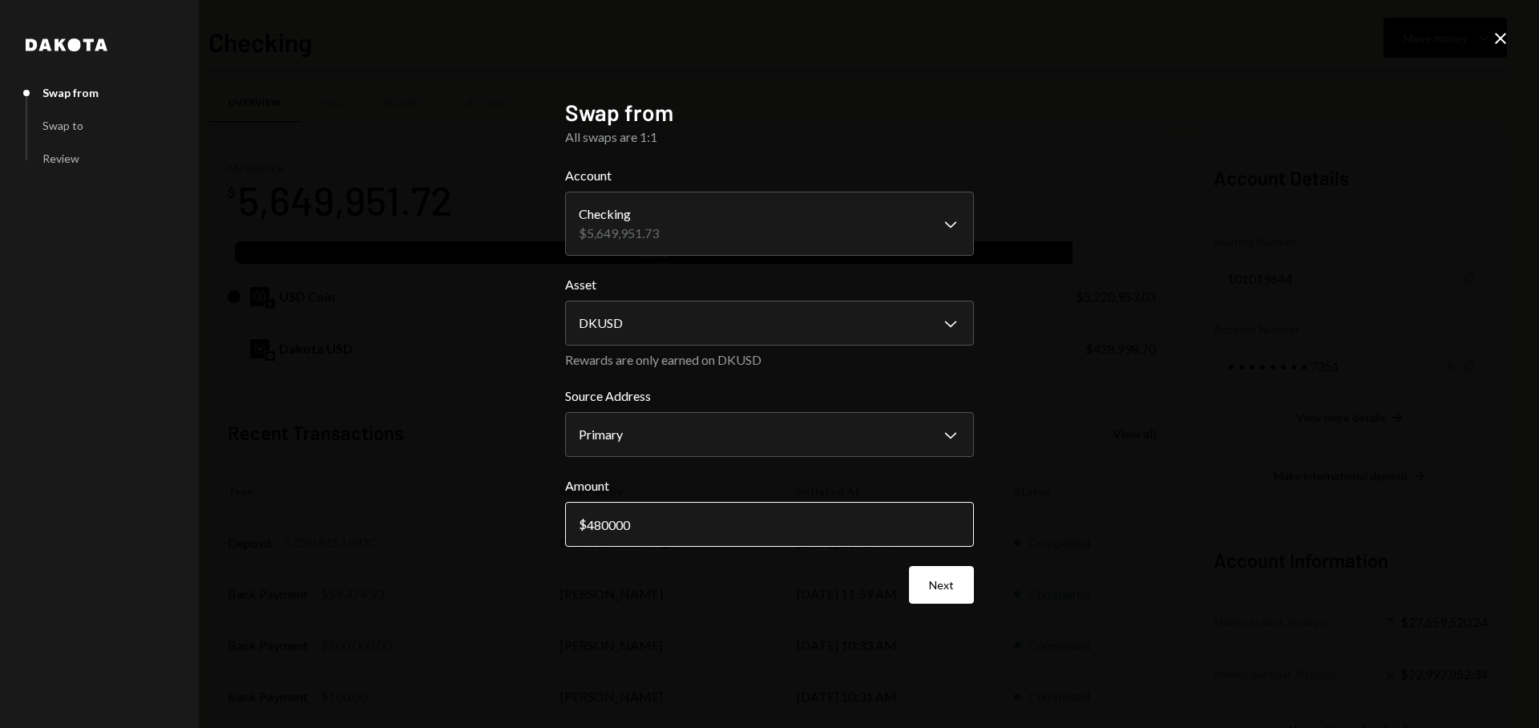
click at [612, 524] on input "480000" at bounding box center [769, 524] width 409 height 45
click at [691, 527] on input "480000" at bounding box center [769, 524] width 409 height 45
type input "4800000"
click at [941, 581] on button "Next" at bounding box center [941, 585] width 65 height 38
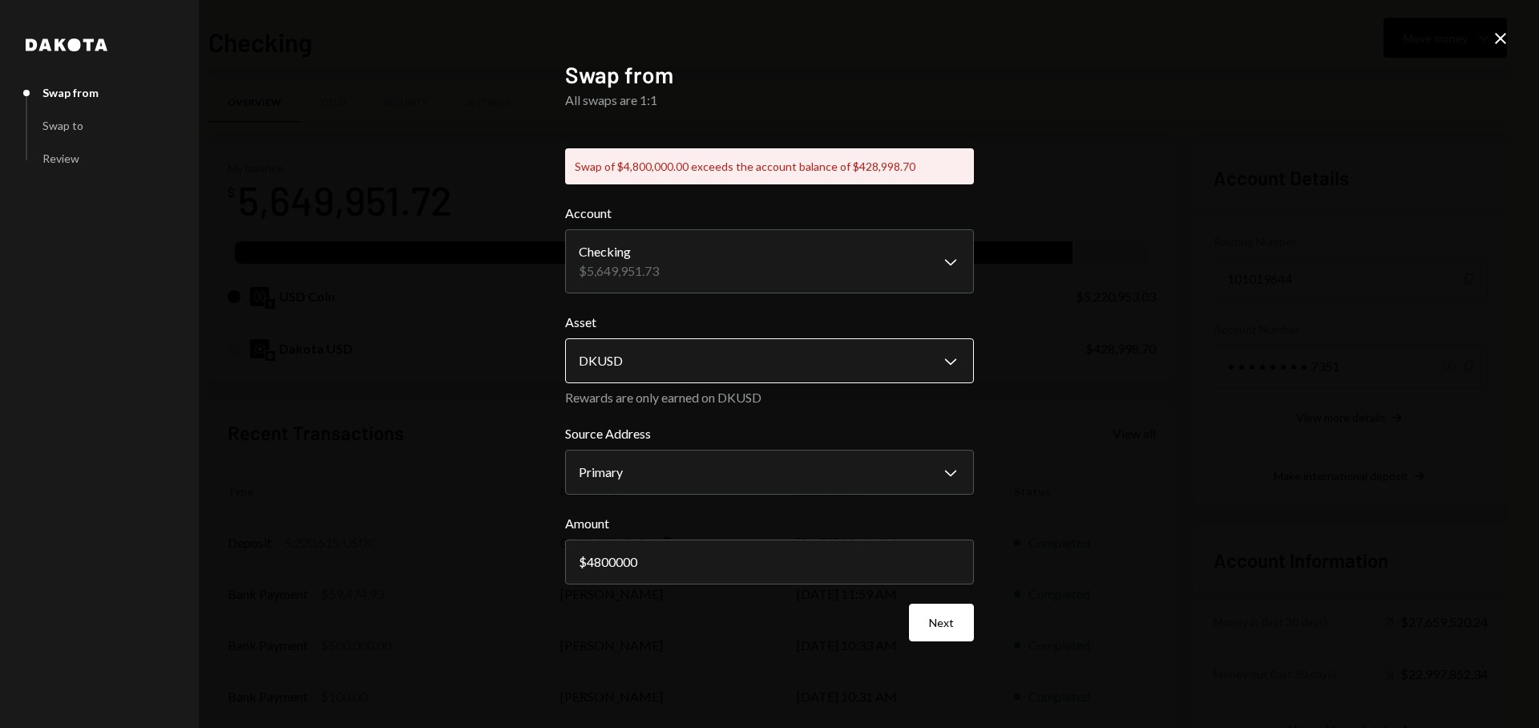
click at [846, 358] on body "G GR Research Caret Down Home Home Inbox Inbox Activities Transactions Accounts…" at bounding box center [769, 364] width 1539 height 728
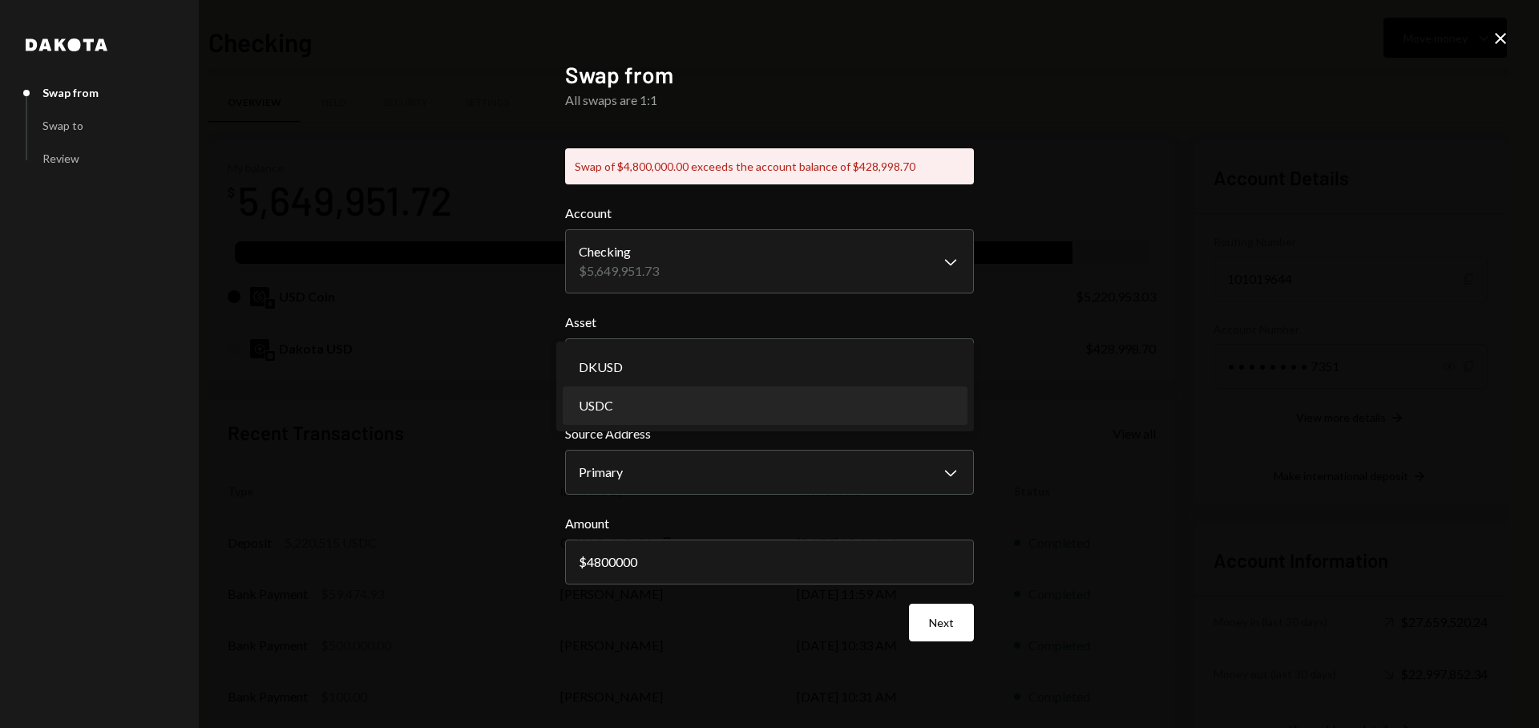
select select "****"
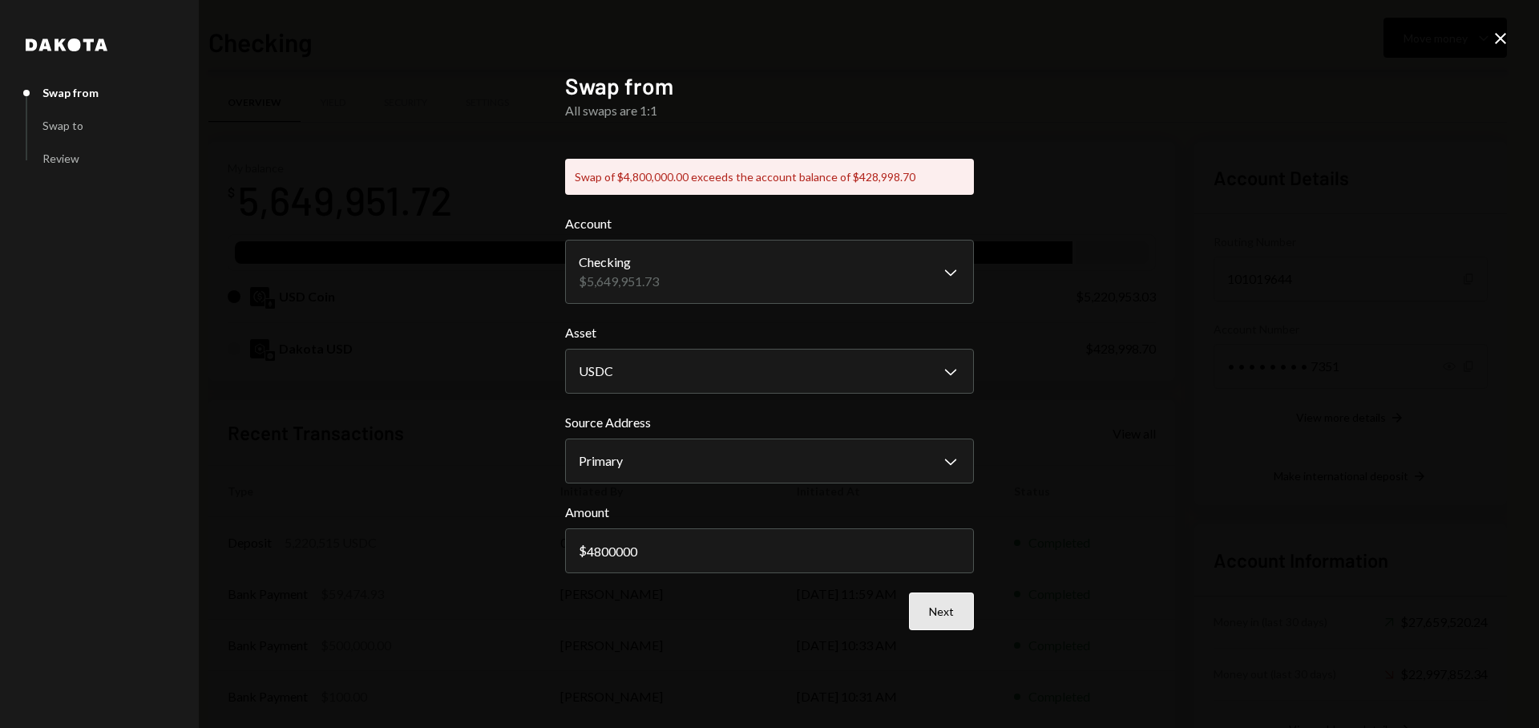
click at [964, 614] on button "Next" at bounding box center [941, 611] width 65 height 38
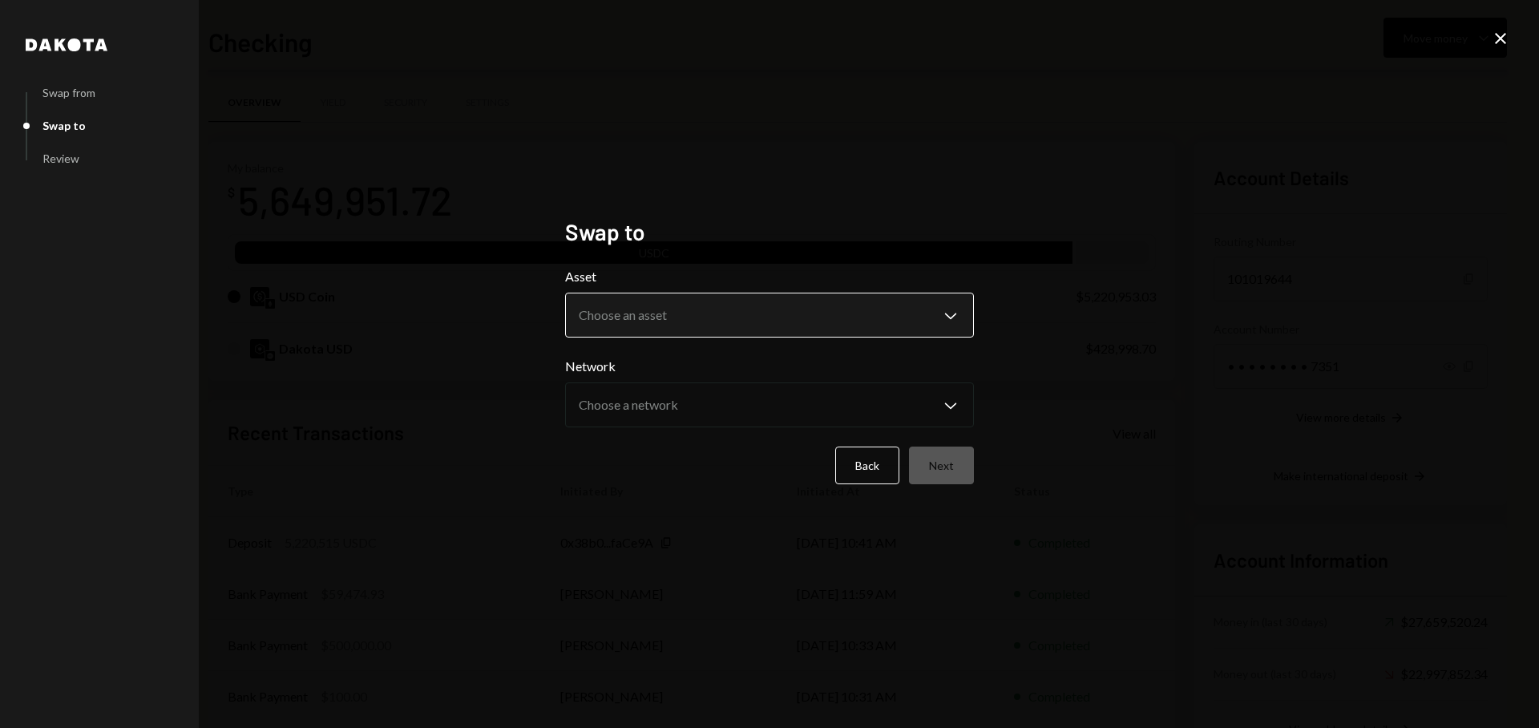
click at [743, 306] on body "G GR Research Caret Down Home Home Inbox Inbox Activities Transactions Accounts…" at bounding box center [769, 364] width 1539 height 728
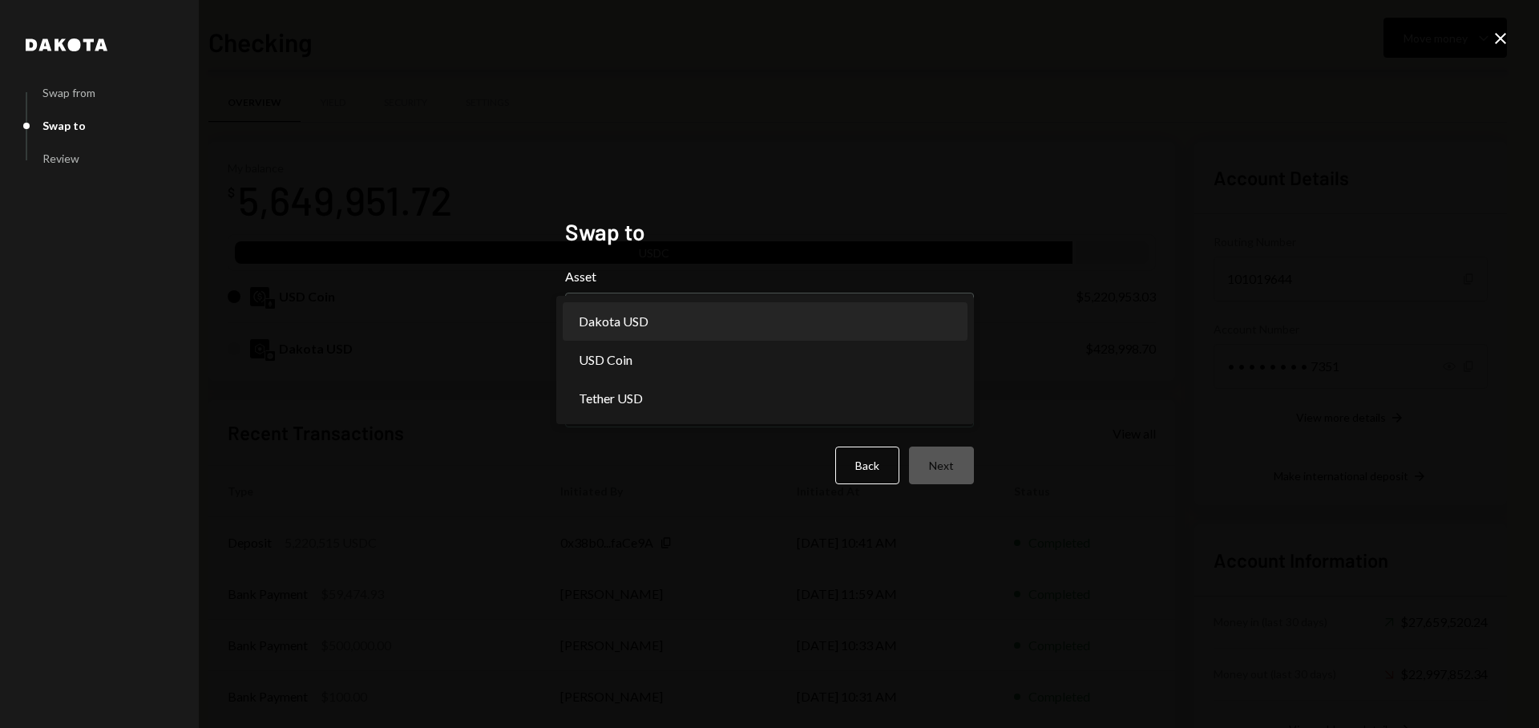
select select "*****"
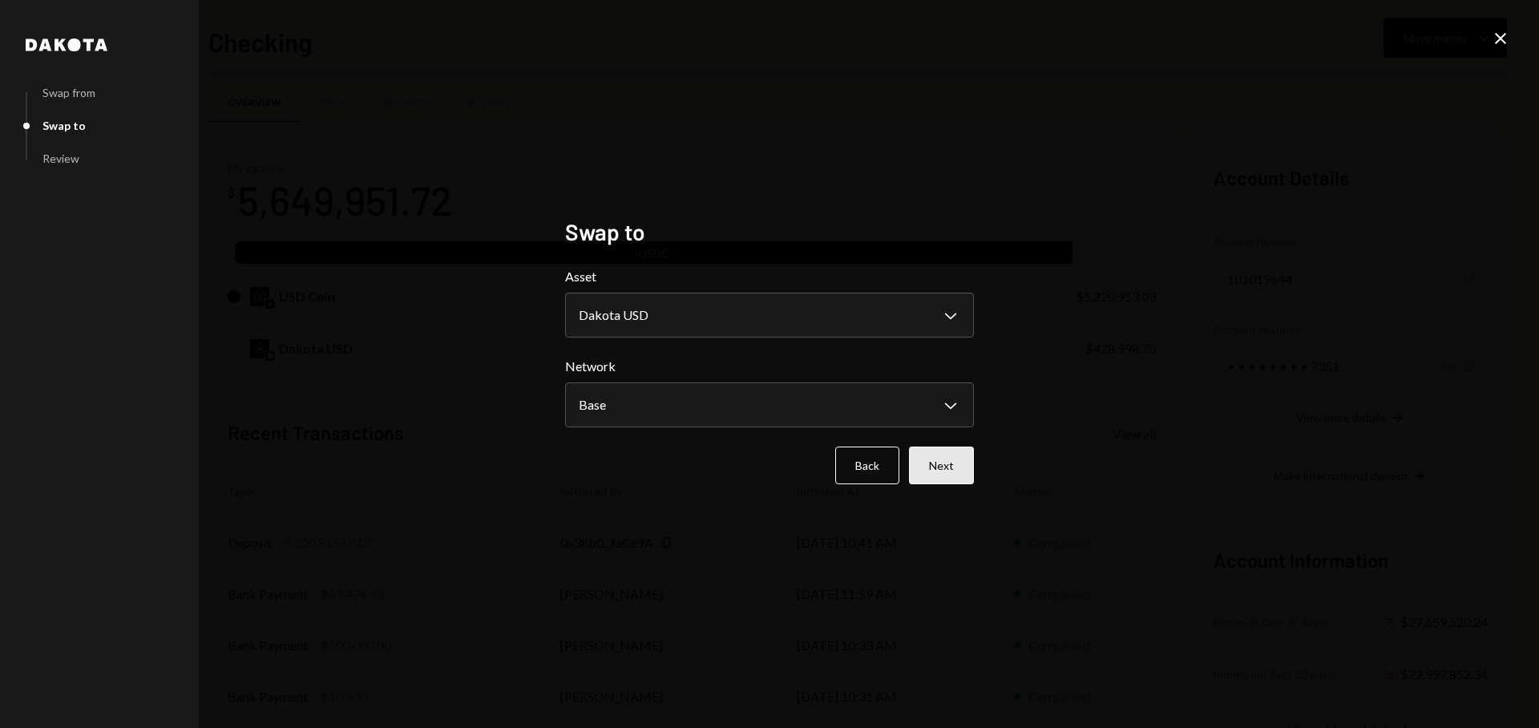
click at [953, 464] on button "Next" at bounding box center [941, 466] width 65 height 38
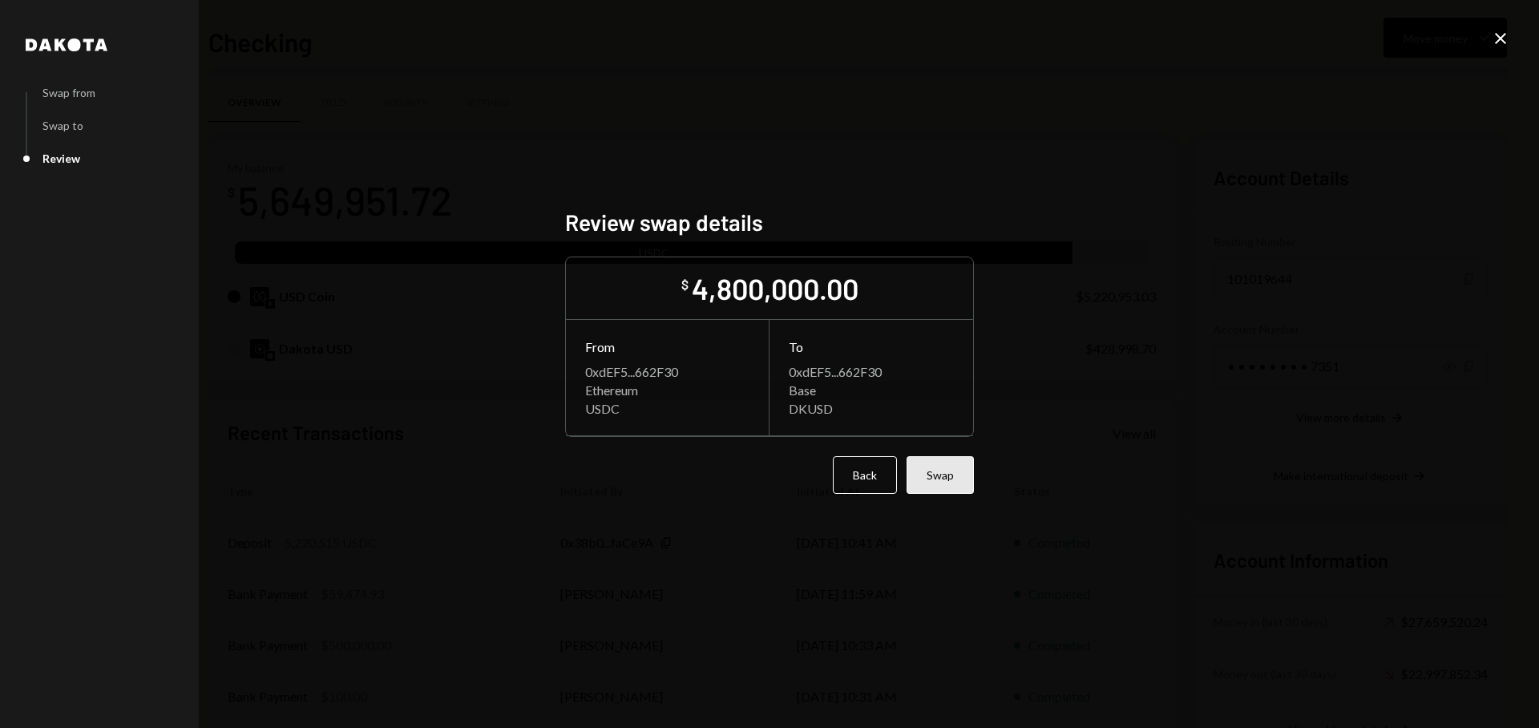
click at [954, 468] on button "Swap" at bounding box center [940, 475] width 67 height 38
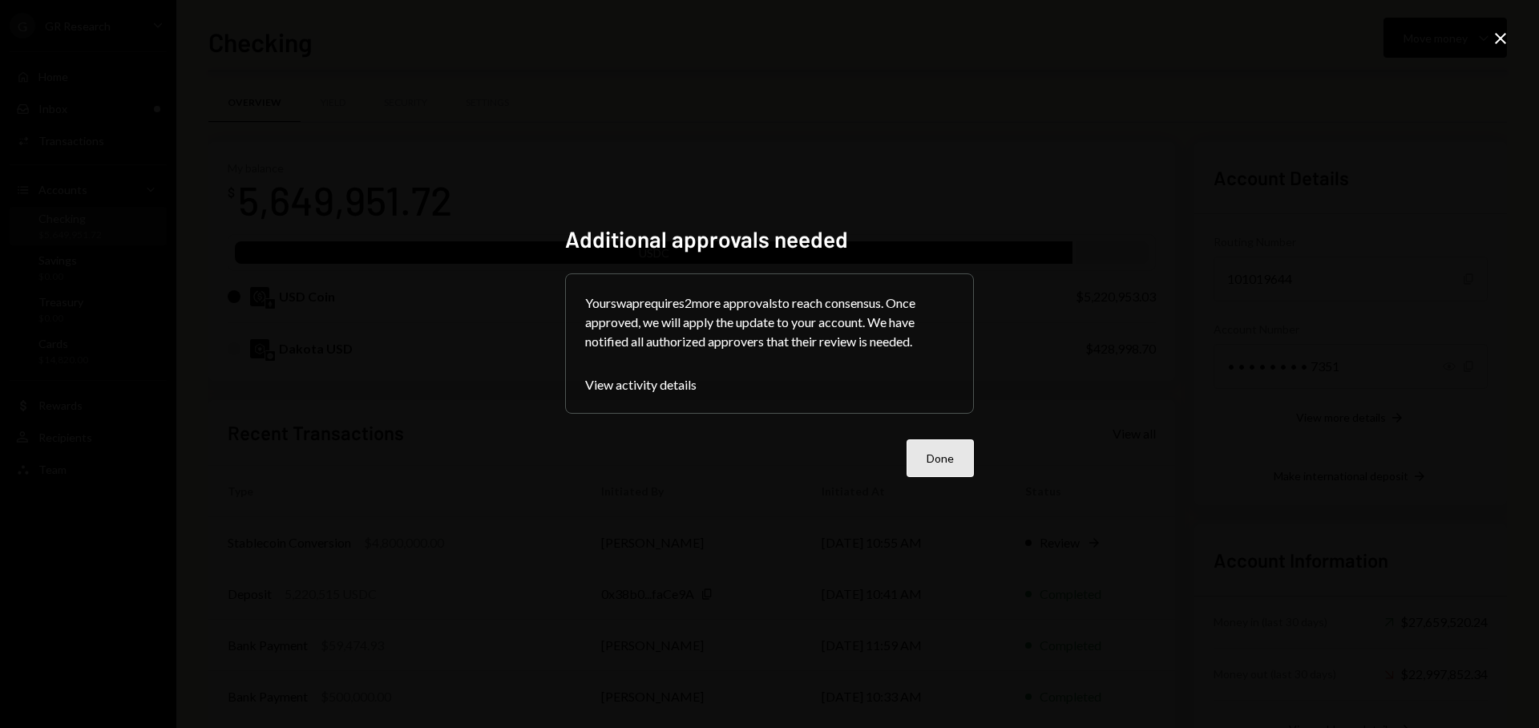
click at [957, 467] on button "Done" at bounding box center [940, 458] width 67 height 38
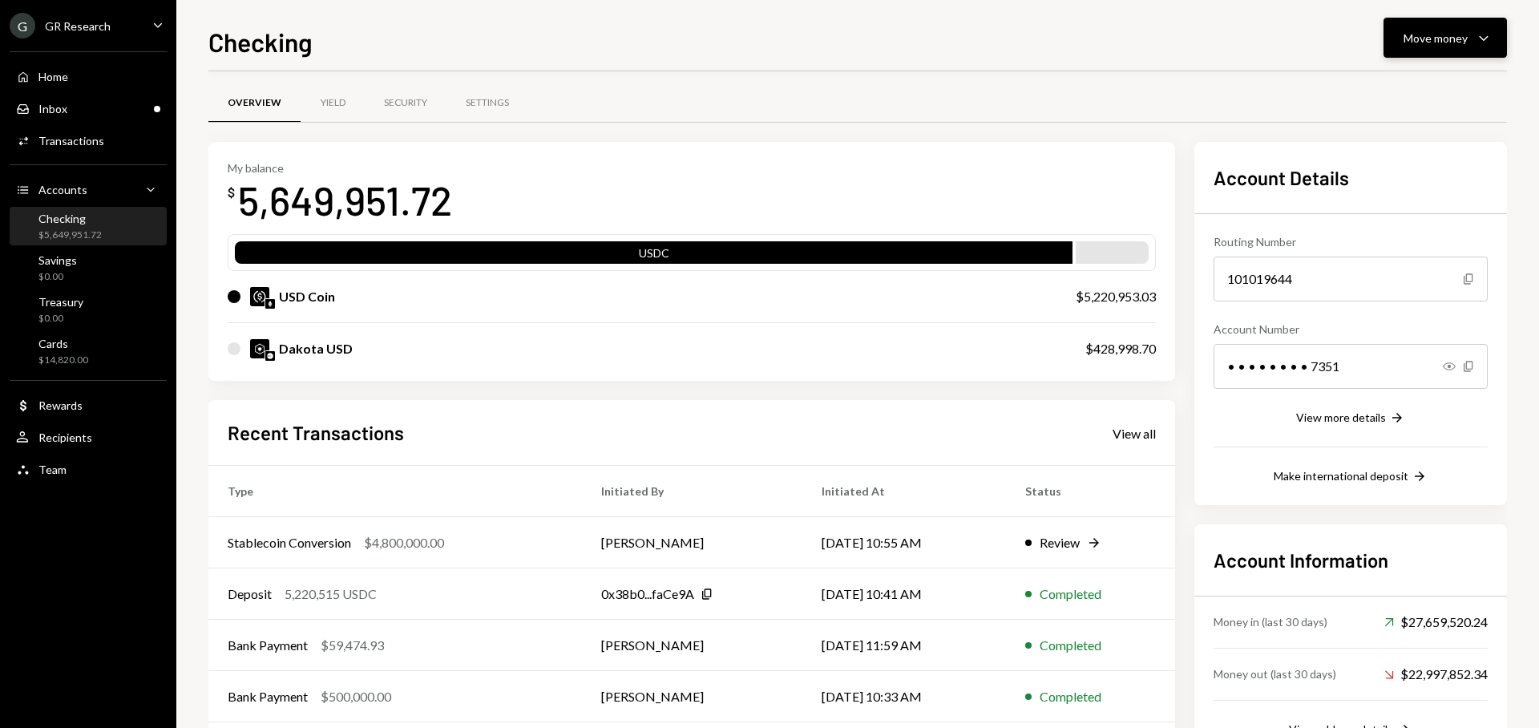
click at [1419, 35] on div "Move money" at bounding box center [1436, 38] width 64 height 17
click at [1394, 95] on div "Withdraw Send" at bounding box center [1420, 86] width 160 height 36
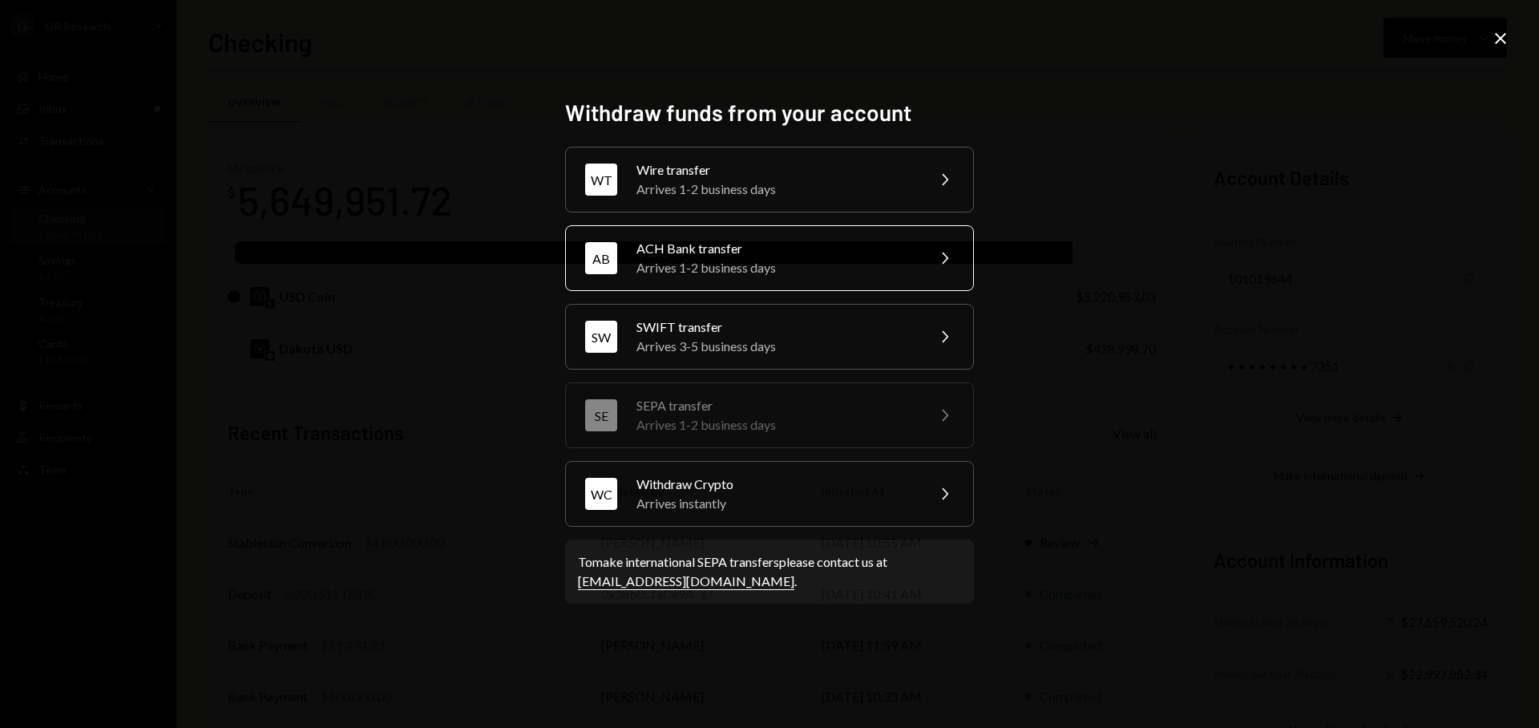
click at [754, 265] on div "Arrives 1-2 business days" at bounding box center [775, 267] width 279 height 19
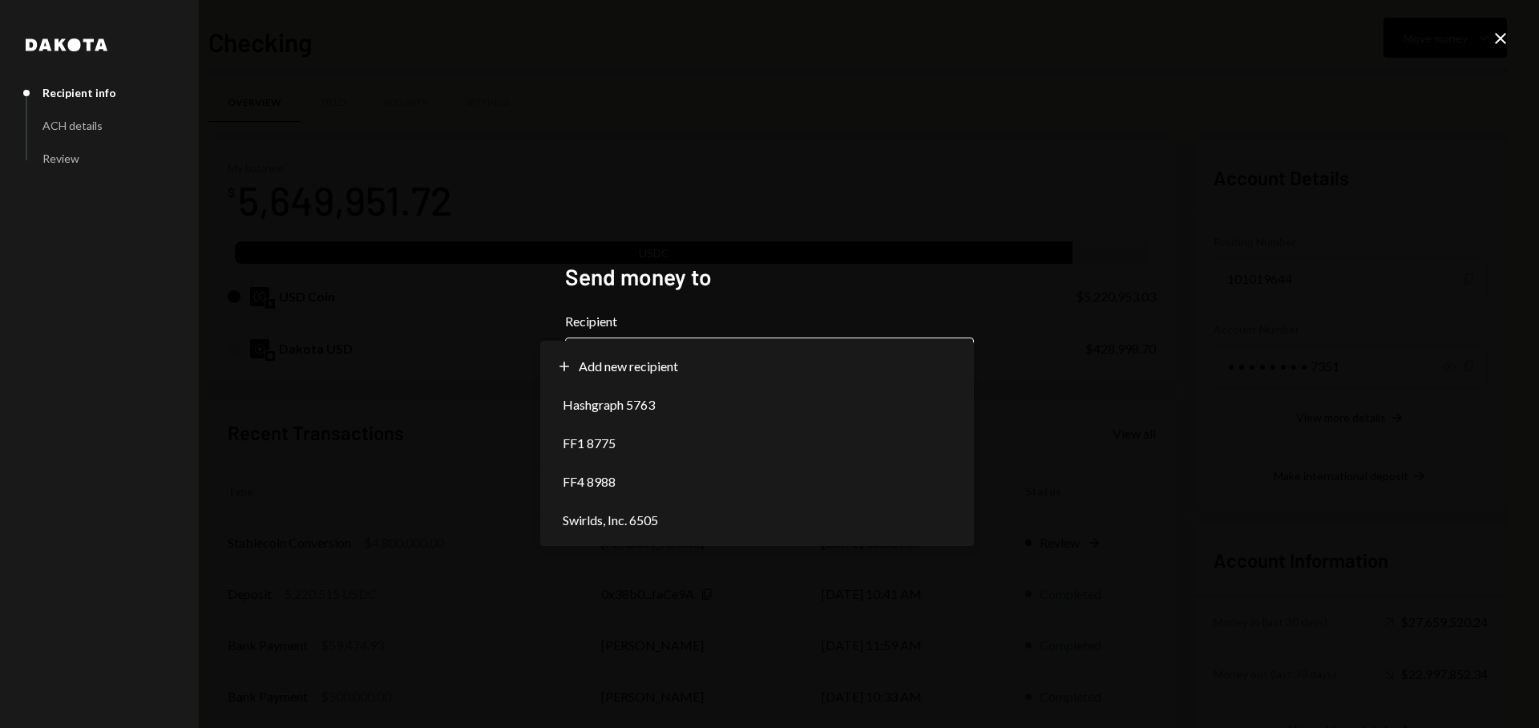
click at [718, 358] on body "G GR Research Caret Down Home Home Inbox Inbox Activities Transactions Accounts…" at bounding box center [769, 364] width 1539 height 728
select select "**********"
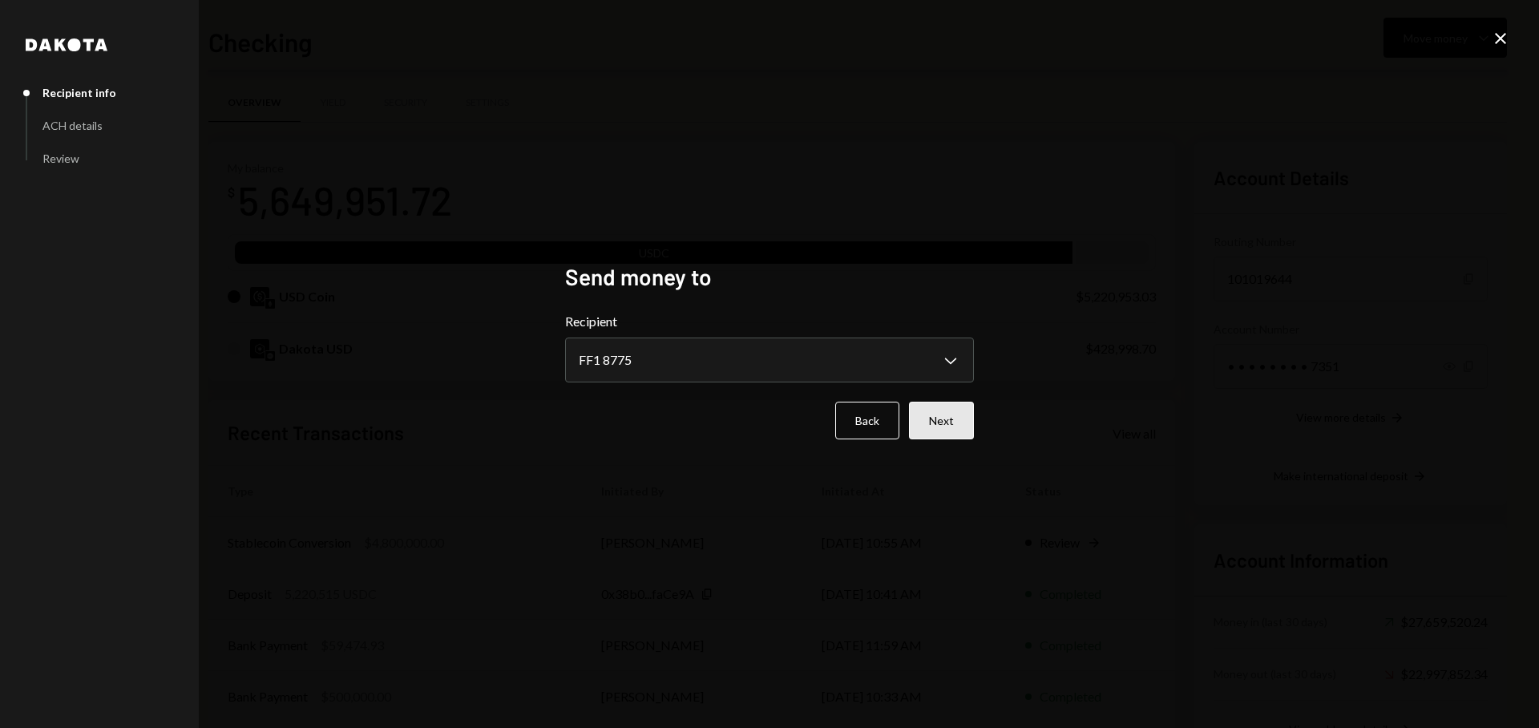
click at [935, 429] on button "Next" at bounding box center [941, 421] width 65 height 38
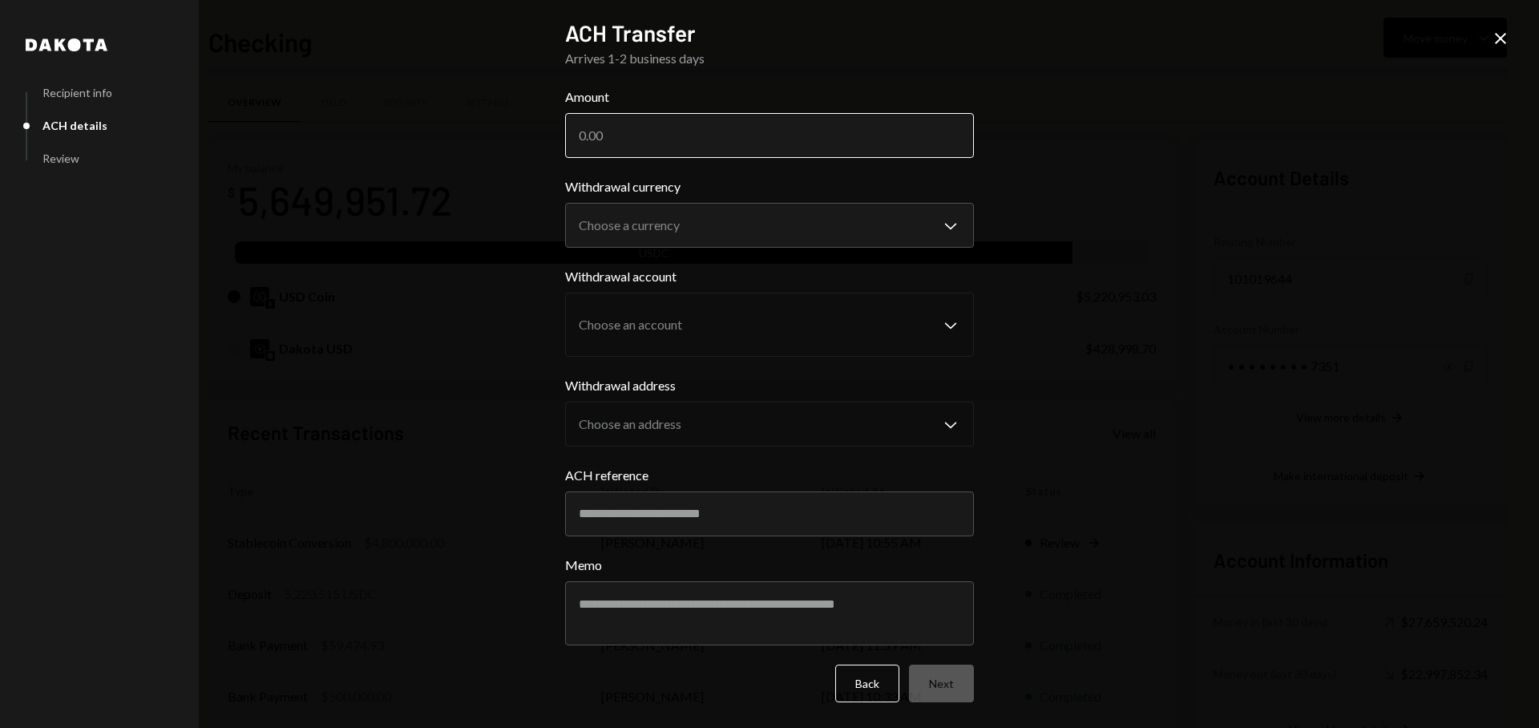
click at [679, 140] on input "Amount" at bounding box center [769, 135] width 409 height 45
click at [658, 132] on input "Amount" at bounding box center [769, 135] width 409 height 45
paste input "5220514"
click at [640, 127] on input "5220514" at bounding box center [769, 135] width 409 height 45
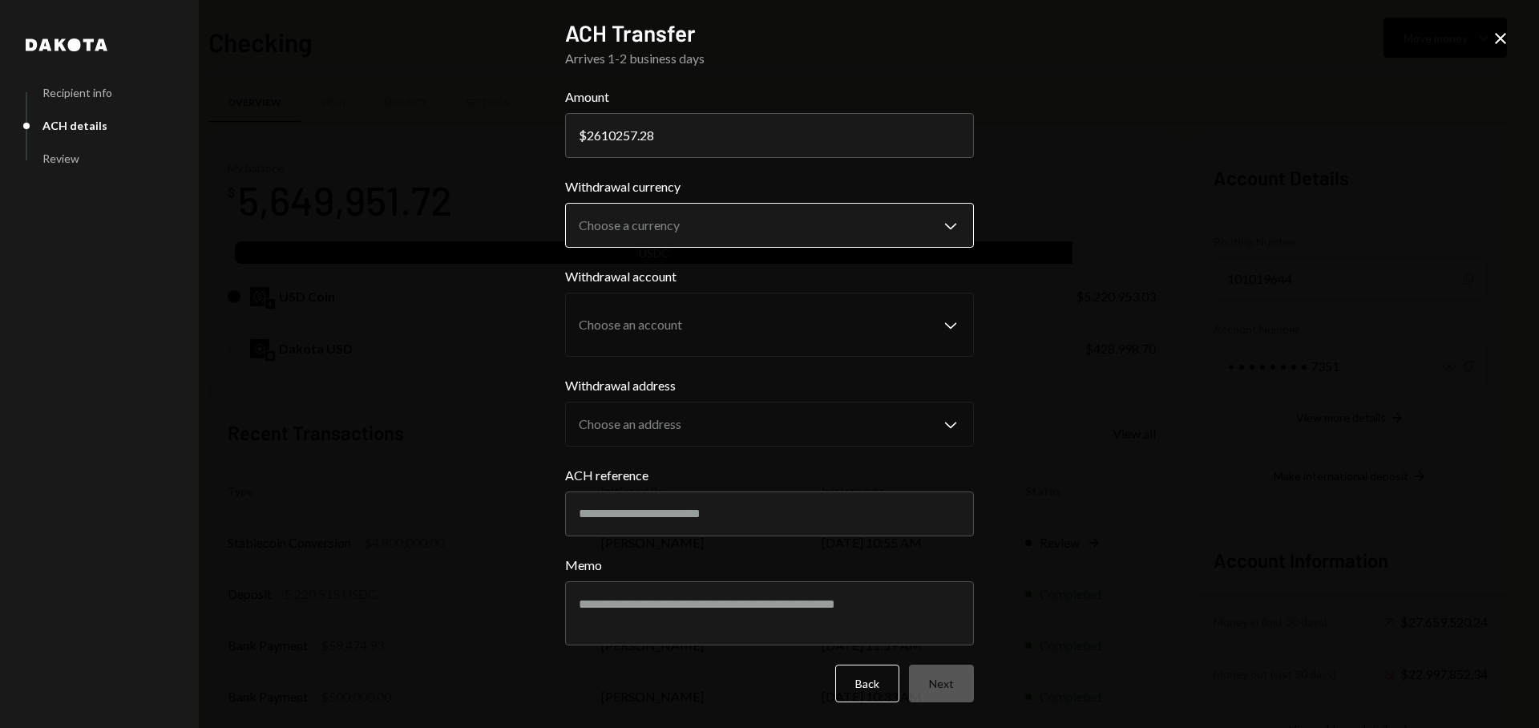
type input "2610257.28"
click at [661, 239] on body "G GR Research Caret Down Home Home Inbox Inbox Activities Transactions Accounts…" at bounding box center [769, 364] width 1539 height 728
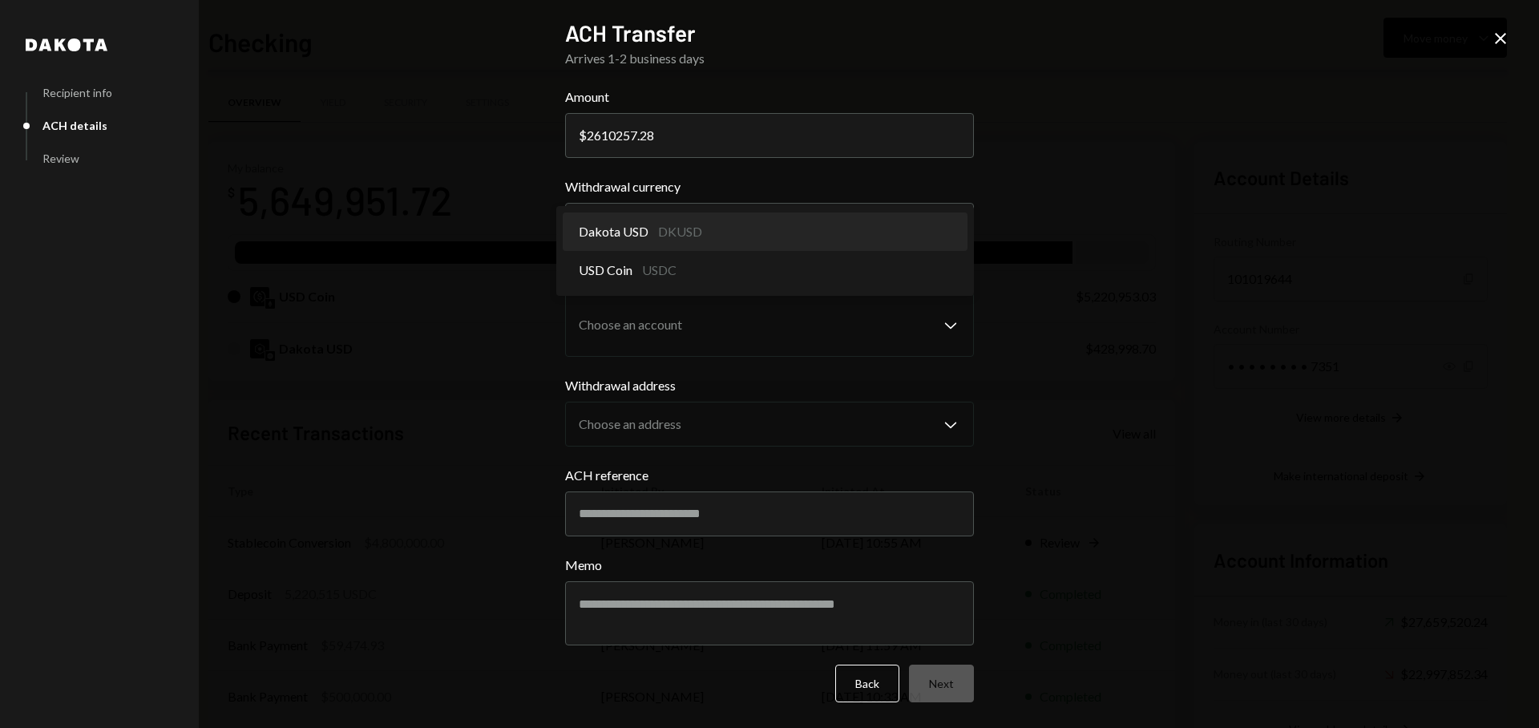
select select "*****"
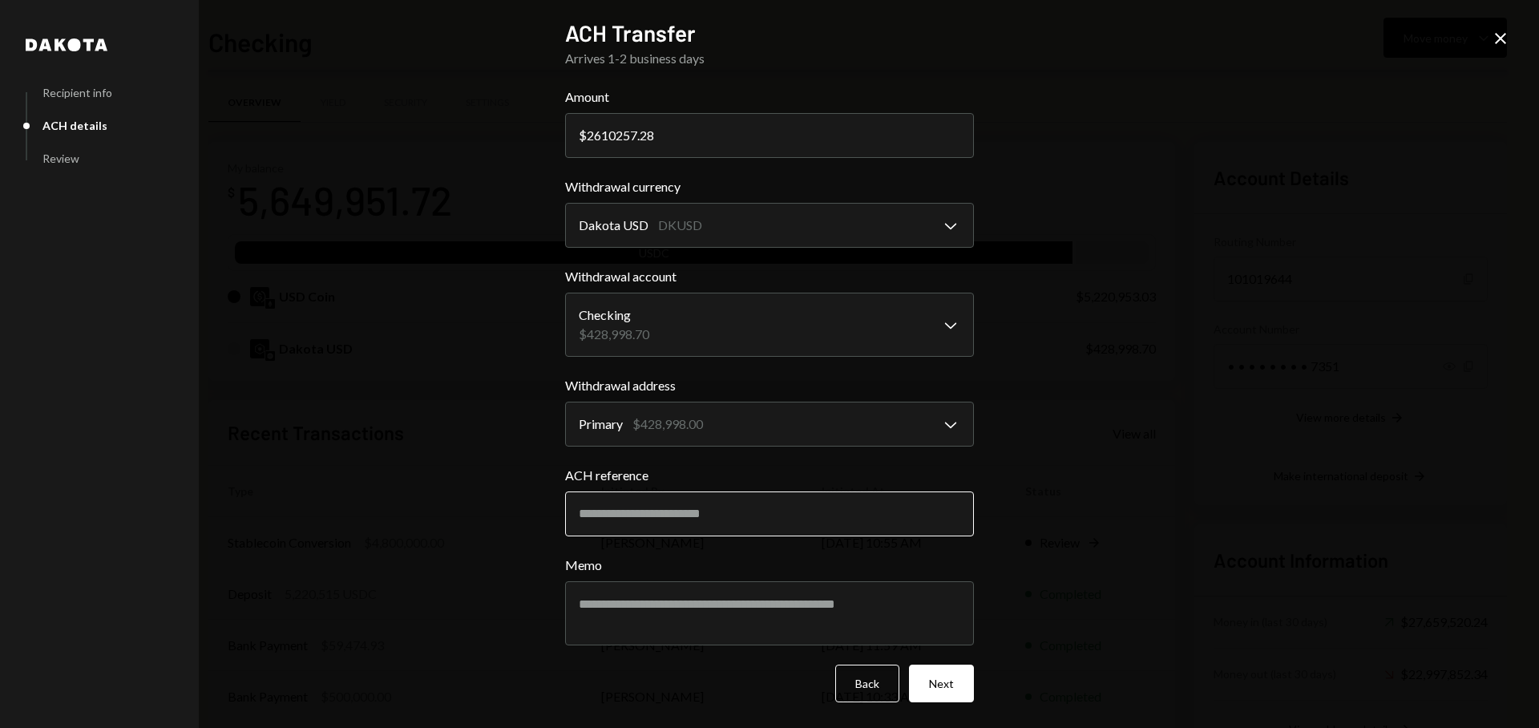
click at [767, 523] on input "ACH reference" at bounding box center [769, 513] width 409 height 45
type input "**********"
type textarea "*"
type textarea "**********"
click at [962, 684] on button "Next" at bounding box center [941, 684] width 65 height 38
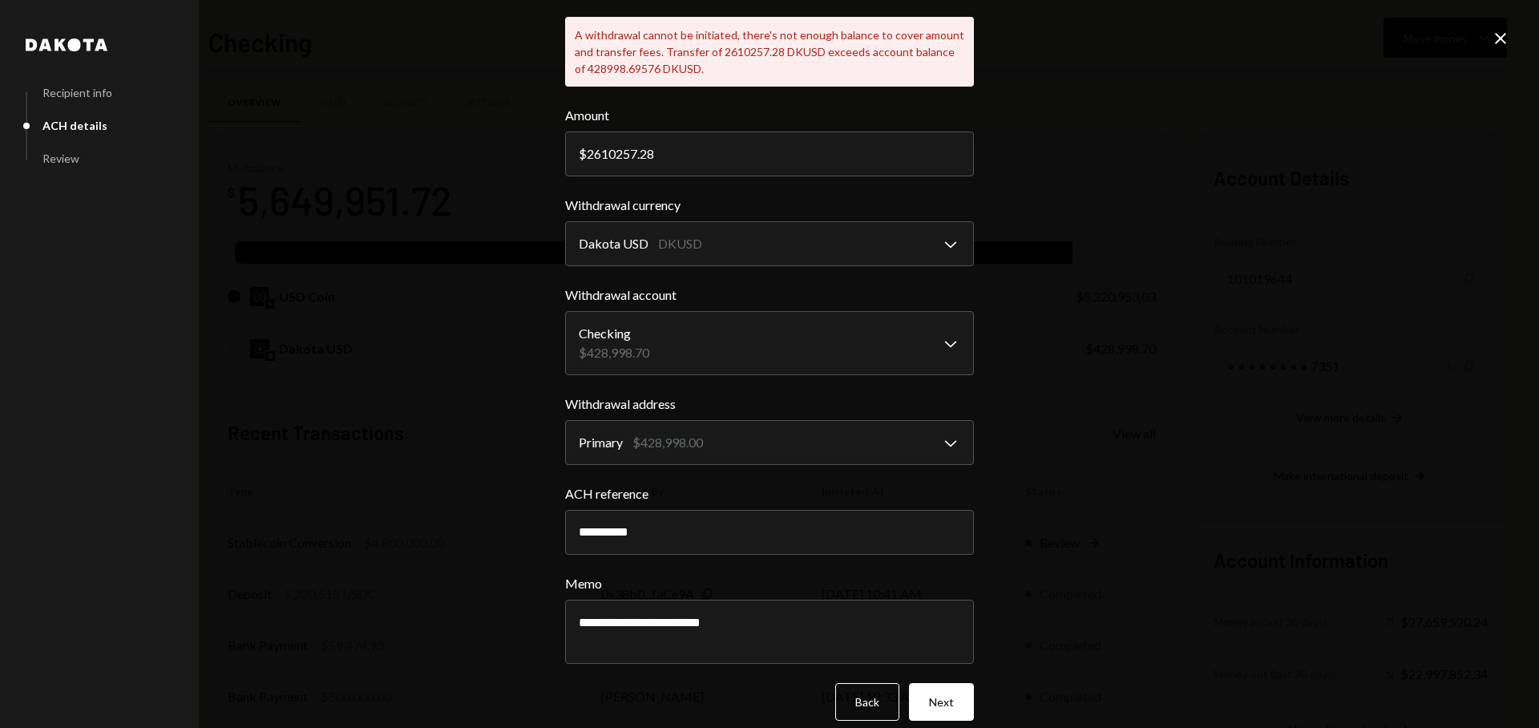
scroll to position [108, 0]
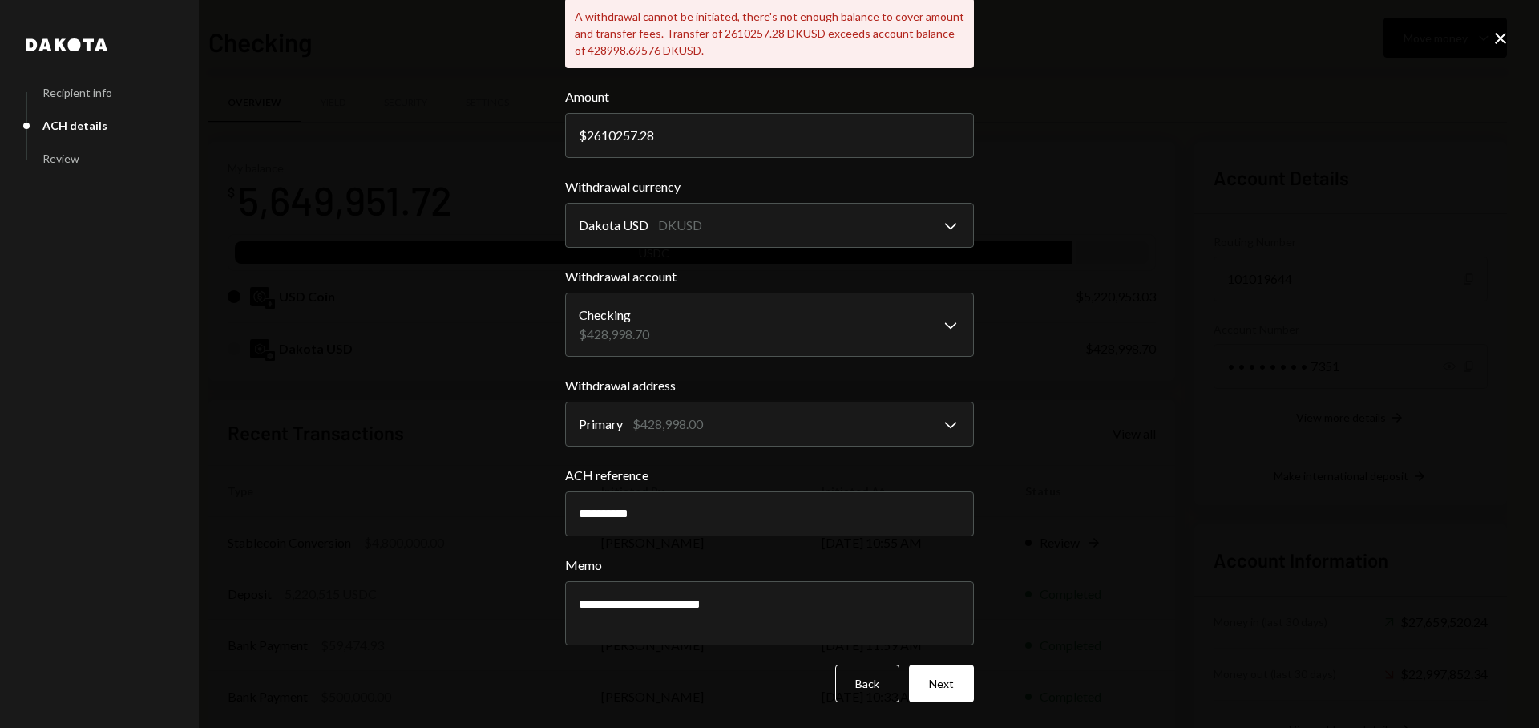
click at [1499, 39] on icon at bounding box center [1500, 38] width 11 height 11
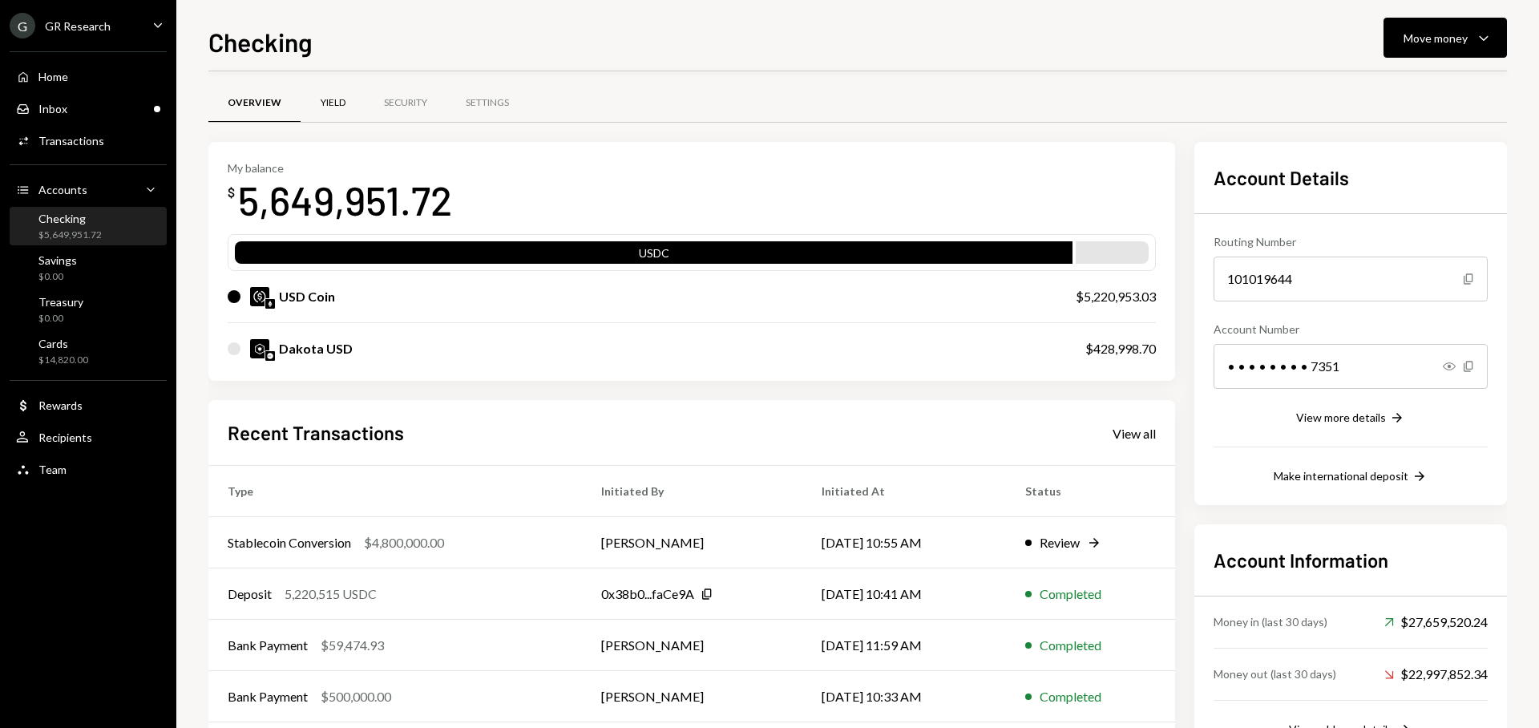
click at [325, 103] on div "Yield" at bounding box center [333, 103] width 25 height 14
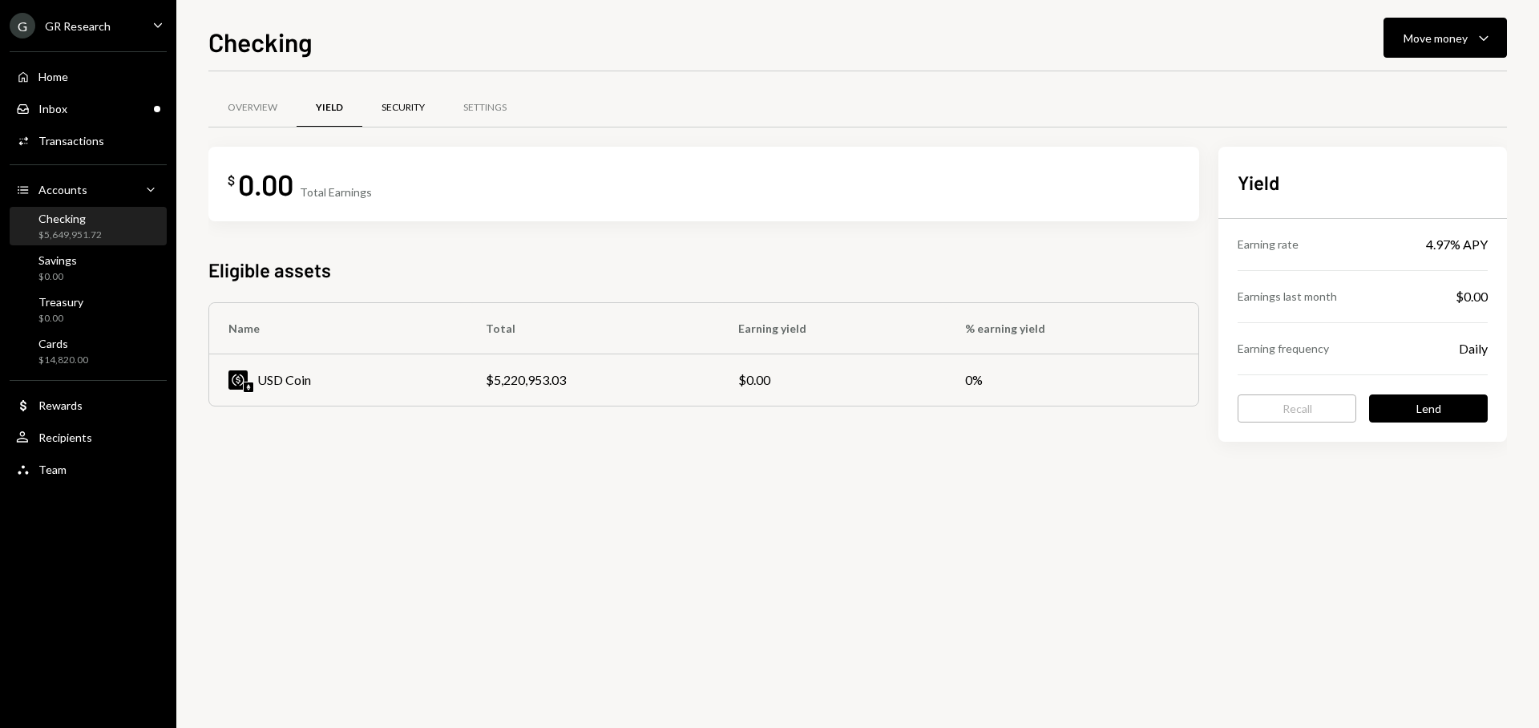
click at [374, 116] on div "Security" at bounding box center [403, 108] width 82 height 38
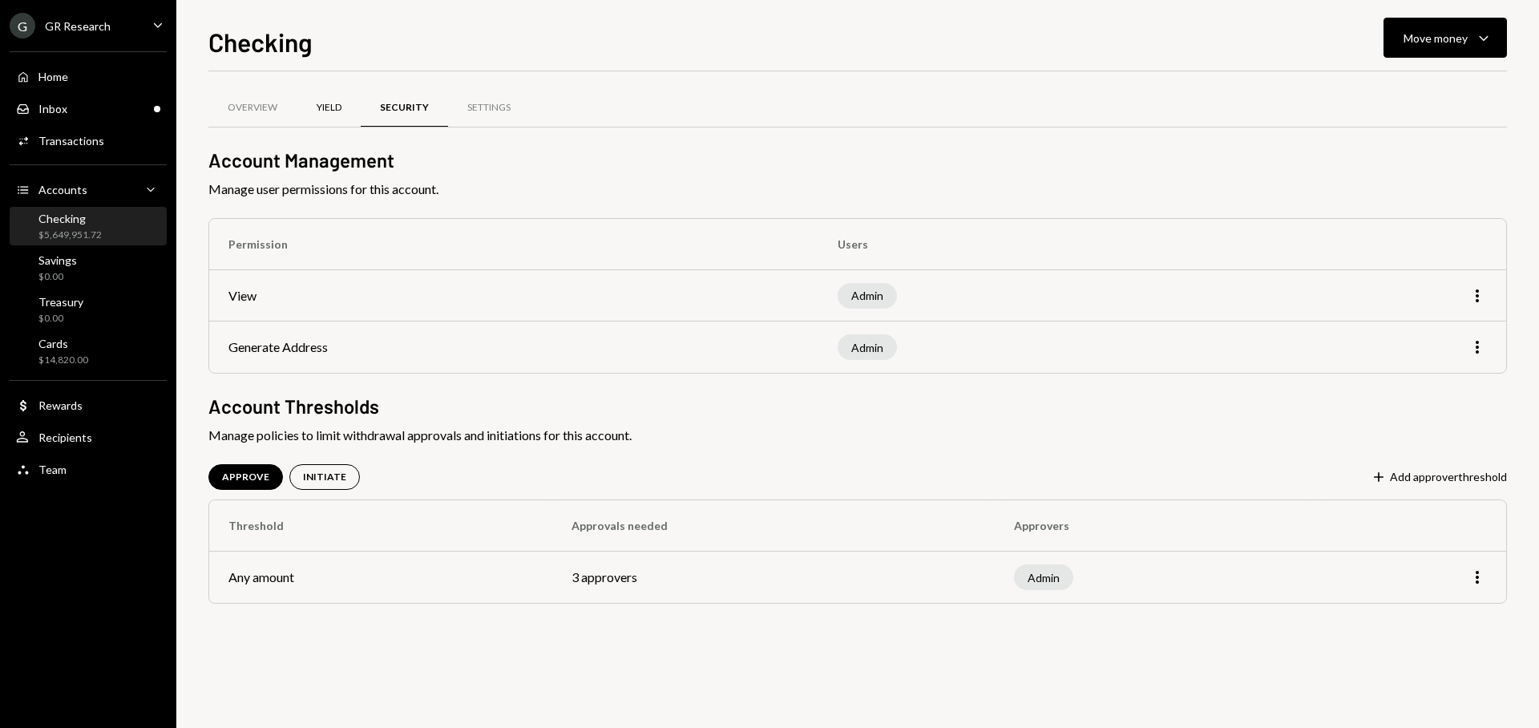
click at [346, 102] on div "Yield" at bounding box center [329, 108] width 64 height 38
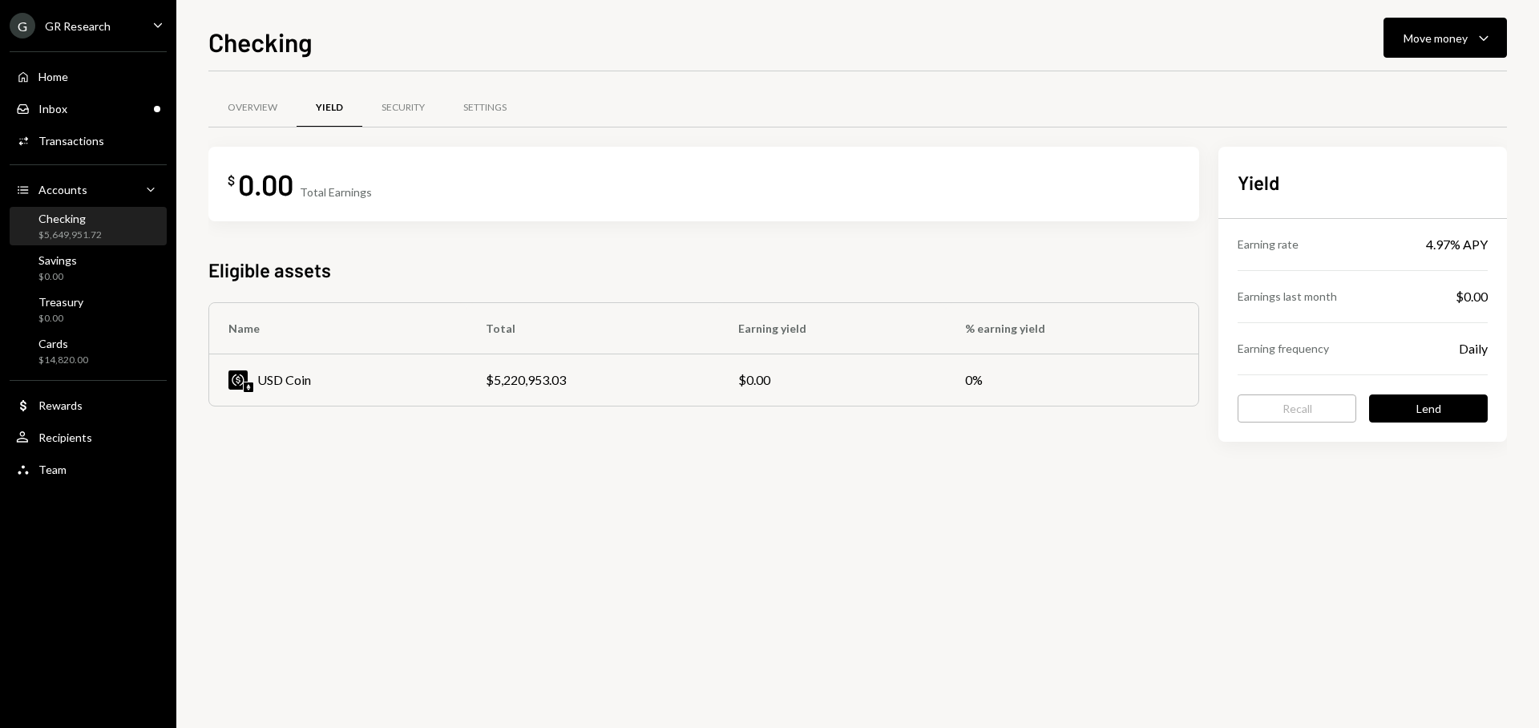
click at [422, 204] on div "$ 0.00 Total Earnings" at bounding box center [703, 184] width 991 height 75
click at [1412, 412] on button "Lend" at bounding box center [1428, 408] width 119 height 28
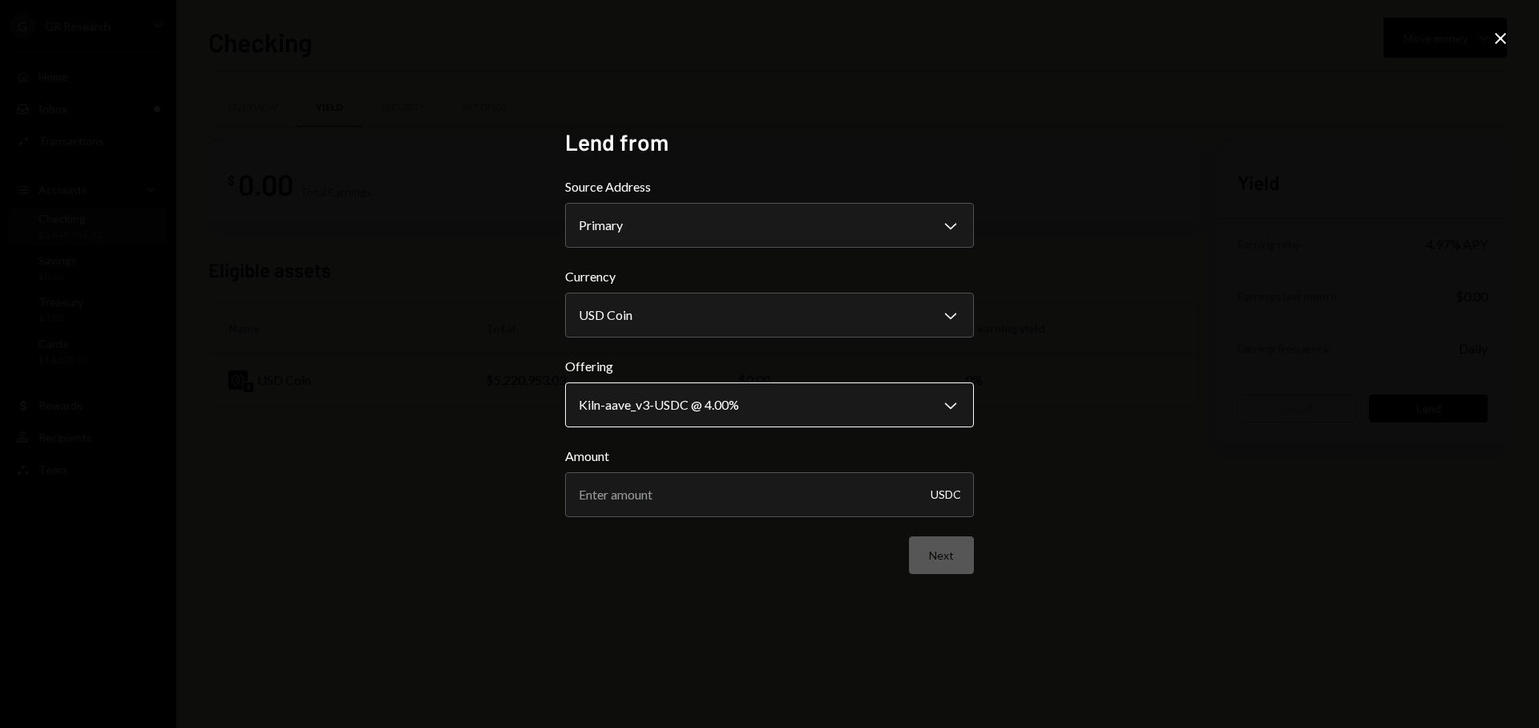
click at [778, 401] on body "**********" at bounding box center [769, 364] width 1539 height 728
click at [710, 311] on body "**********" at bounding box center [769, 364] width 1539 height 728
click at [716, 500] on input "Amount" at bounding box center [769, 494] width 409 height 45
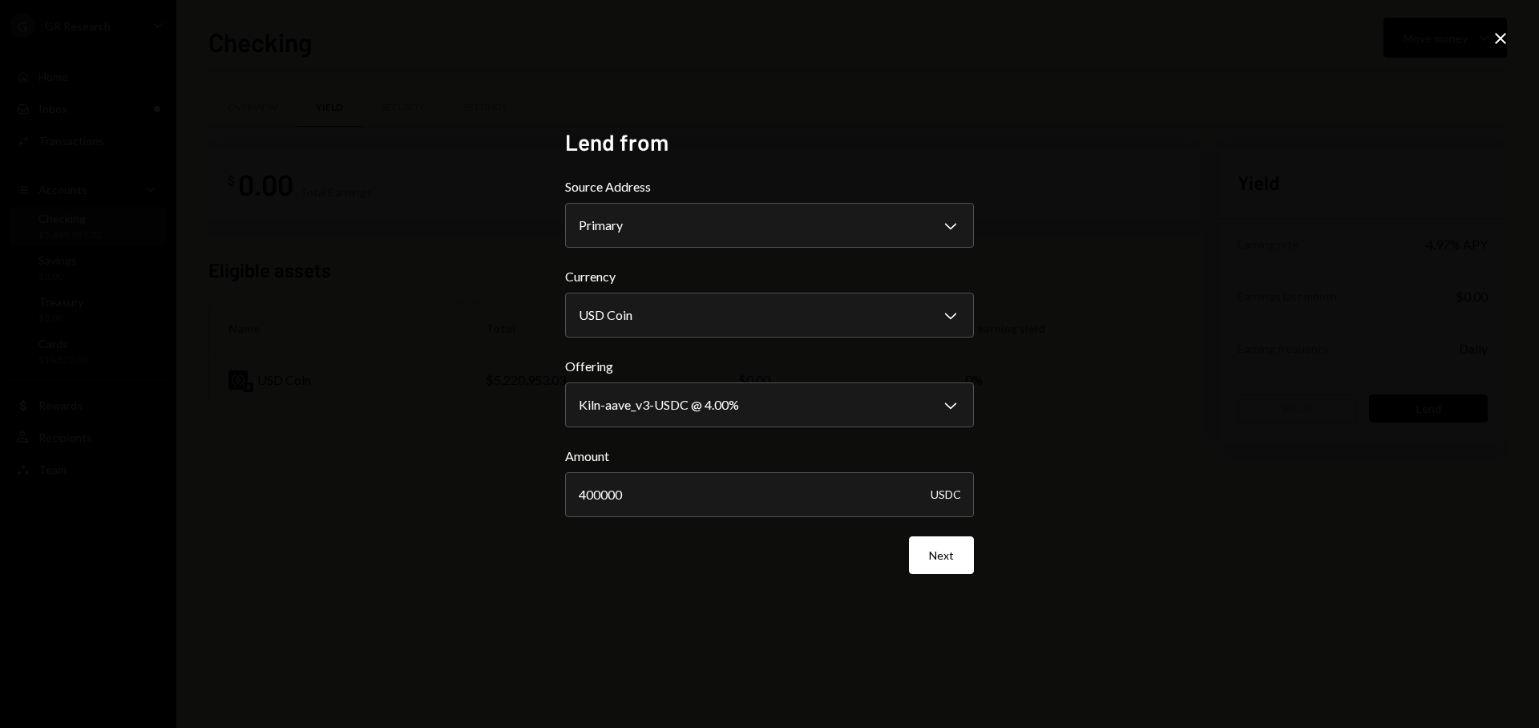
type input "400000"
click at [1509, 42] on icon "Close" at bounding box center [1500, 38] width 19 height 19
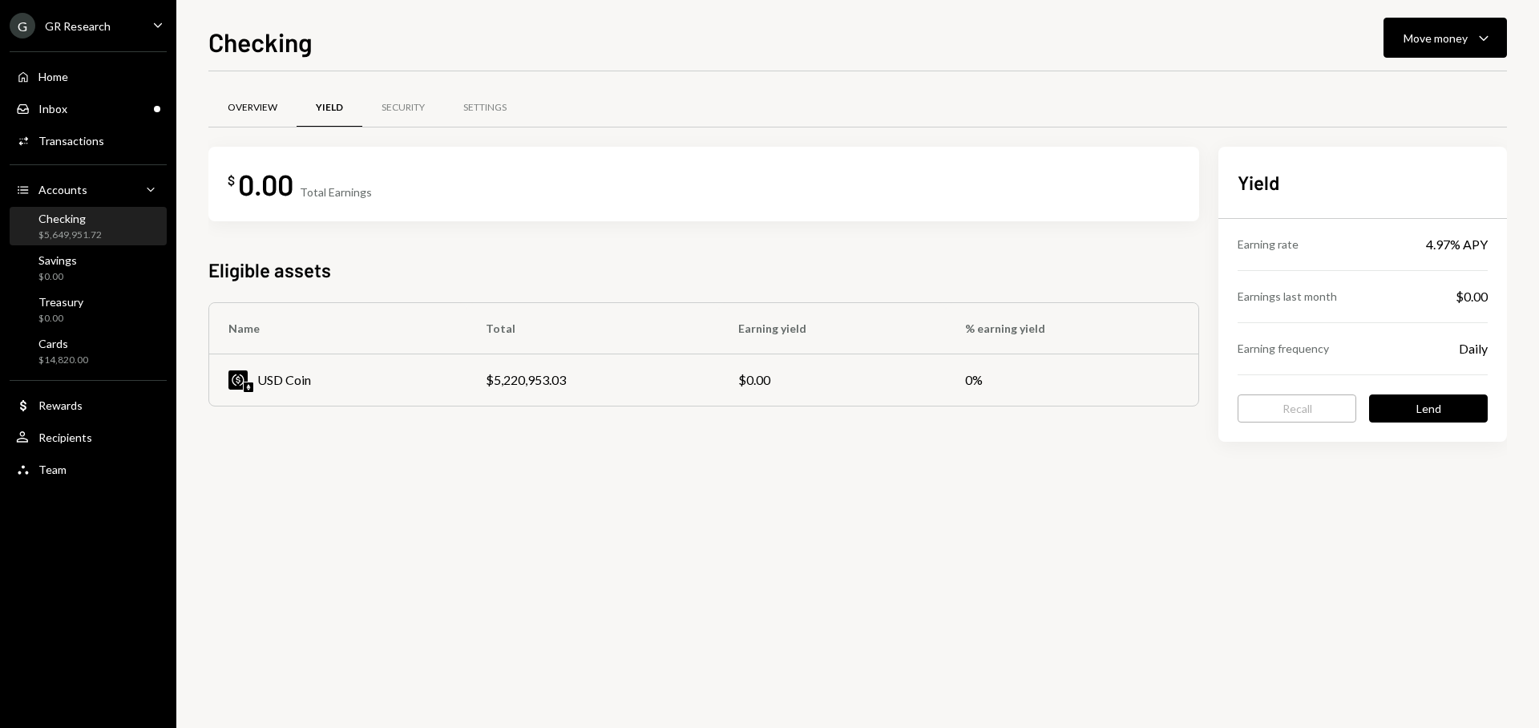
click at [285, 114] on div "Overview" at bounding box center [252, 108] width 88 height 38
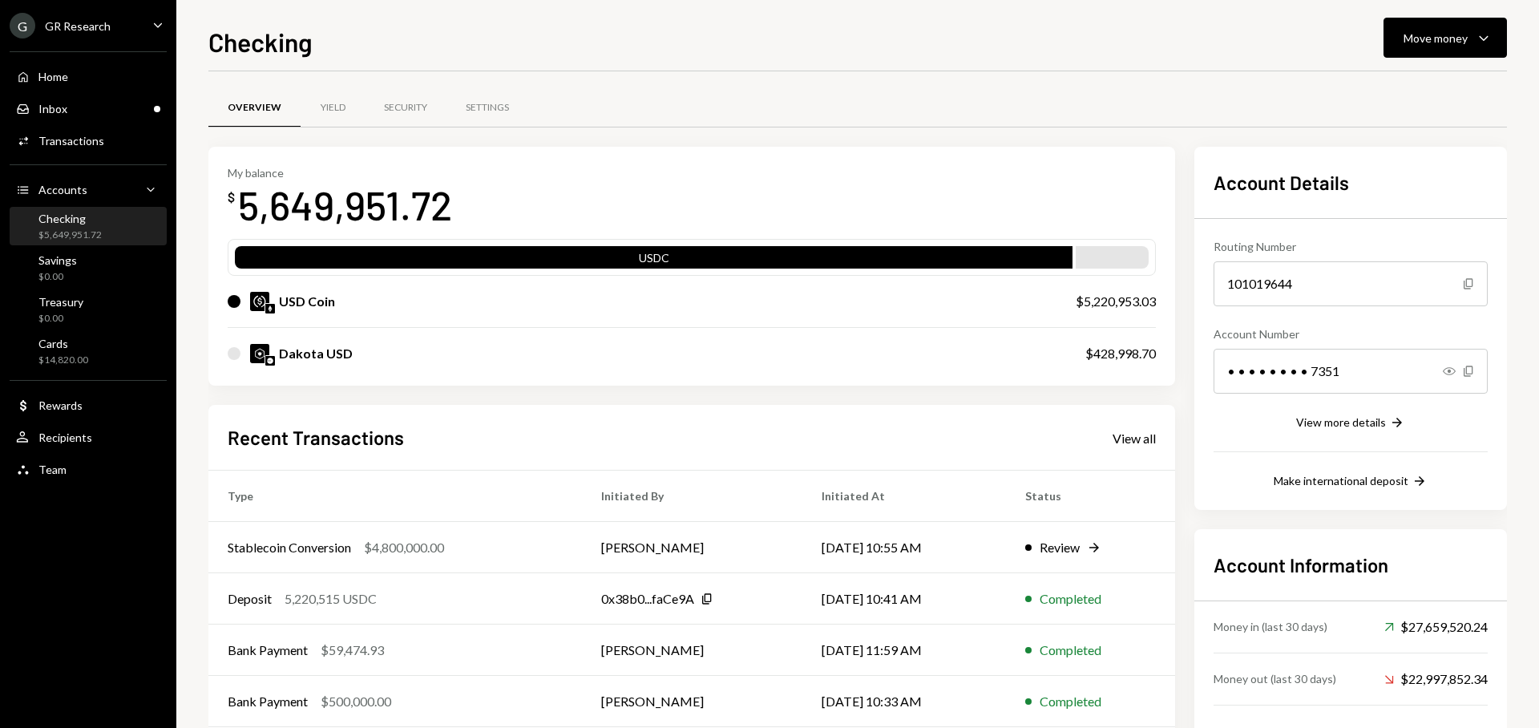
click at [537, 354] on div "Dakota USD" at bounding box center [641, 353] width 826 height 19
click at [233, 358] on div at bounding box center [234, 353] width 13 height 13
click at [233, 354] on div at bounding box center [234, 353] width 13 height 13
click at [110, 272] on div "Savings $0.00" at bounding box center [88, 268] width 144 height 30
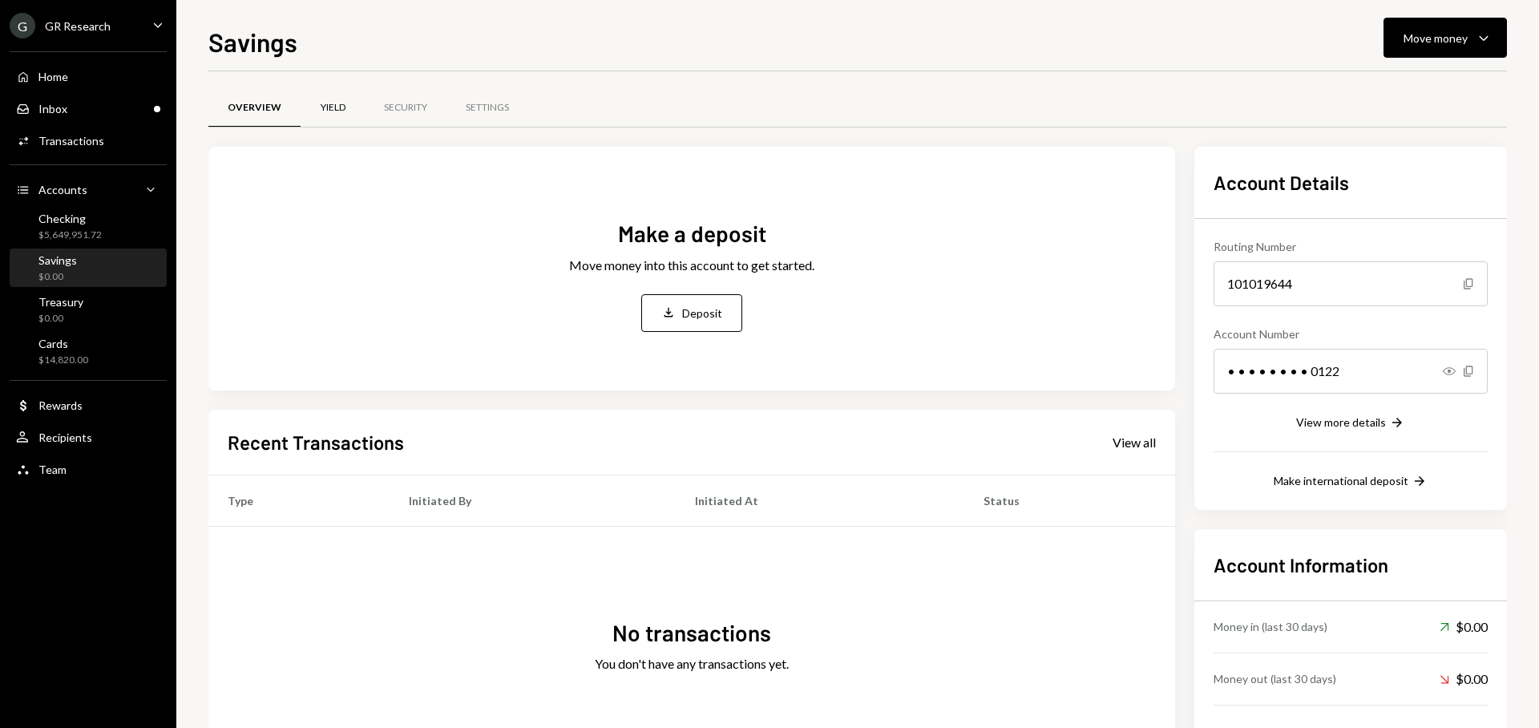
click at [327, 115] on div "Yield" at bounding box center [333, 108] width 64 height 38
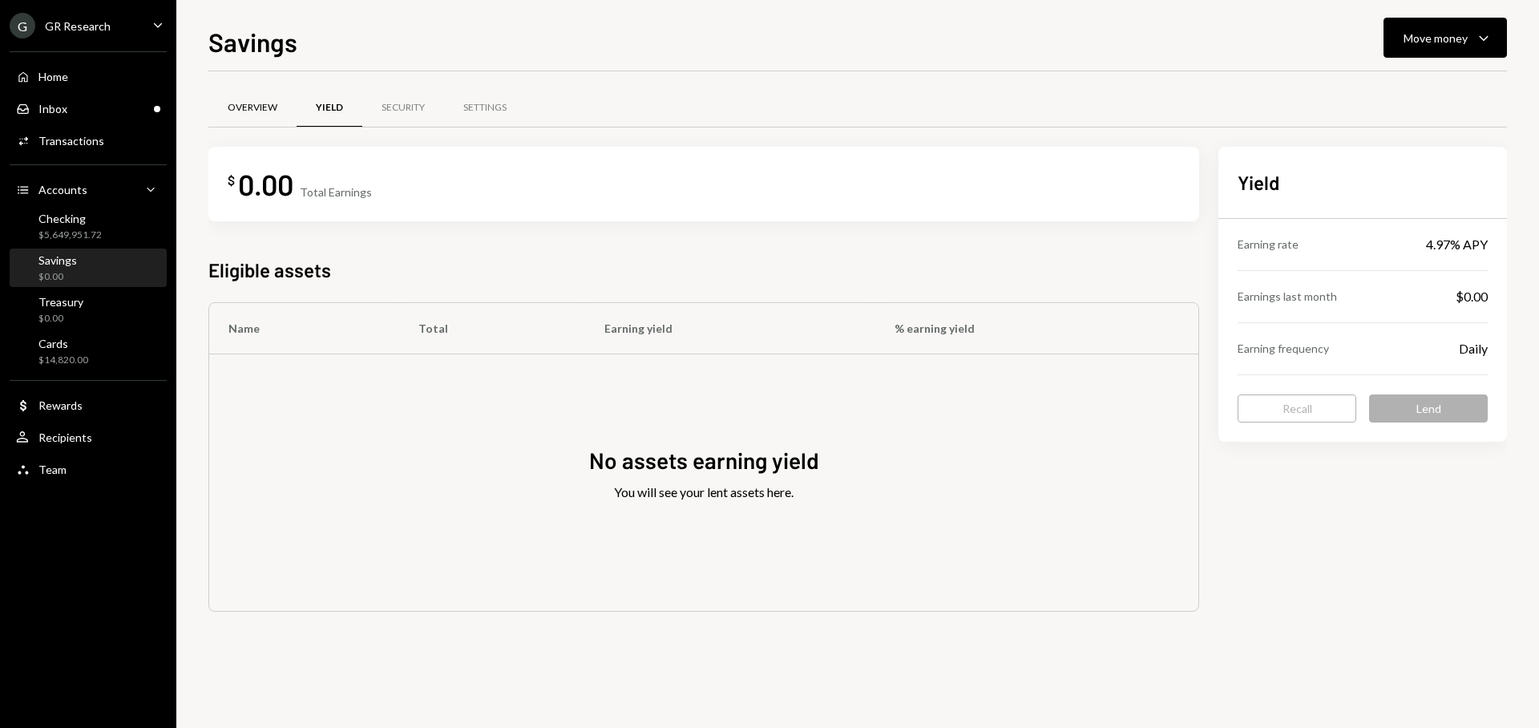
click at [269, 113] on div "Overview" at bounding box center [253, 108] width 50 height 14
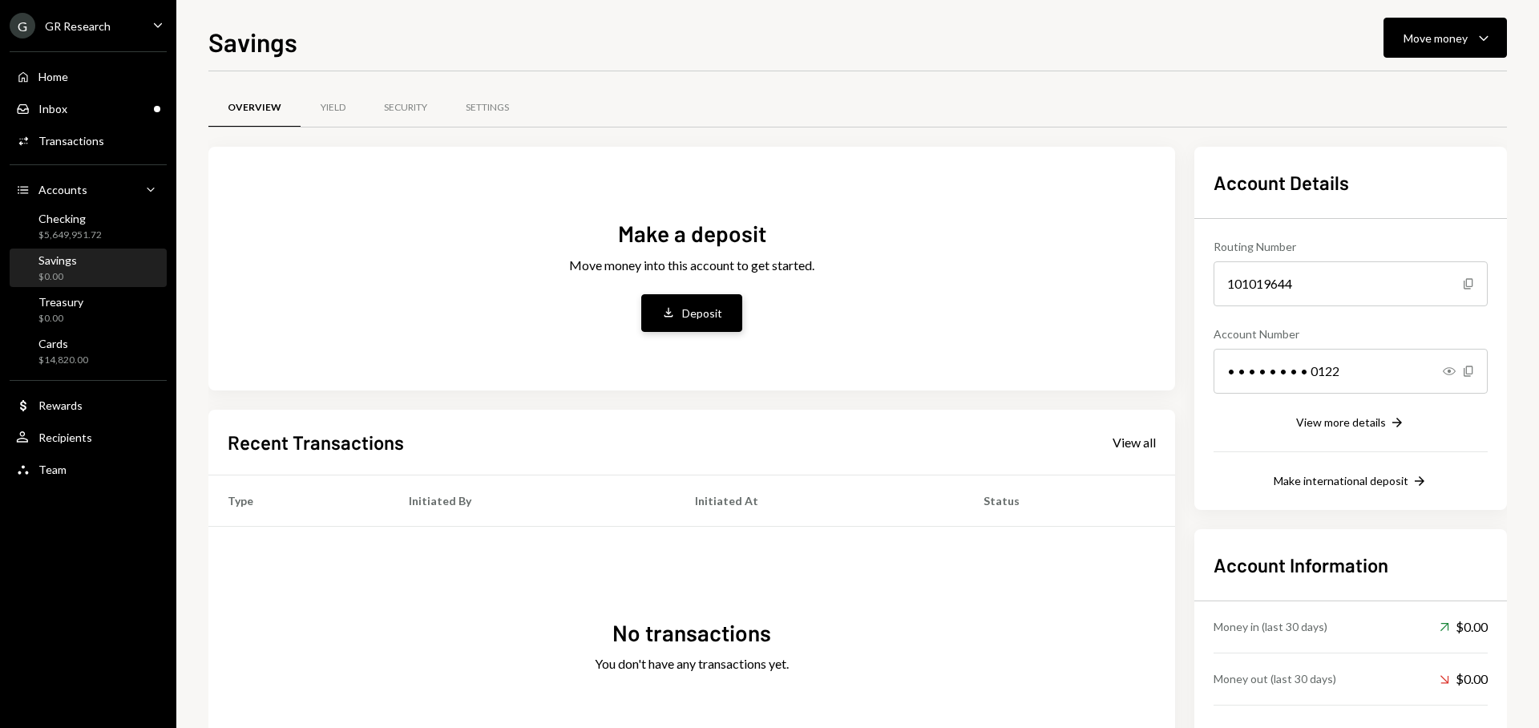
click at [655, 321] on button "Deposit Deposit" at bounding box center [691, 313] width 101 height 38
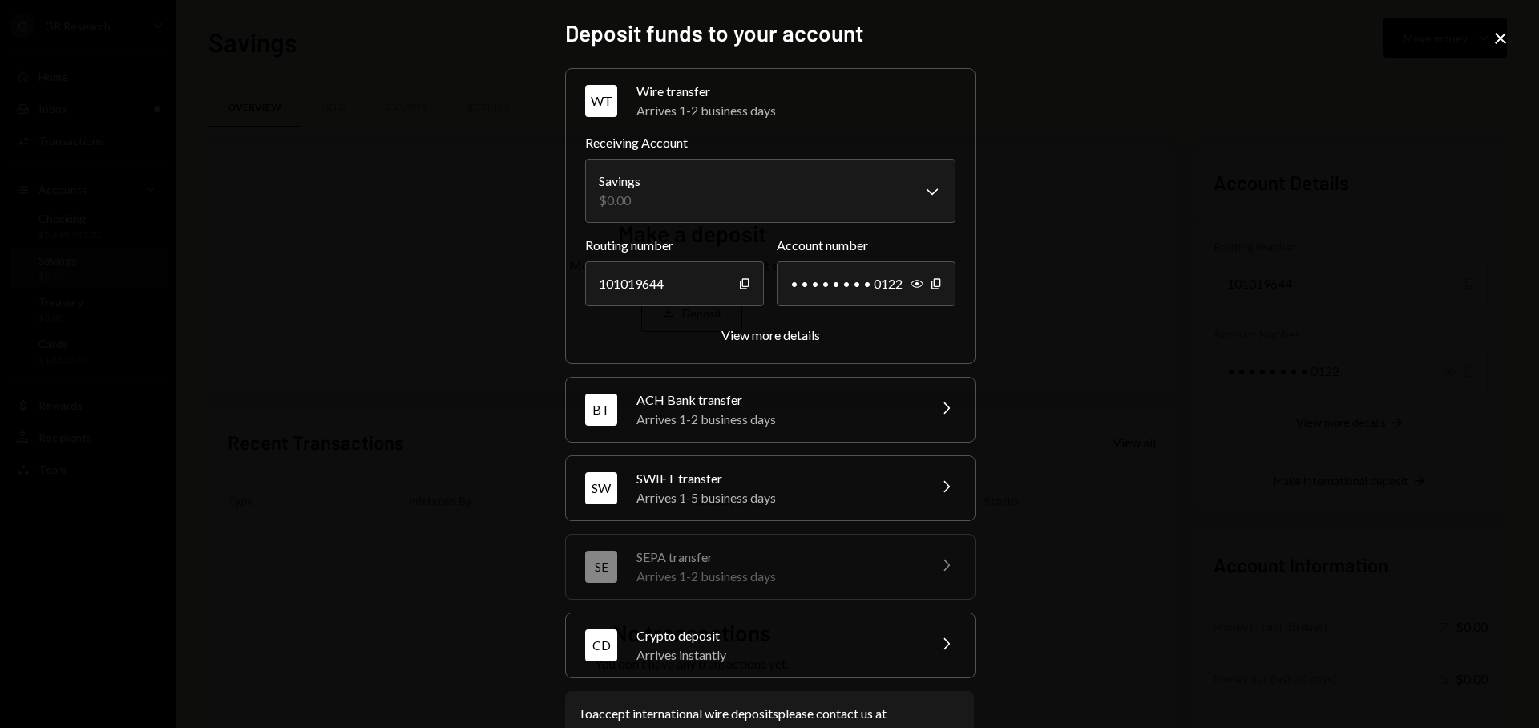
click at [798, 649] on div "Arrives instantly" at bounding box center [776, 654] width 281 height 19
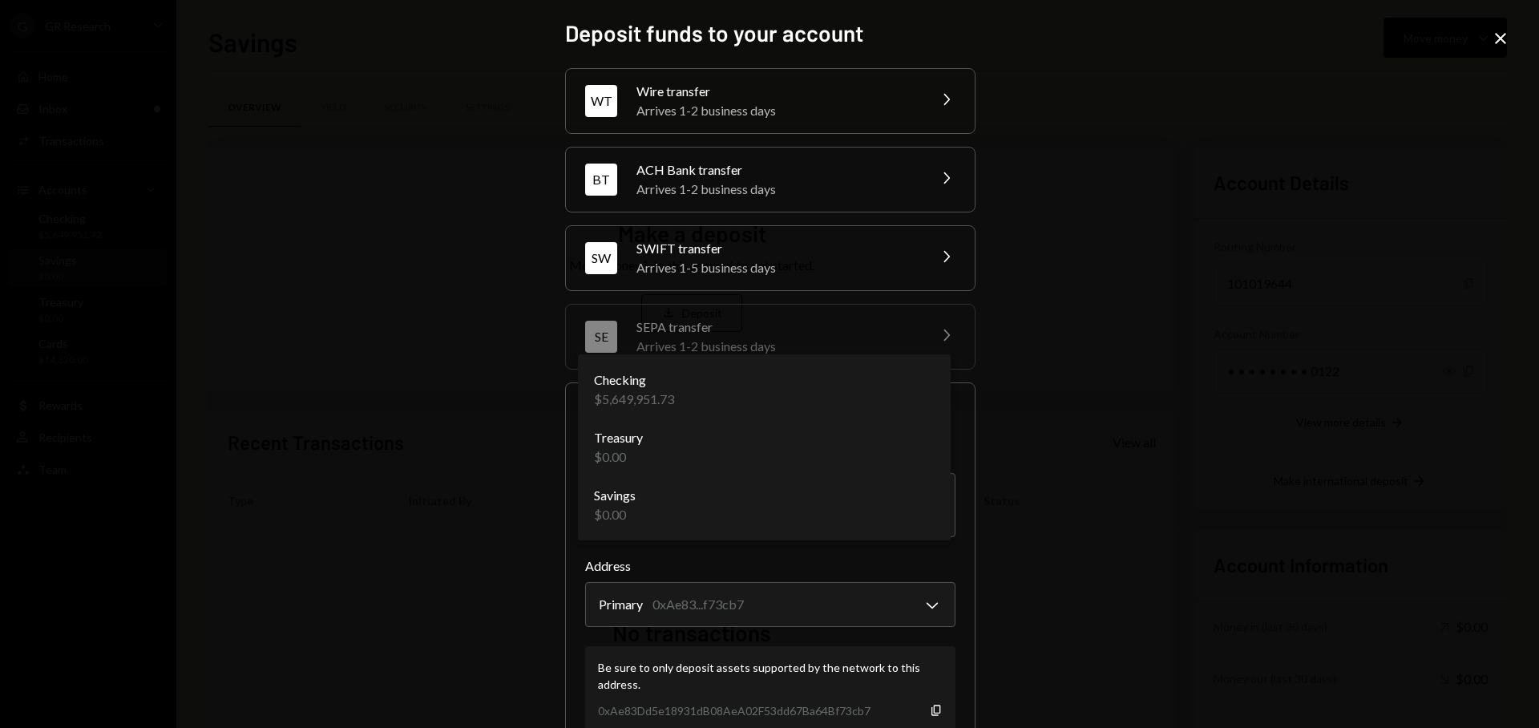
click at [748, 511] on body "G GR Research Caret Down Home Home Inbox Inbox Activities Transactions Accounts…" at bounding box center [769, 364] width 1539 height 728
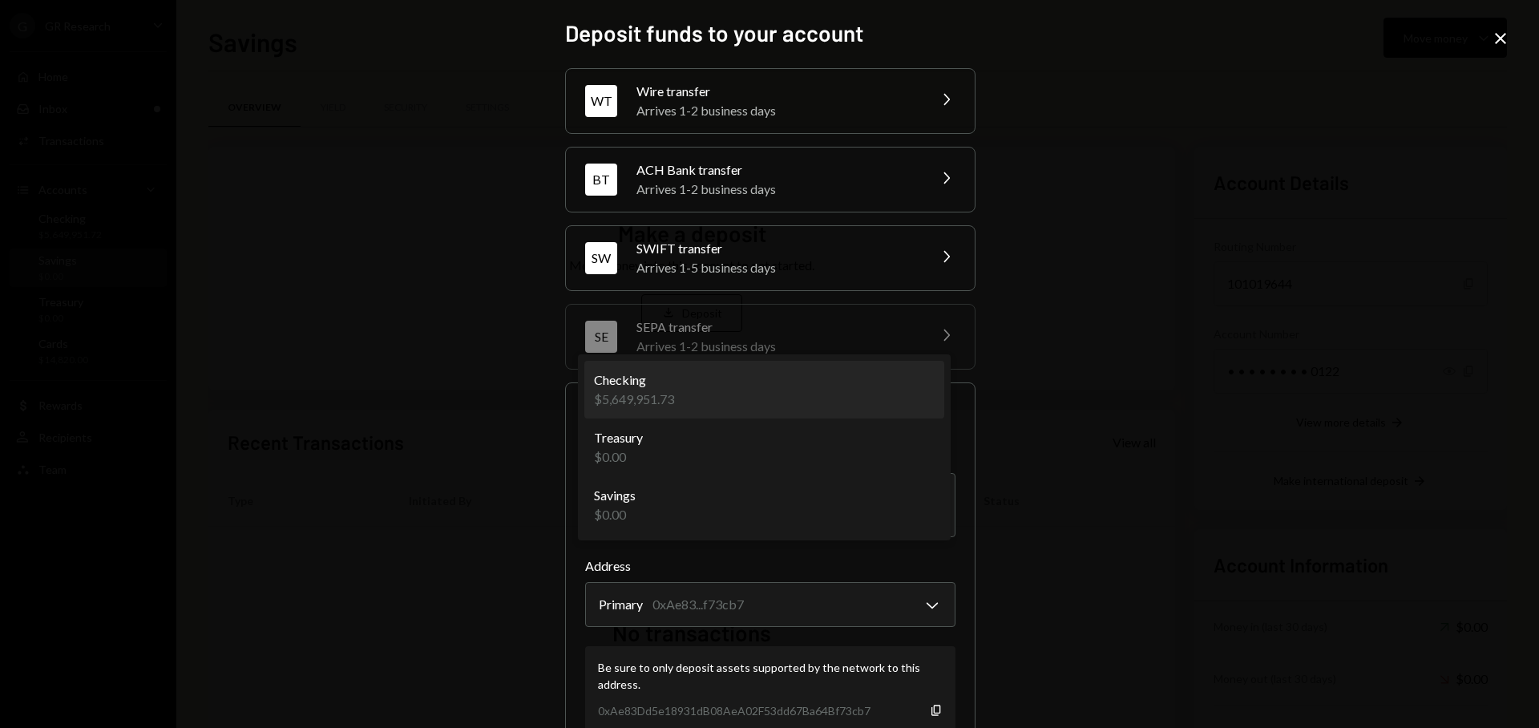
select select "**********"
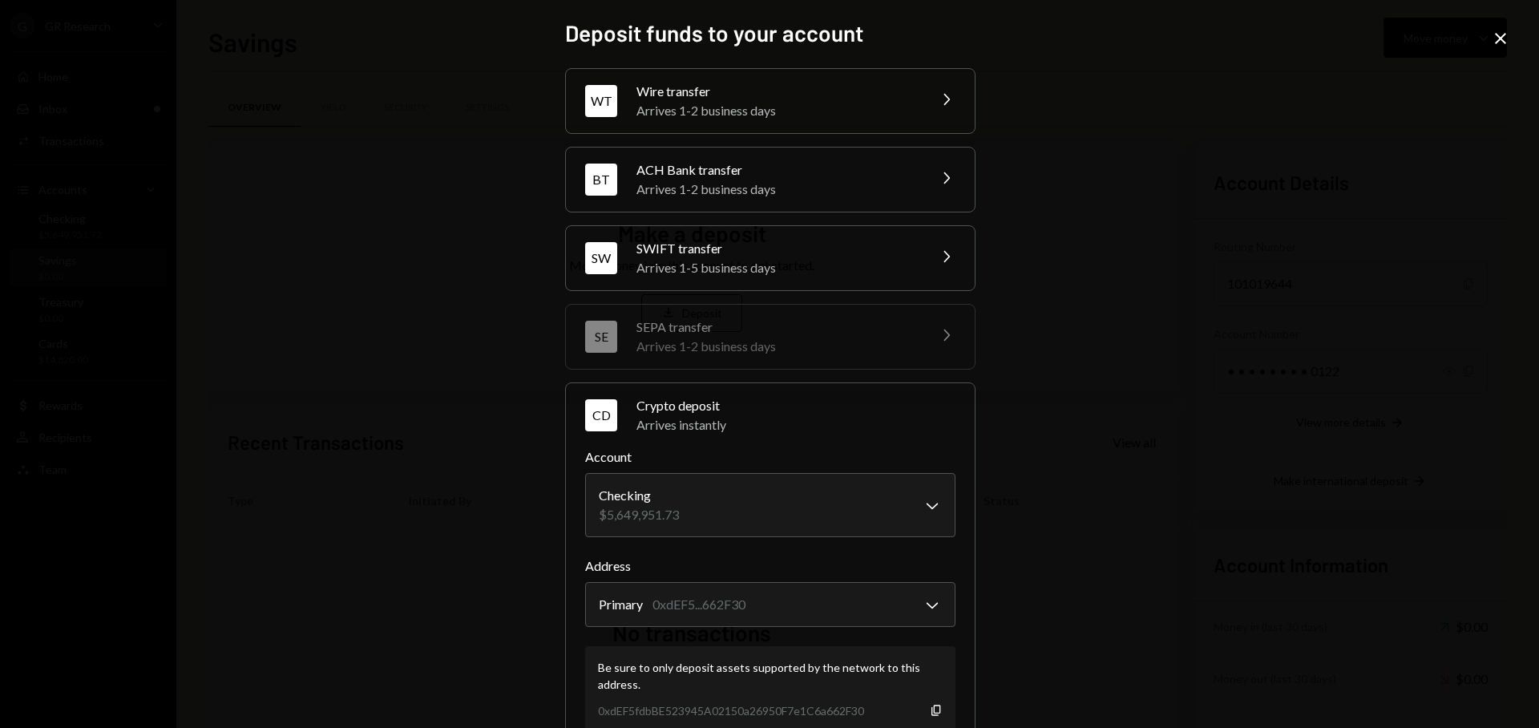
click at [1497, 45] on icon "Close" at bounding box center [1500, 38] width 19 height 19
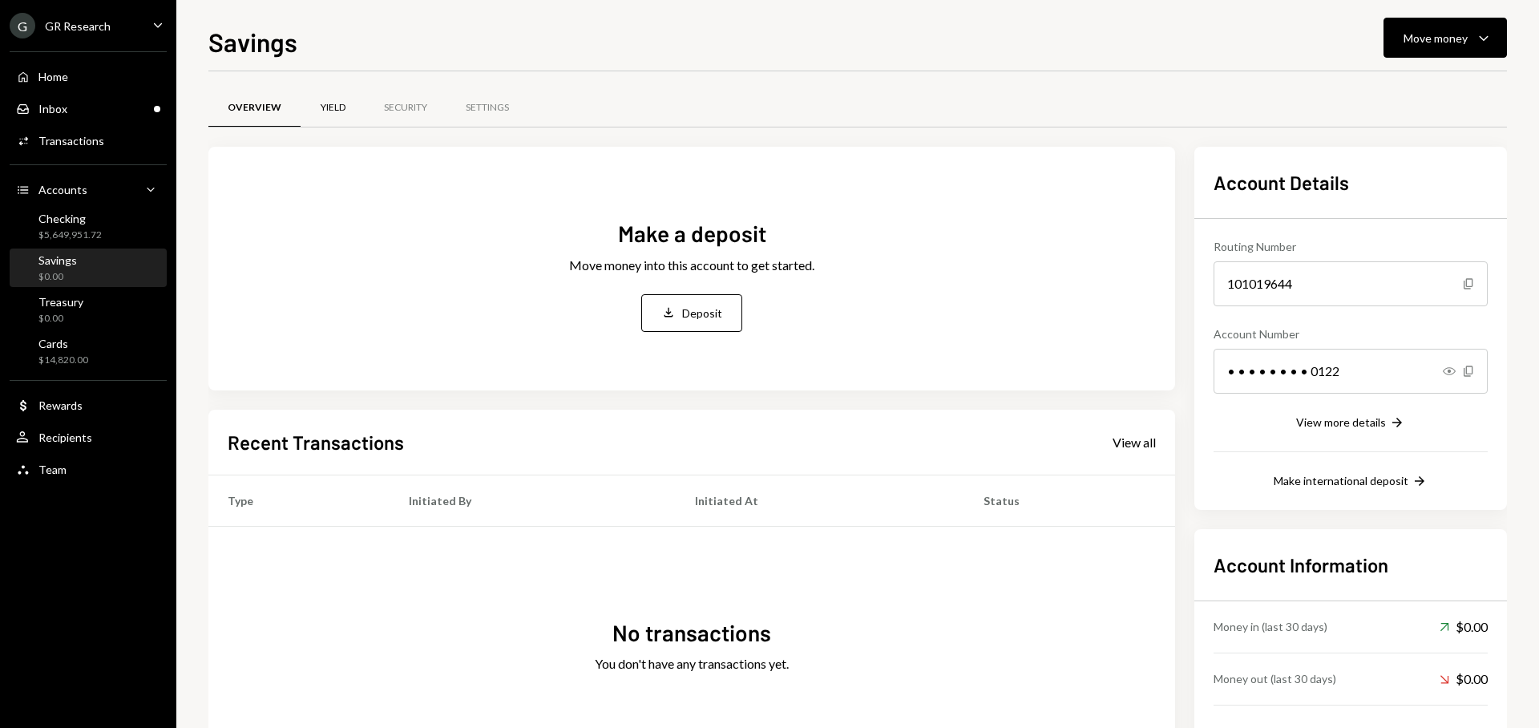
click at [334, 116] on div "Yield" at bounding box center [333, 108] width 64 height 38
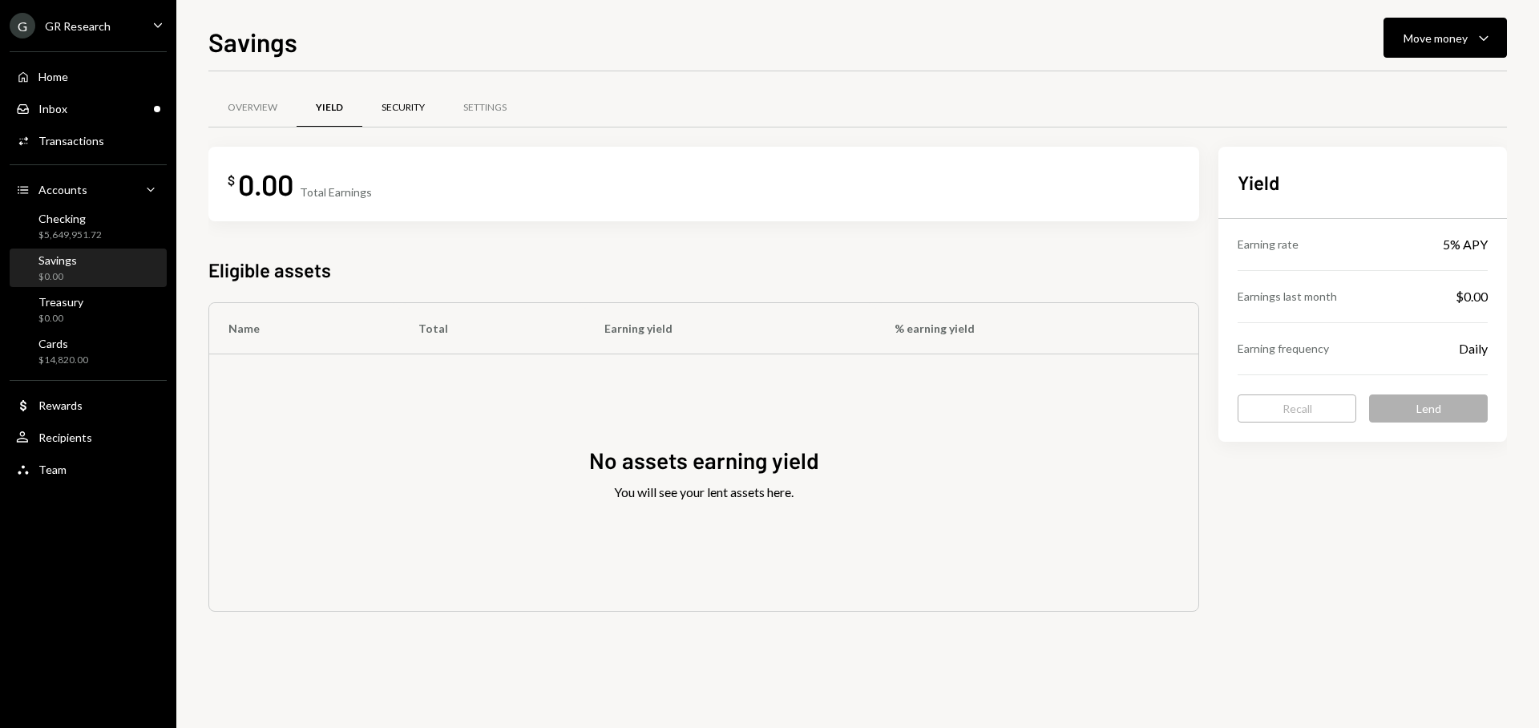
click at [416, 106] on div "Security" at bounding box center [403, 108] width 43 height 14
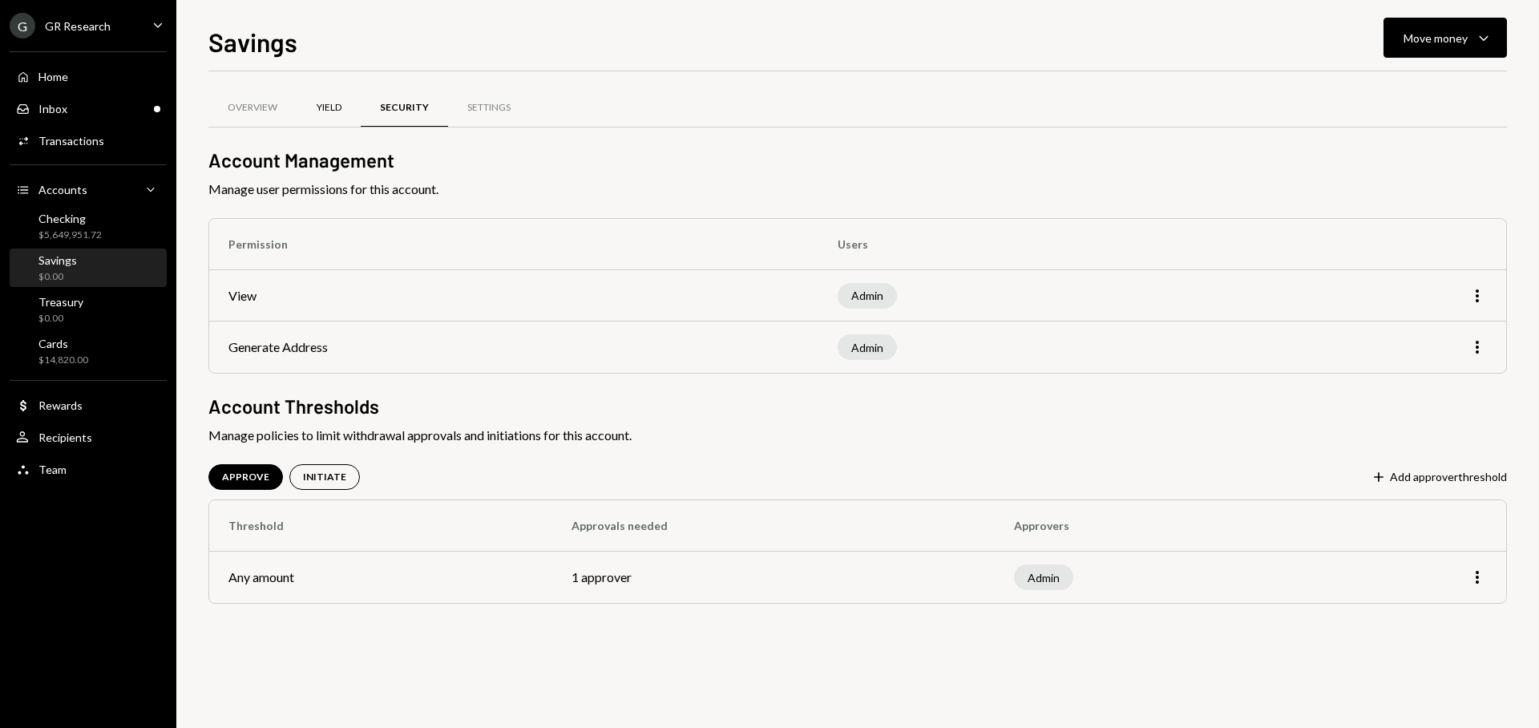
click at [317, 108] on div "Yield" at bounding box center [329, 108] width 25 height 14
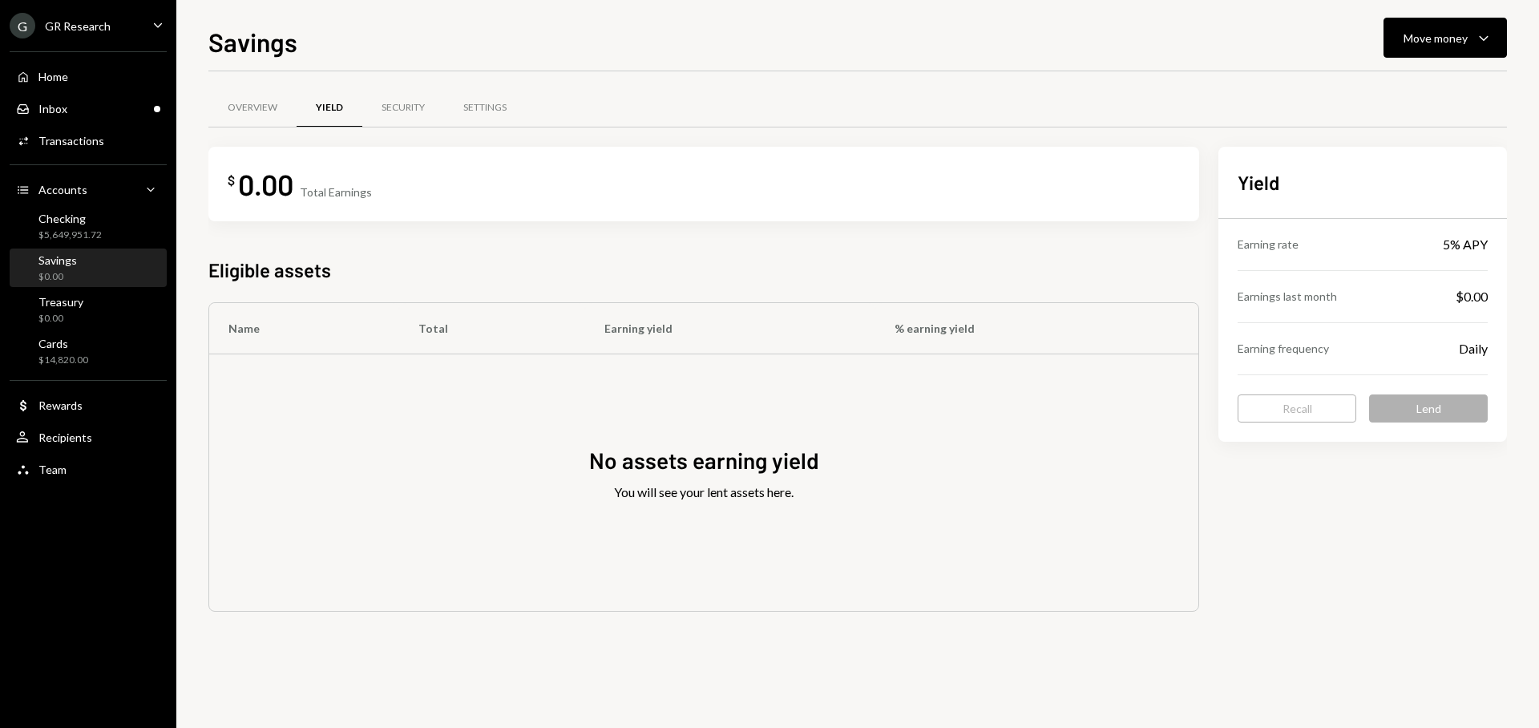
click at [1359, 240] on div "Earning rate 5% APY" at bounding box center [1363, 244] width 250 height 51
click at [1358, 240] on div "Earning rate 5% APY" at bounding box center [1363, 244] width 250 height 51
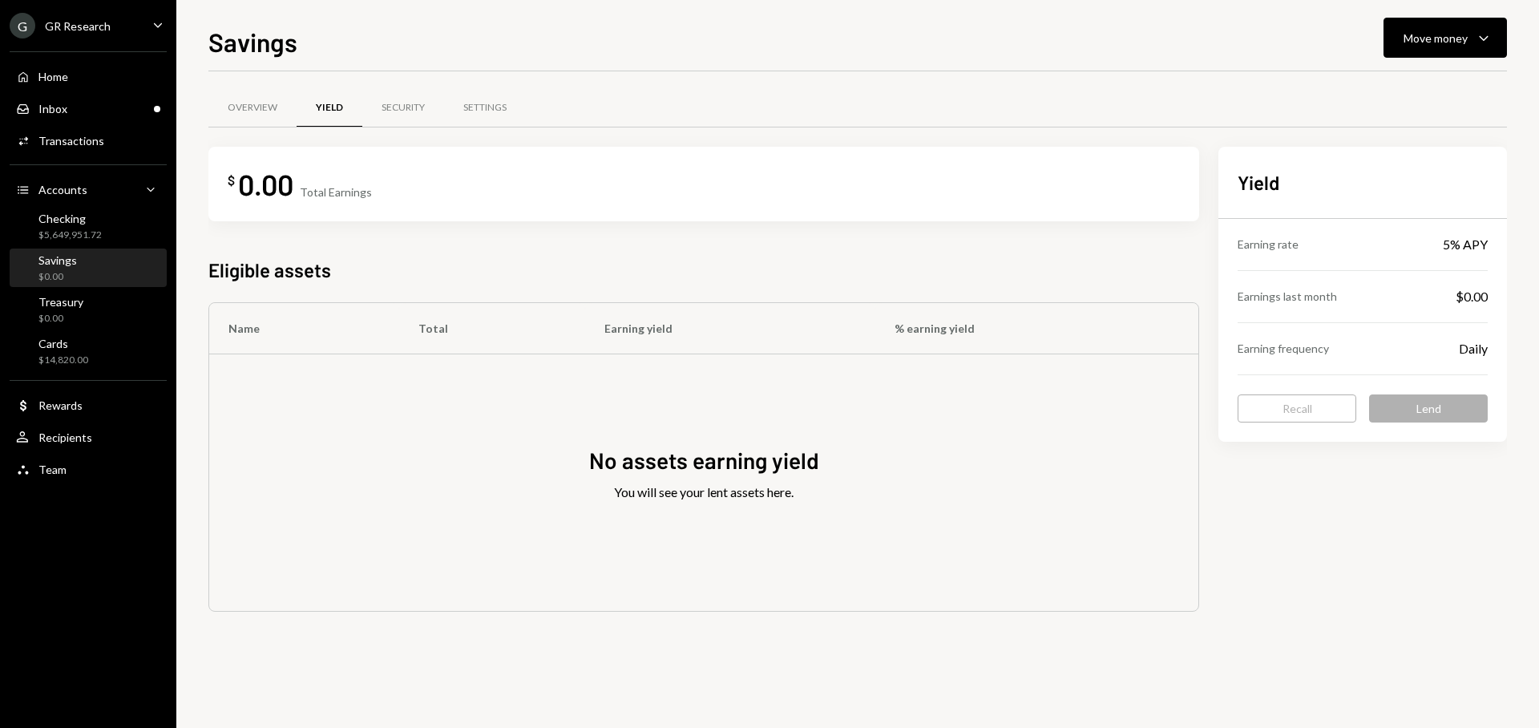
click at [1351, 309] on div "Earnings last month $0.00" at bounding box center [1363, 296] width 250 height 51
click at [734, 499] on div "You will see your lent assets here." at bounding box center [704, 492] width 180 height 19
click at [402, 116] on div "Security" at bounding box center [403, 108] width 82 height 38
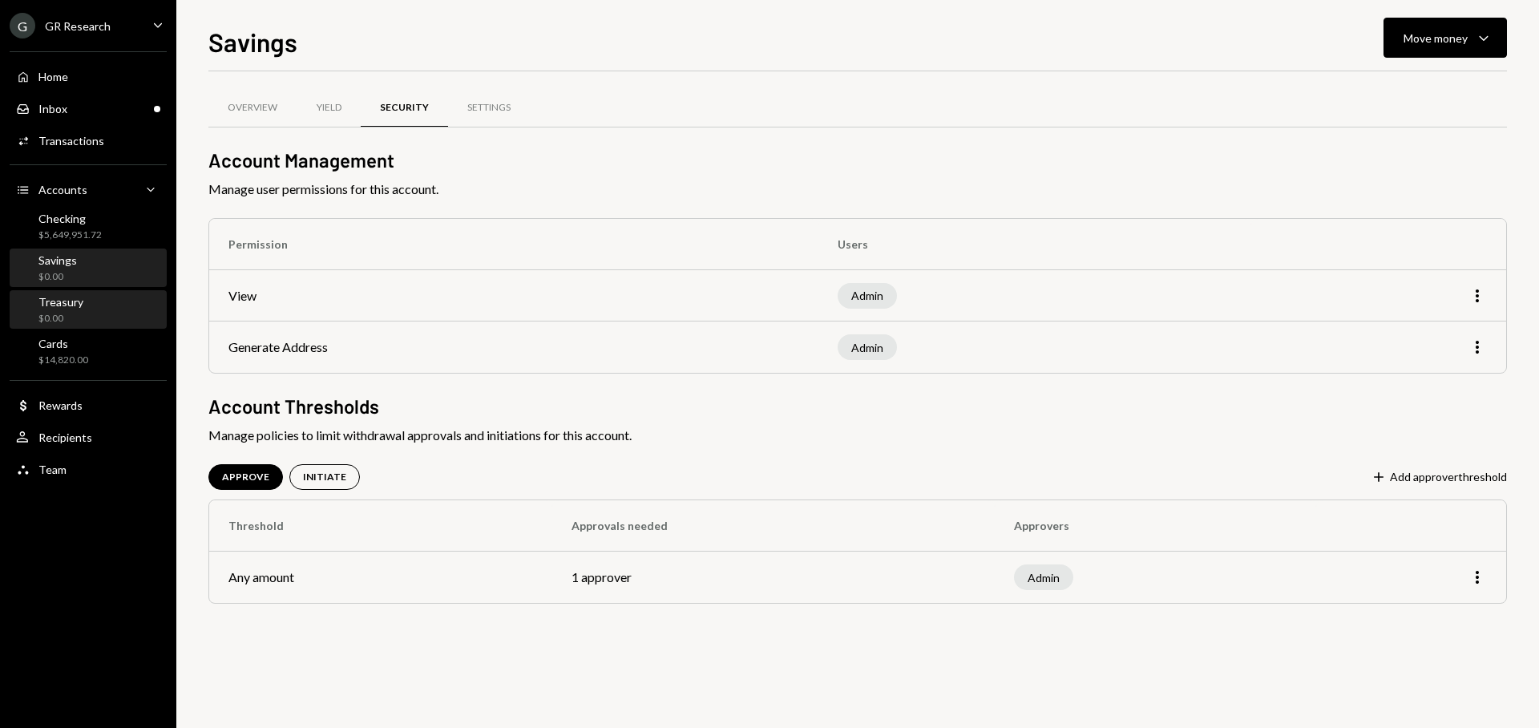
click at [33, 320] on div "Treasury $0.00" at bounding box center [49, 310] width 67 height 30
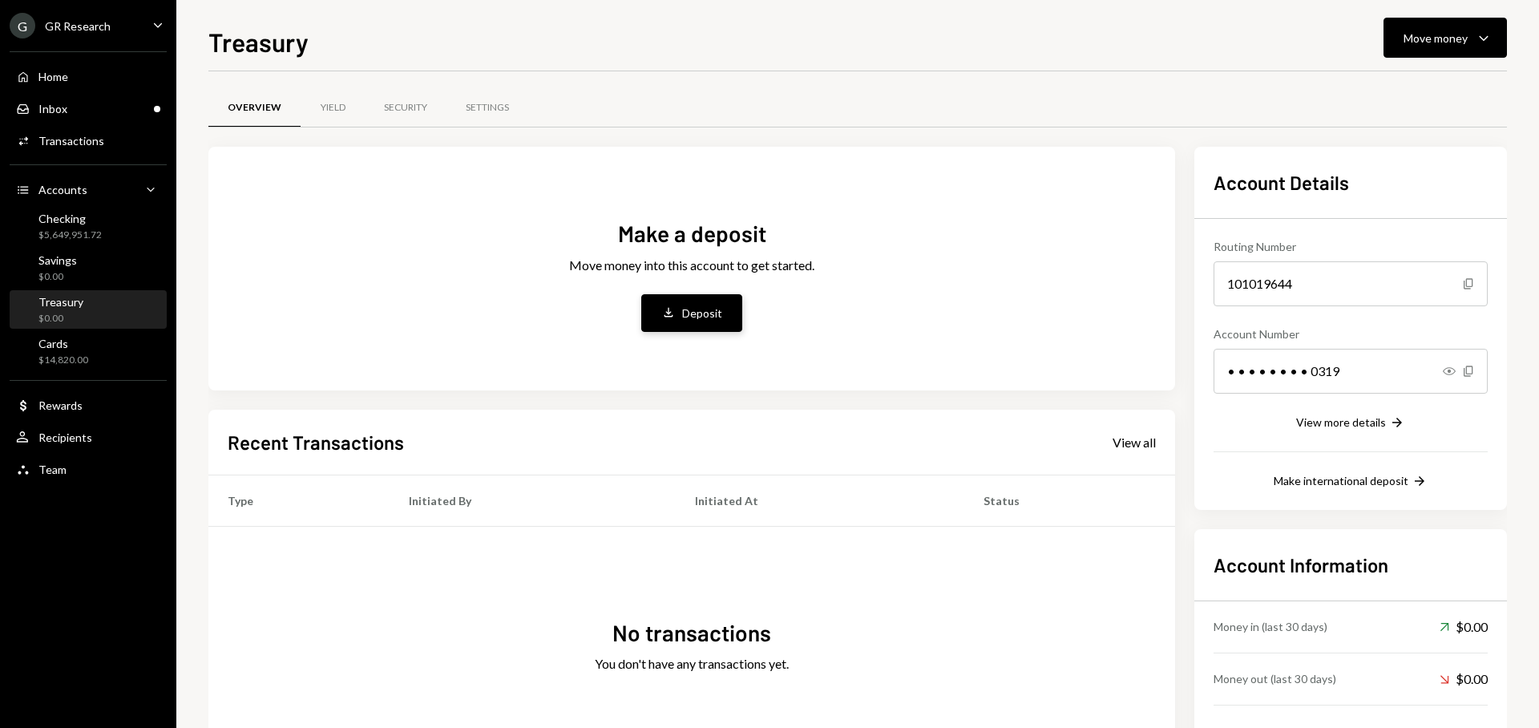
click at [684, 317] on div "Deposit" at bounding box center [702, 313] width 40 height 17
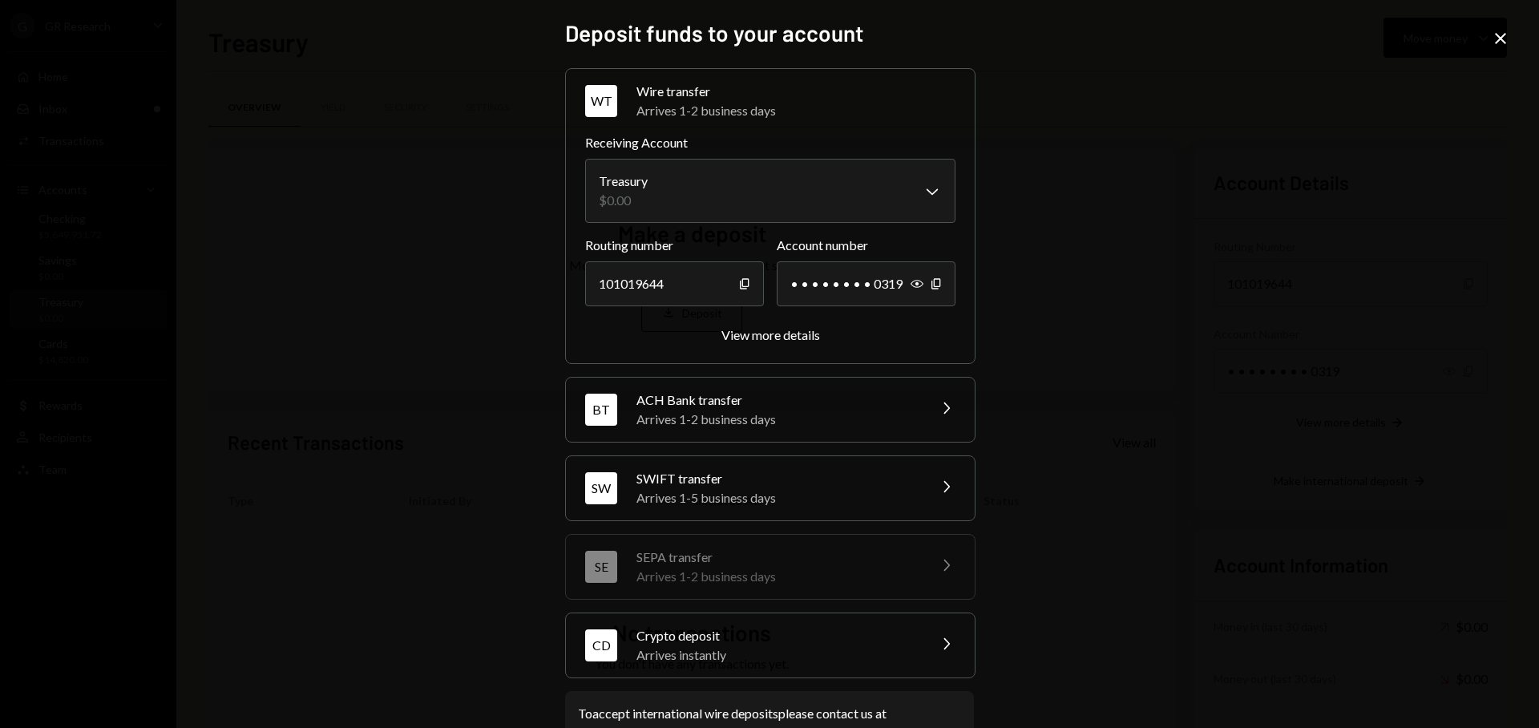
click at [707, 634] on div "Crypto deposit" at bounding box center [776, 635] width 281 height 19
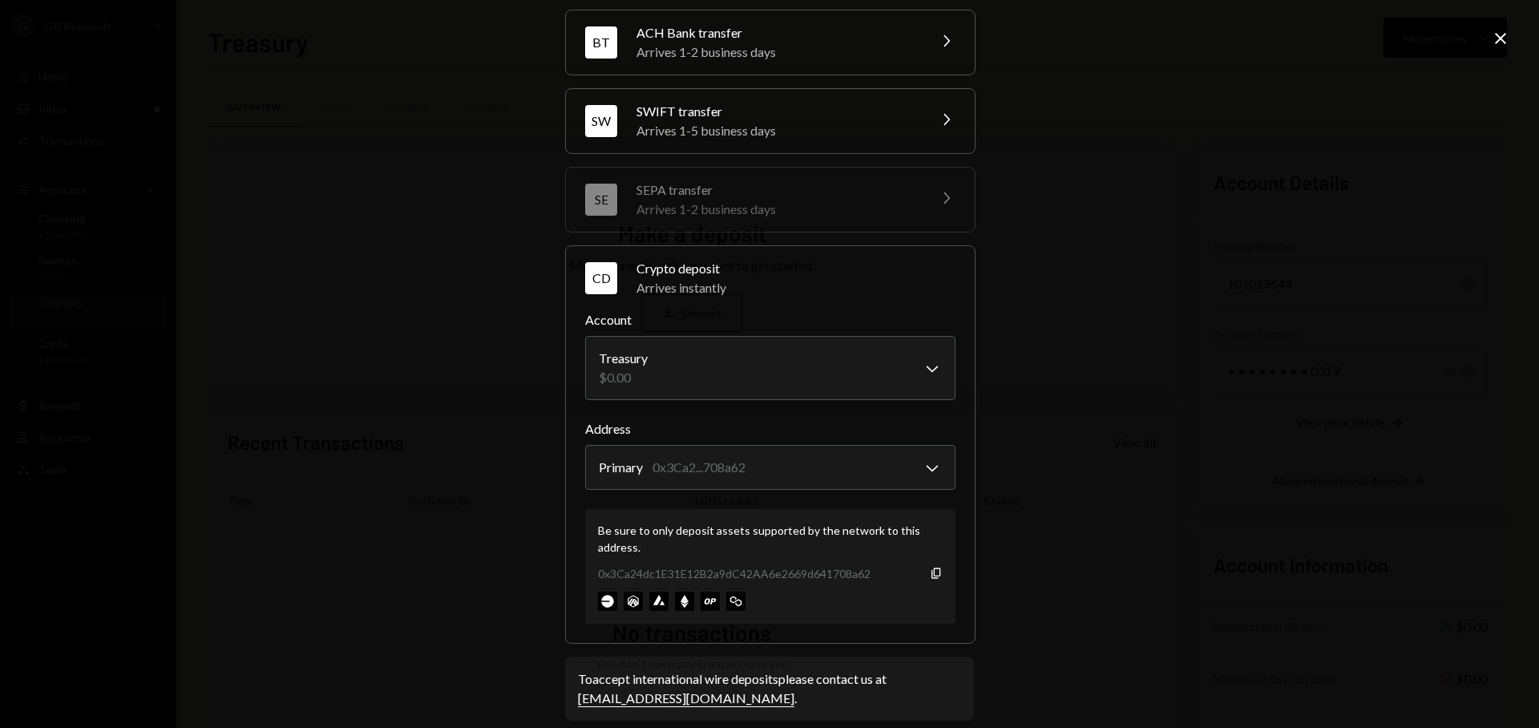
scroll to position [156, 0]
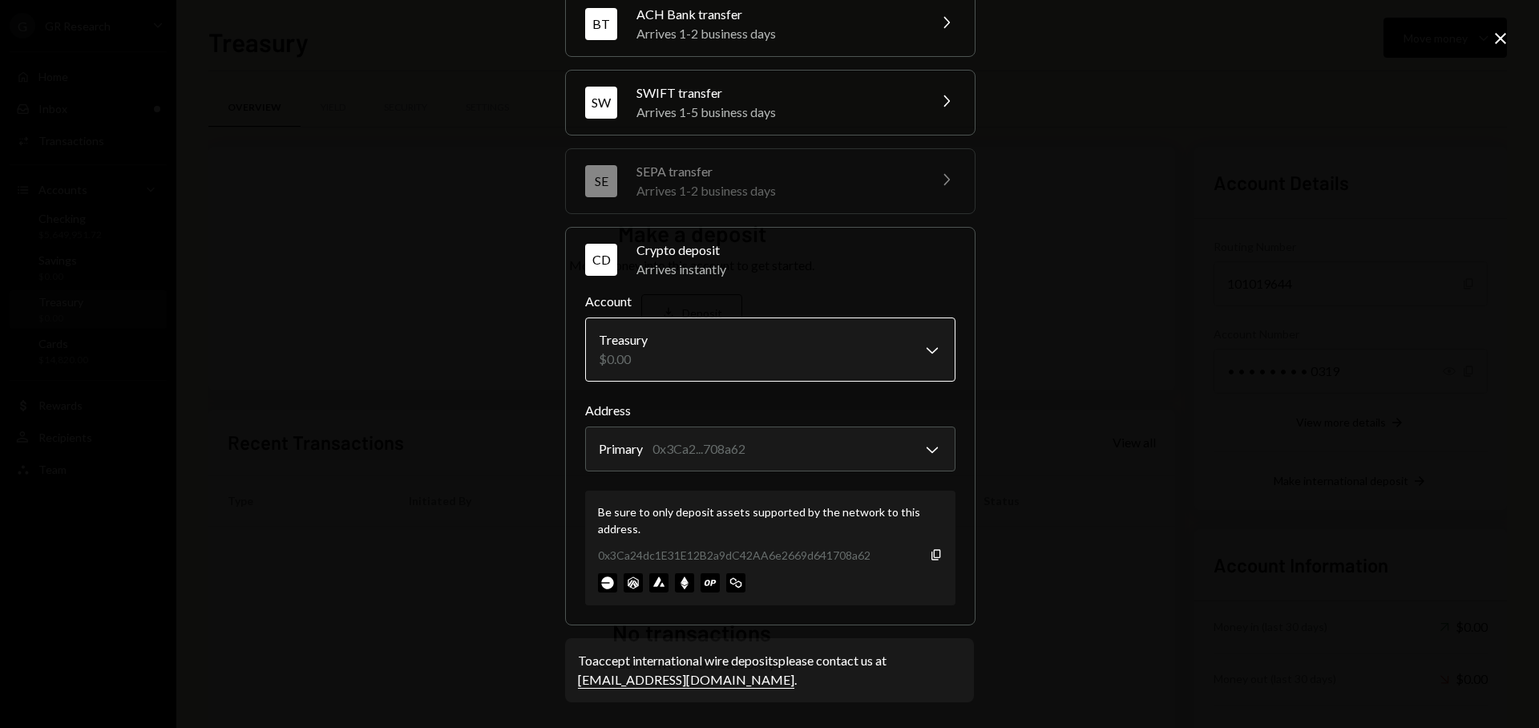
click at [827, 359] on body "G GR Research Caret Down Home Home Inbox Inbox Activities Transactions Accounts…" at bounding box center [769, 364] width 1539 height 728
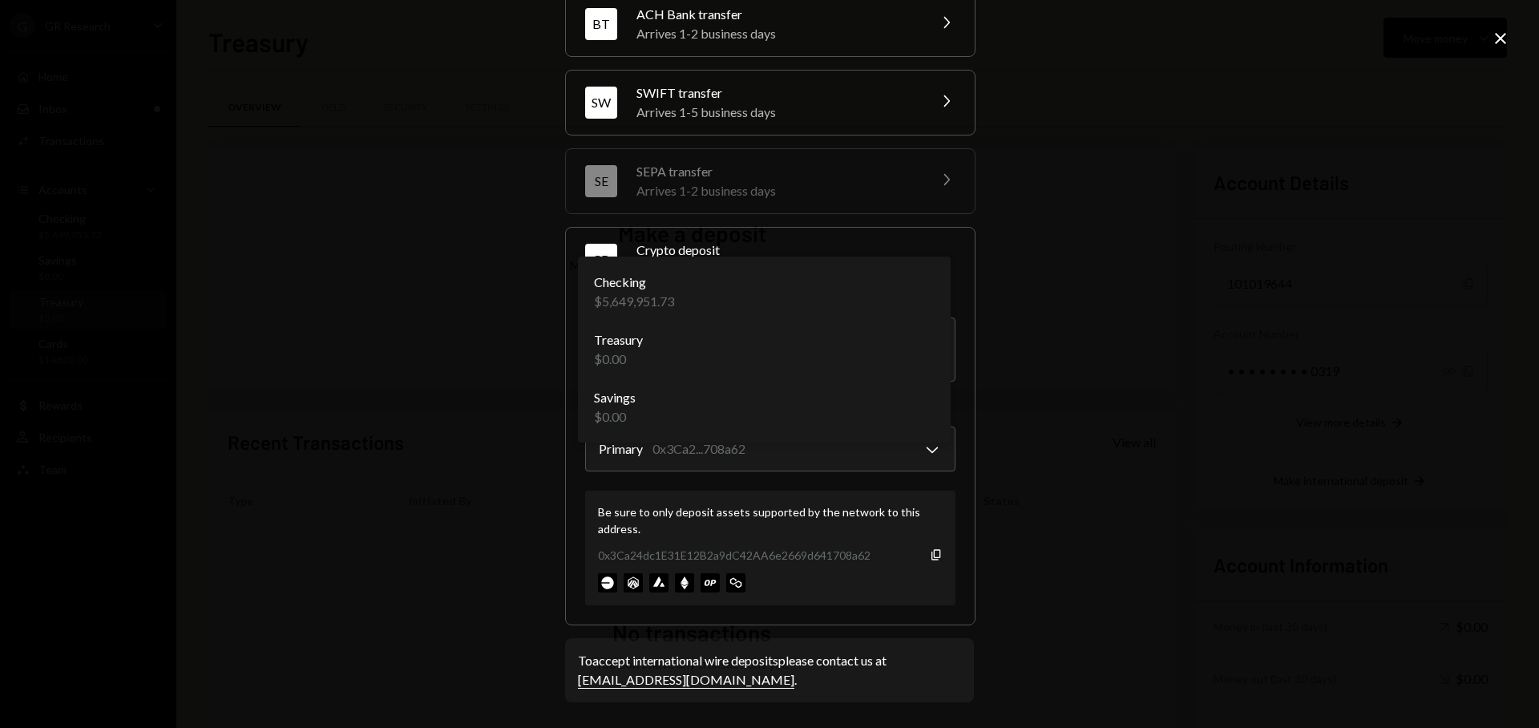
click at [1212, 363] on div "**********" at bounding box center [769, 364] width 1539 height 728
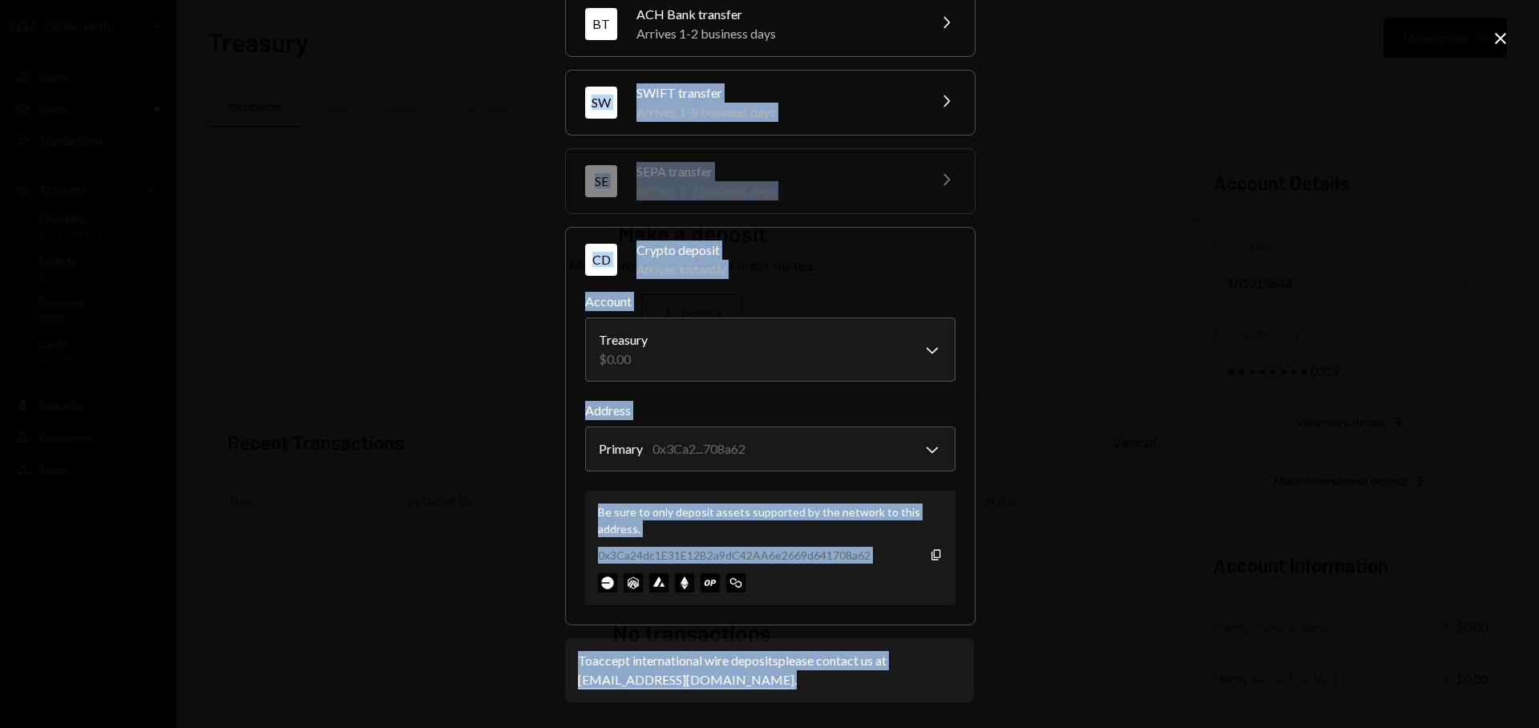
click at [1509, 50] on div "**********" at bounding box center [769, 364] width 1539 height 728
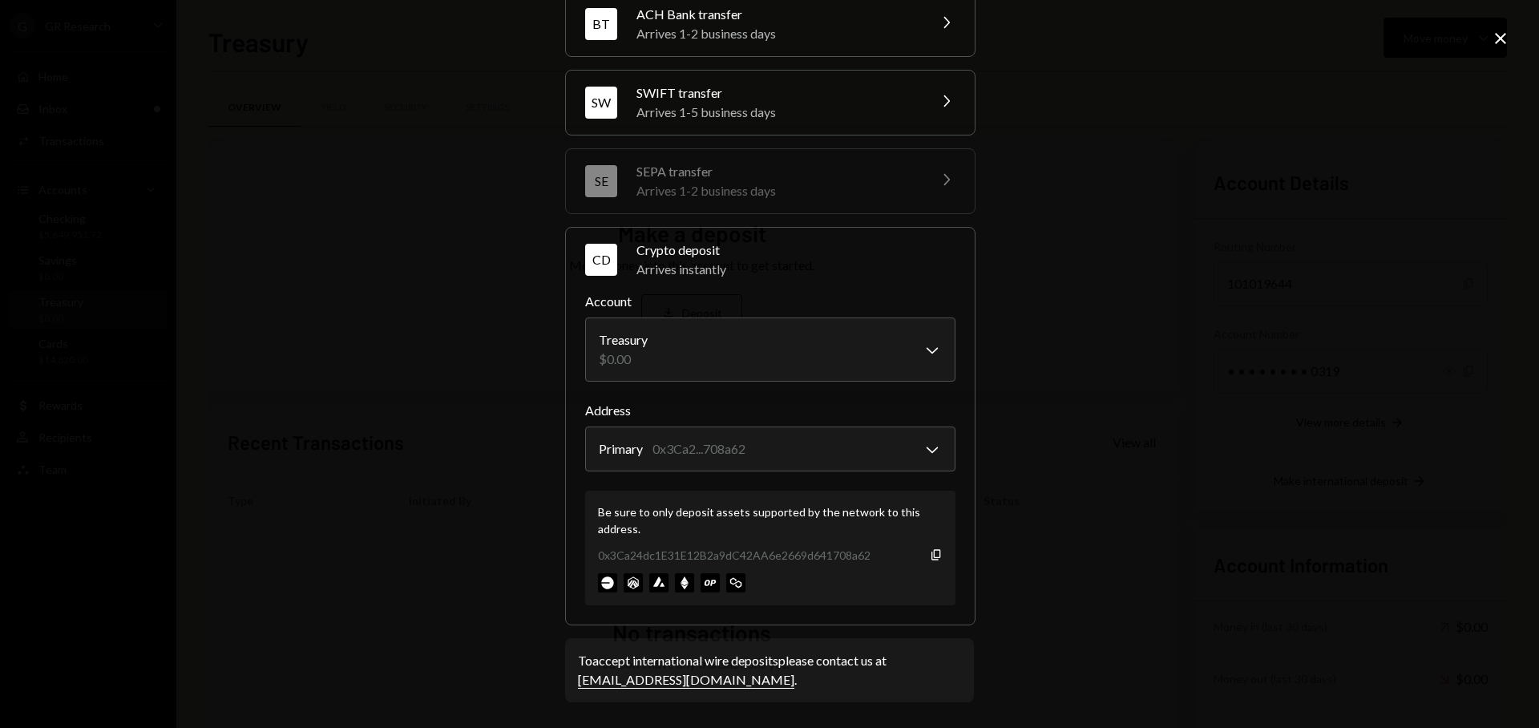
click at [1505, 45] on icon "Close" at bounding box center [1500, 38] width 19 height 19
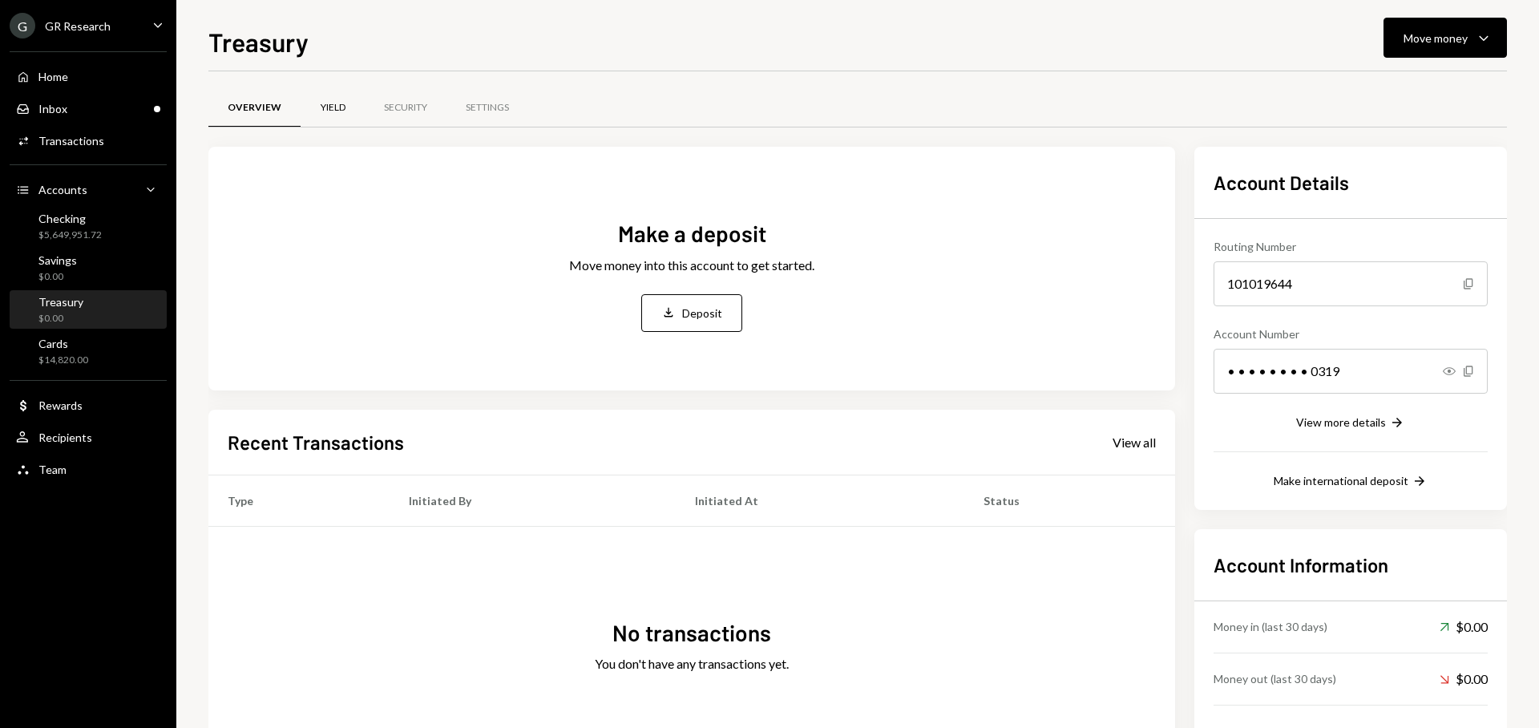
click at [325, 108] on div "Yield" at bounding box center [333, 108] width 25 height 14
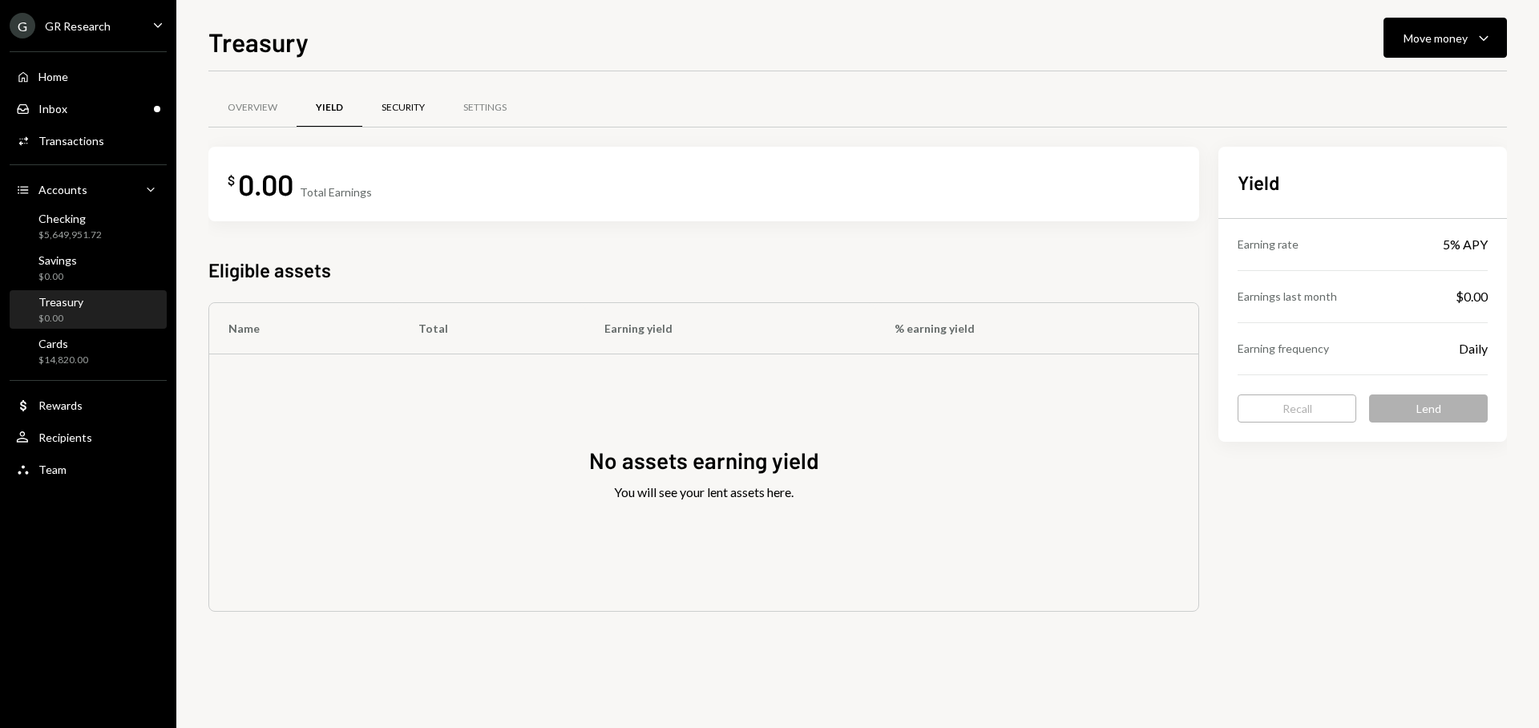
click at [380, 106] on div "Security" at bounding box center [403, 108] width 82 height 38
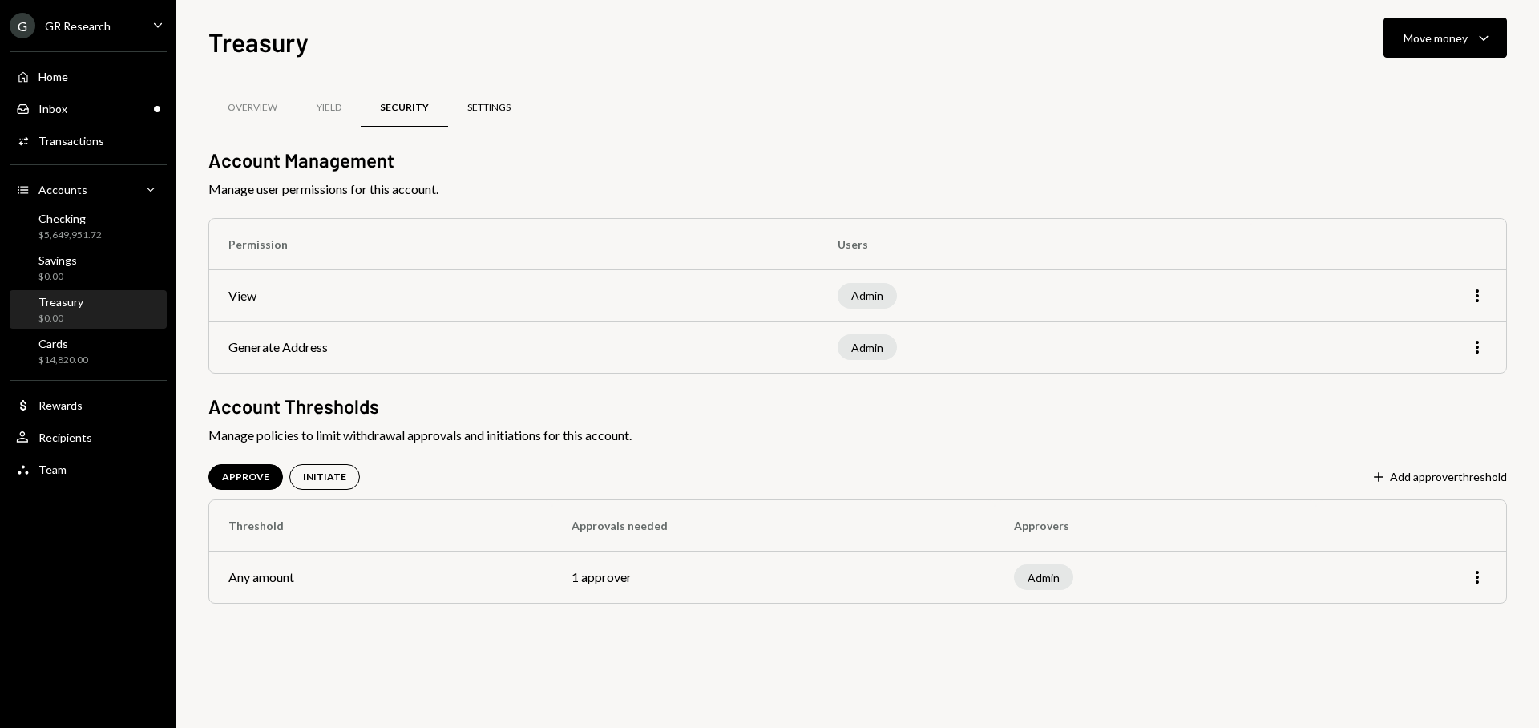
click at [474, 107] on div "Settings" at bounding box center [488, 108] width 43 height 14
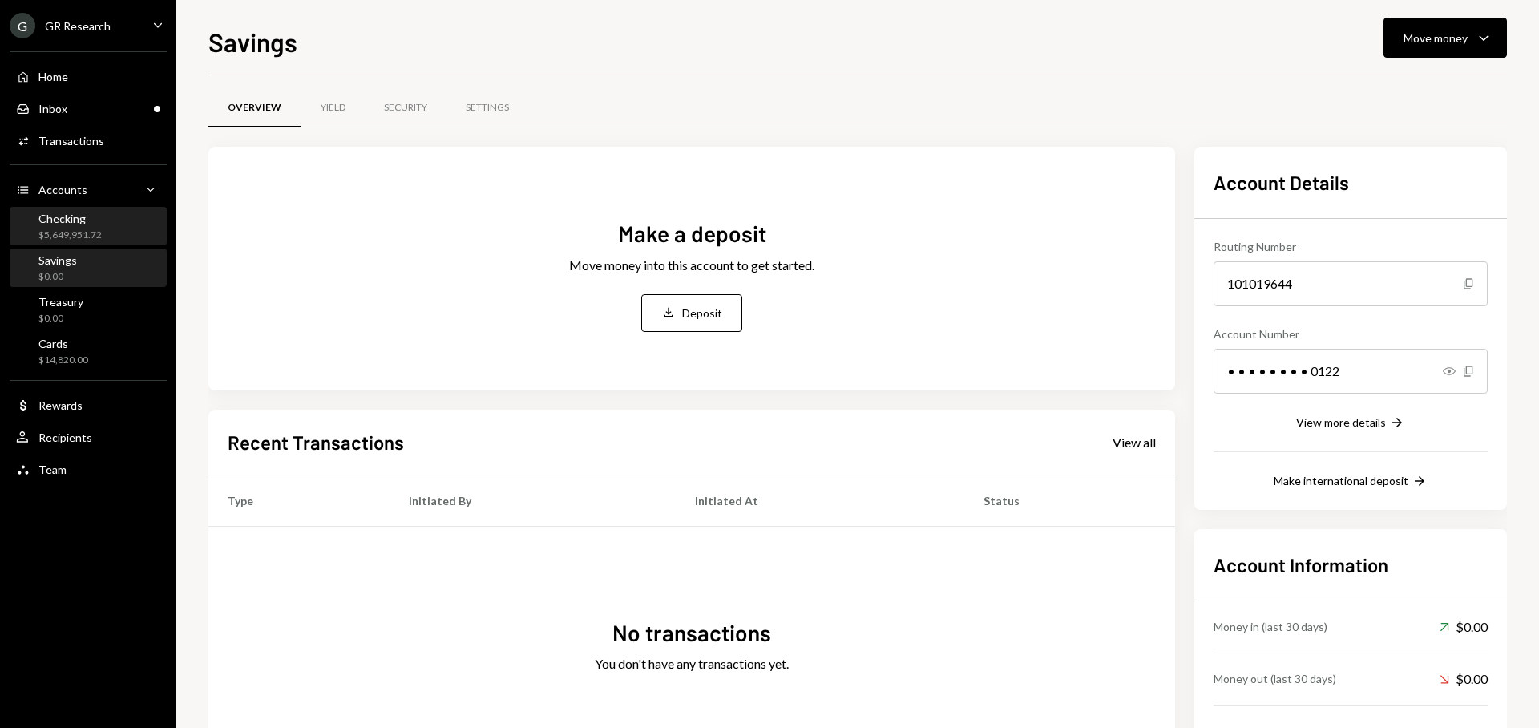
click at [86, 228] on div "$5,649,951.72" at bounding box center [69, 235] width 63 height 14
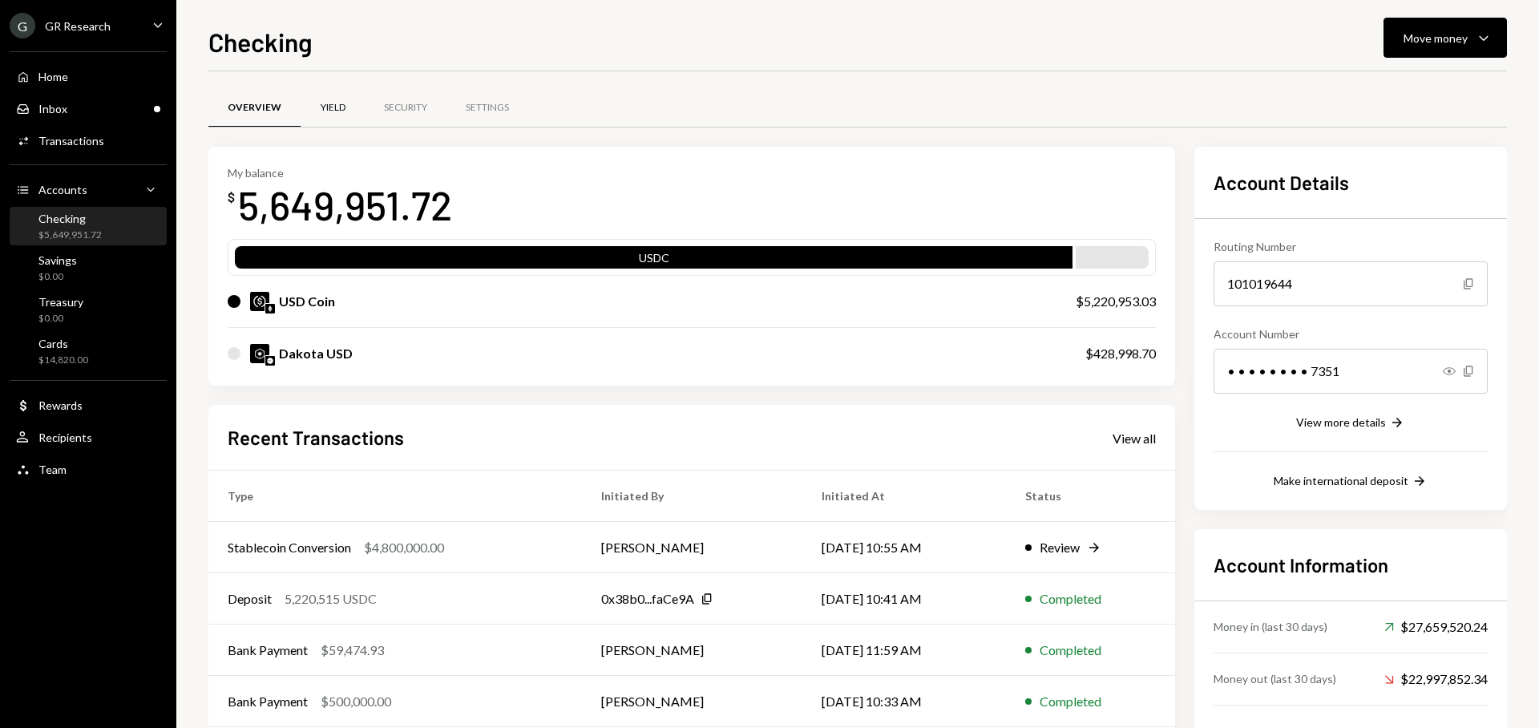
click at [347, 116] on div "Yield" at bounding box center [333, 108] width 64 height 38
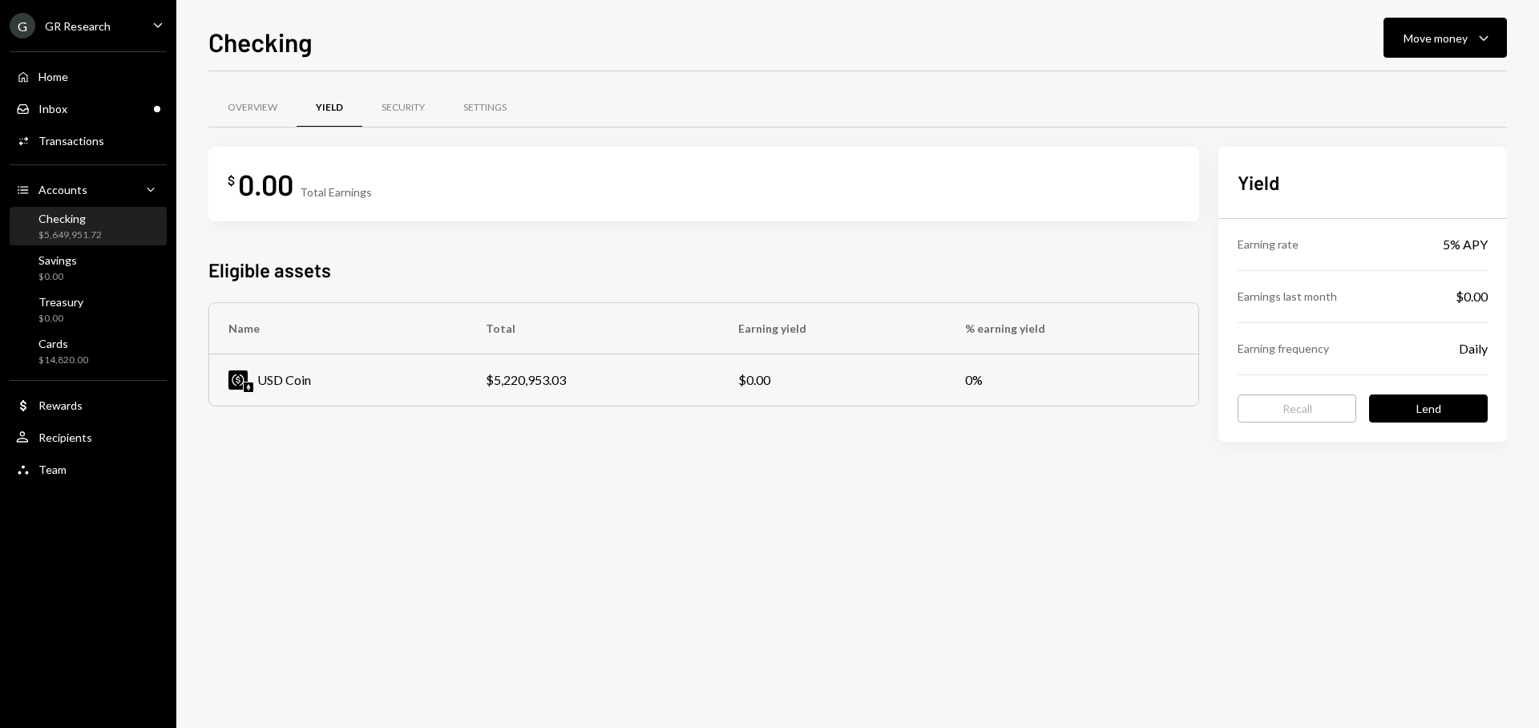
click at [325, 398] on td "USD Coin" at bounding box center [337, 379] width 257 height 51
click at [308, 382] on div "USD Coin" at bounding box center [284, 379] width 54 height 19
click at [1427, 402] on button "Lend" at bounding box center [1428, 408] width 119 height 28
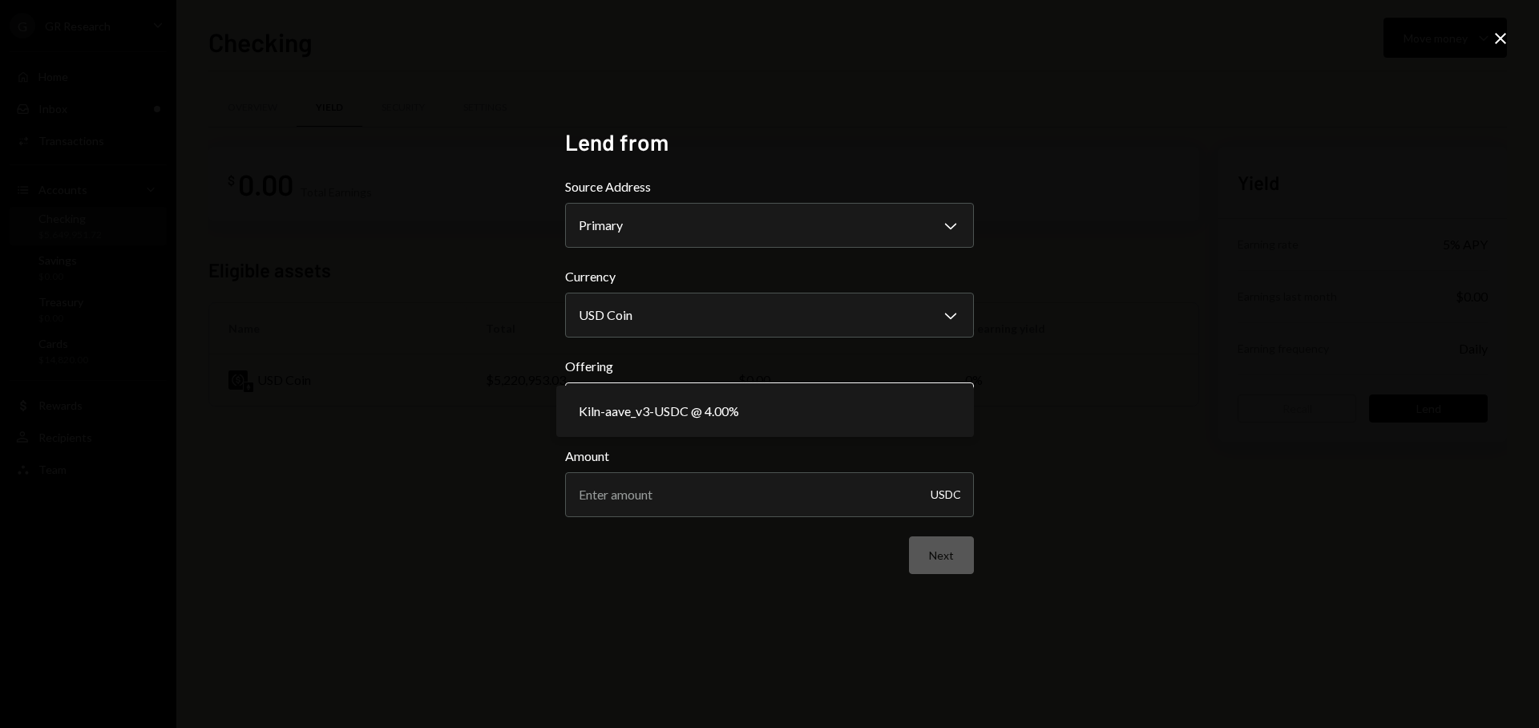
click at [797, 405] on body "**********" at bounding box center [769, 364] width 1539 height 728
click at [1189, 411] on div "**********" at bounding box center [769, 364] width 1539 height 728
click at [1505, 52] on div "**********" at bounding box center [769, 364] width 1539 height 728
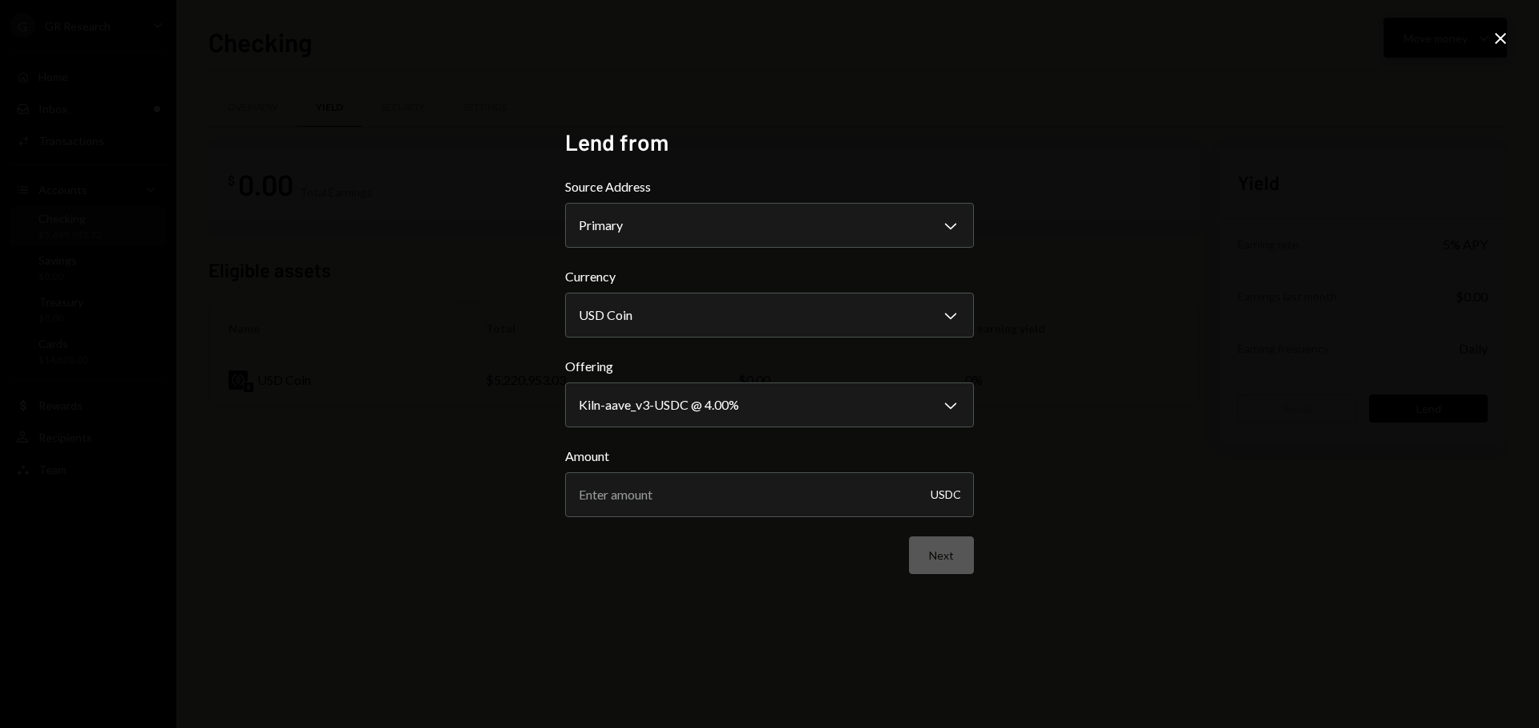
click at [1503, 45] on icon "Close" at bounding box center [1500, 38] width 19 height 19
